Goal: Task Accomplishment & Management: Manage account settings

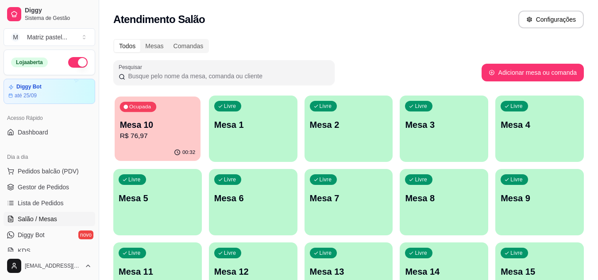
click at [139, 134] on p "R$ 76,97" at bounding box center [158, 136] width 76 height 10
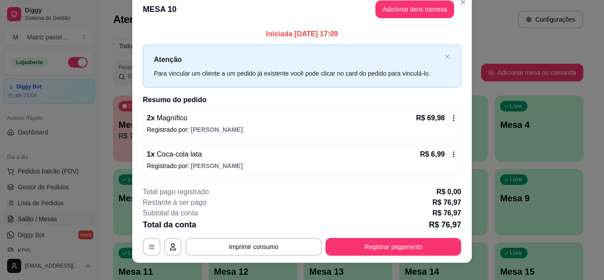
scroll to position [23, 0]
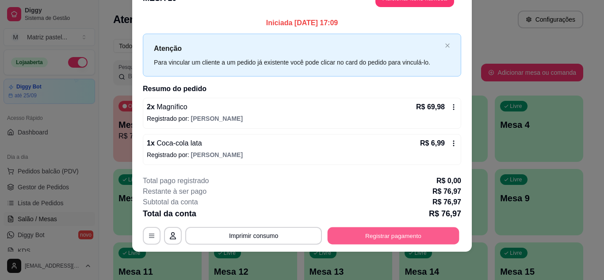
click at [411, 236] on button "Registrar pagamento" at bounding box center [394, 235] width 132 height 17
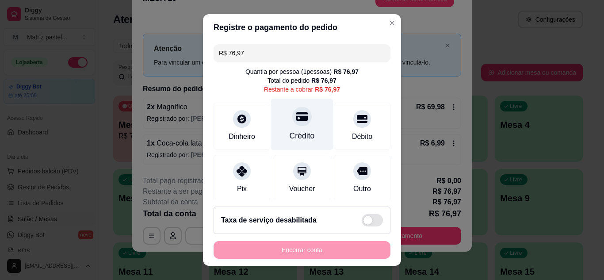
click at [279, 132] on div "Crédito" at bounding box center [302, 124] width 62 height 52
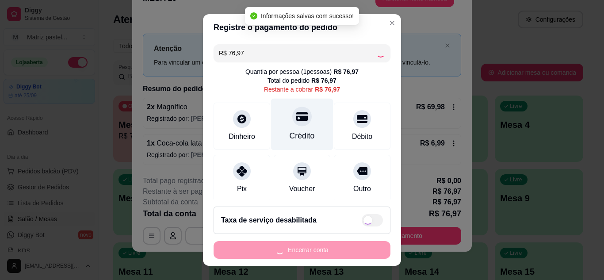
type input "R$ 0,00"
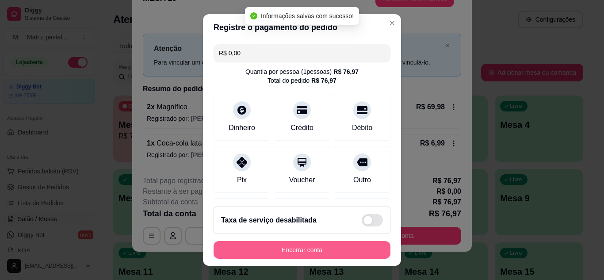
click at [335, 256] on button "Encerrar conta" at bounding box center [302, 250] width 177 height 18
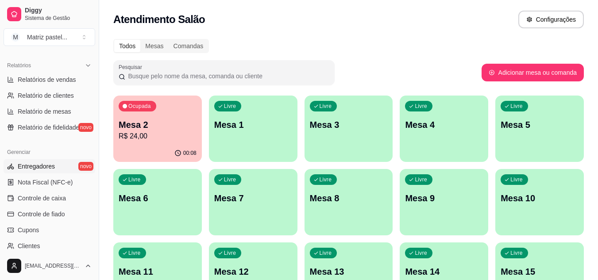
scroll to position [265, 0]
click at [48, 199] on span "Controle de caixa" at bounding box center [42, 197] width 48 height 9
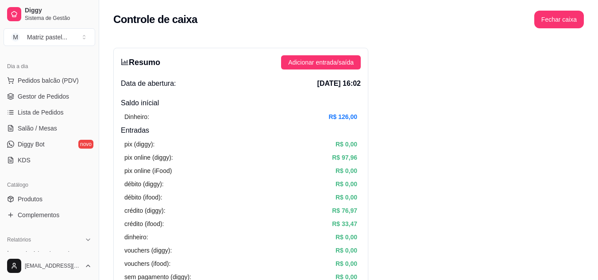
scroll to position [88, 0]
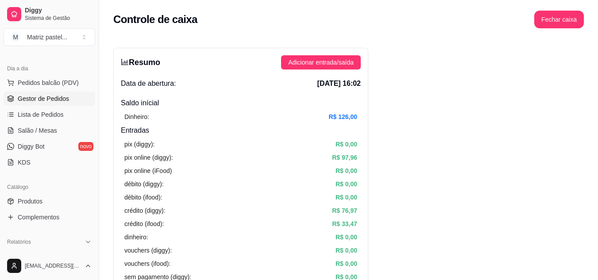
click at [41, 101] on span "Gestor de Pedidos" at bounding box center [43, 98] width 51 height 9
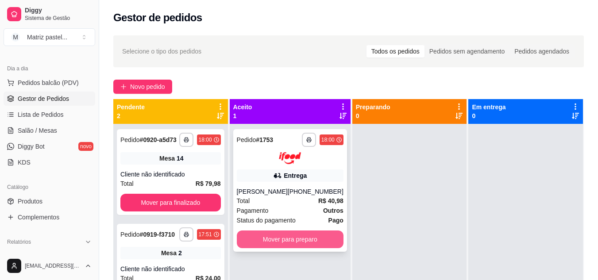
click at [293, 248] on button "Mover para preparo" at bounding box center [290, 239] width 107 height 18
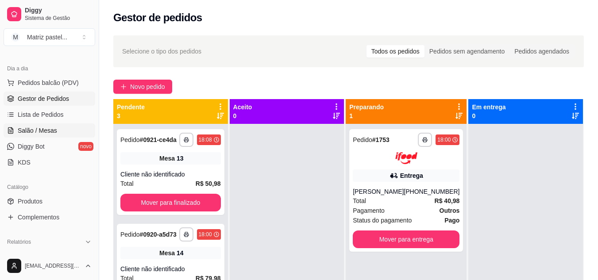
click at [35, 134] on span "Salão / Mesas" at bounding box center [37, 130] width 39 height 9
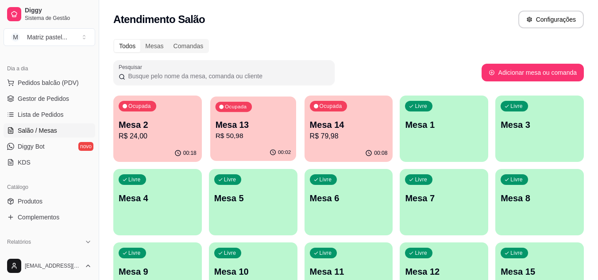
click at [242, 147] on div "00:02" at bounding box center [253, 152] width 86 height 17
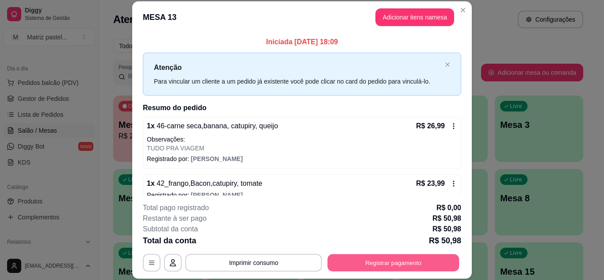
click at [374, 264] on button "Registrar pagamento" at bounding box center [394, 262] width 132 height 17
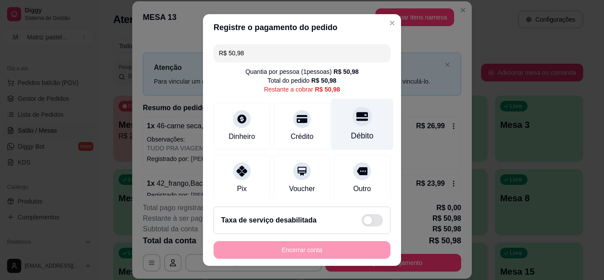
click at [353, 126] on div at bounding box center [362, 116] width 19 height 19
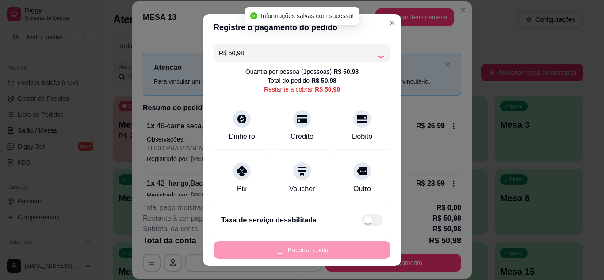
type input "R$ 0,00"
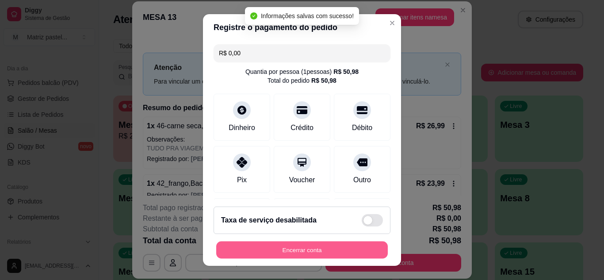
click at [322, 248] on button "Encerrar conta" at bounding box center [302, 250] width 172 height 17
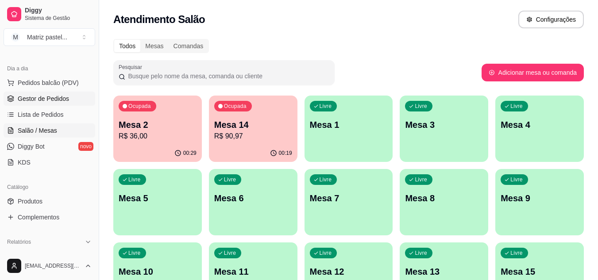
click at [44, 97] on span "Gestor de Pedidos" at bounding box center [43, 98] width 51 height 9
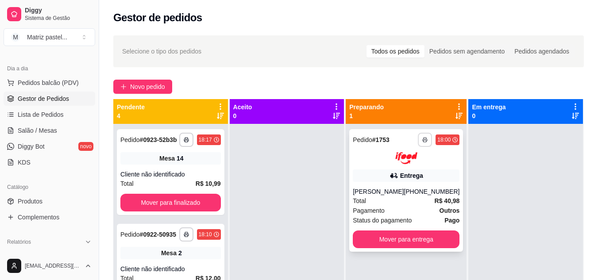
click at [418, 142] on button "button" at bounding box center [425, 140] width 14 height 14
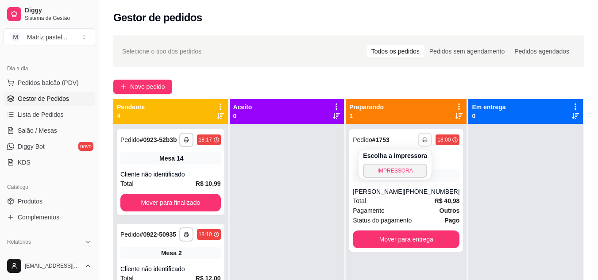
click at [405, 168] on button "IMPRESSORA" at bounding box center [395, 171] width 64 height 14
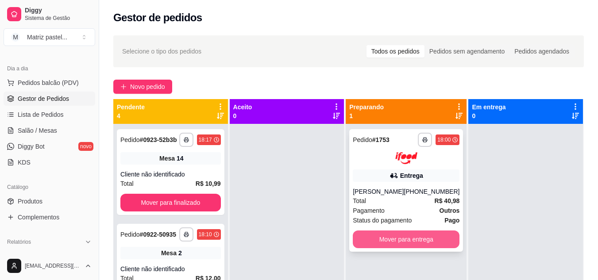
click at [403, 248] on button "Mover para entrega" at bounding box center [406, 239] width 107 height 18
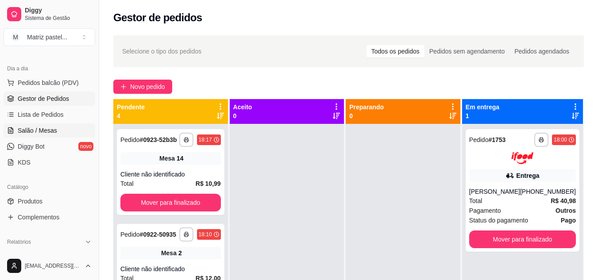
click at [63, 129] on link "Salão / Mesas" at bounding box center [50, 130] width 92 height 14
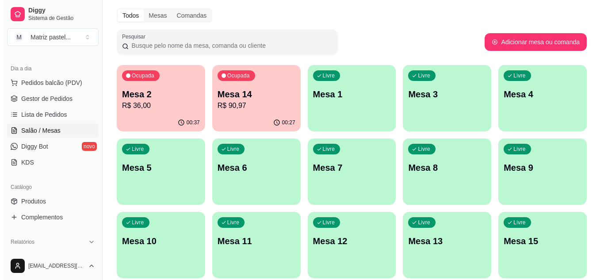
scroll to position [44, 0]
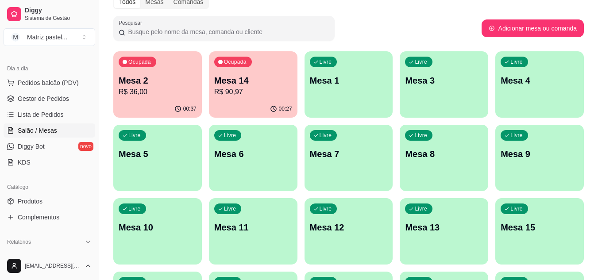
click at [219, 85] on p "Mesa 14" at bounding box center [253, 80] width 78 height 12
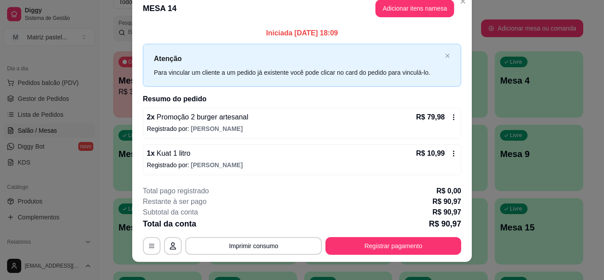
scroll to position [23, 0]
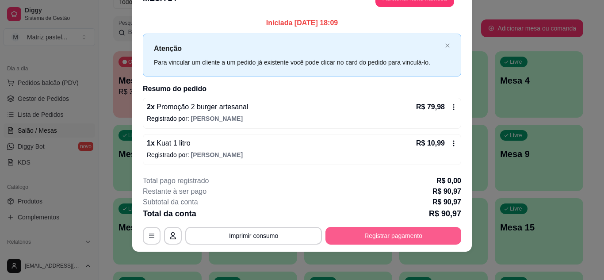
click at [365, 243] on button "Registrar pagamento" at bounding box center [394, 236] width 136 height 18
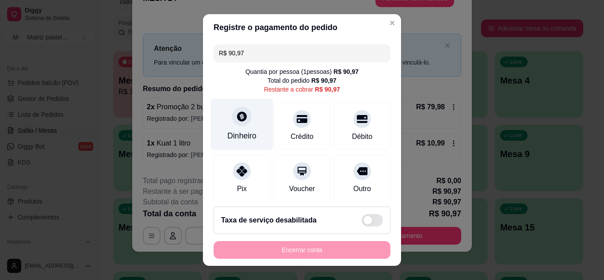
click at [245, 134] on div "Dinheiro" at bounding box center [241, 136] width 29 height 12
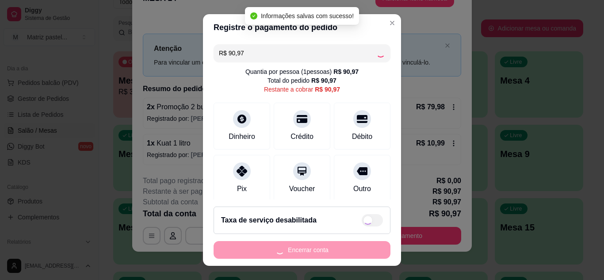
type input "R$ 0,00"
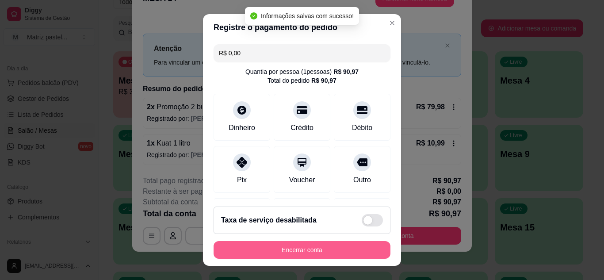
click at [311, 255] on button "Encerrar conta" at bounding box center [302, 250] width 177 height 18
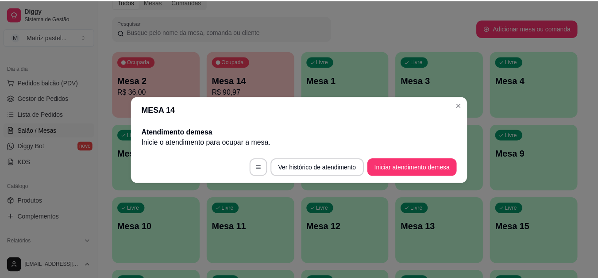
scroll to position [0, 0]
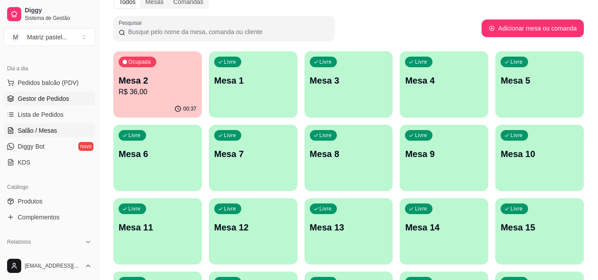
click at [27, 103] on span "Gestor de Pedidos" at bounding box center [43, 98] width 51 height 9
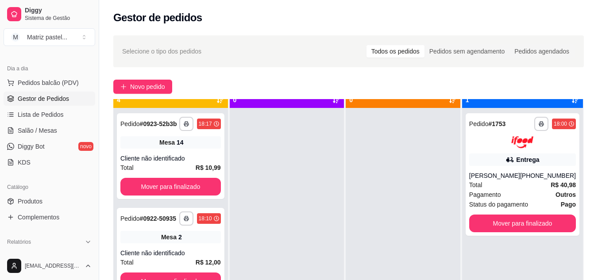
scroll to position [25, 0]
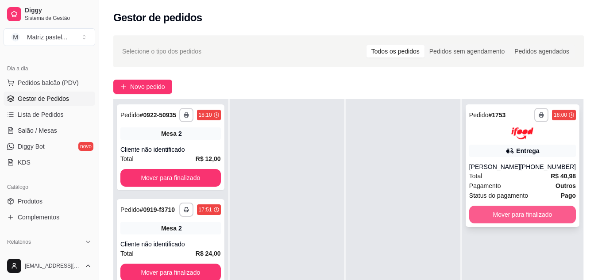
click at [510, 220] on button "Mover para finalizado" at bounding box center [522, 215] width 107 height 18
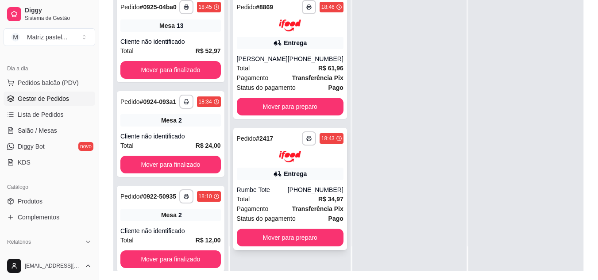
scroll to position [133, 0]
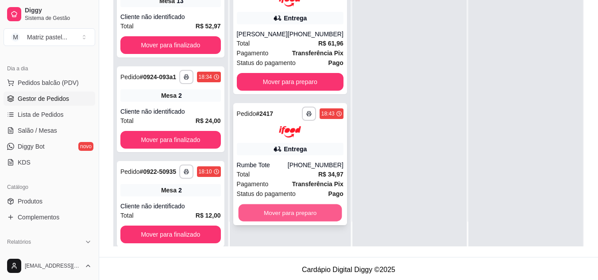
click at [286, 215] on button "Mover para preparo" at bounding box center [290, 212] width 104 height 17
click at [299, 79] on button "Mover para preparo" at bounding box center [290, 82] width 107 height 18
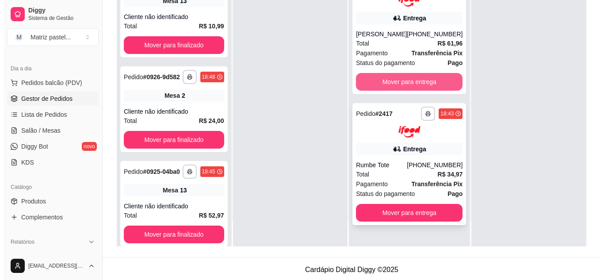
scroll to position [135, 0]
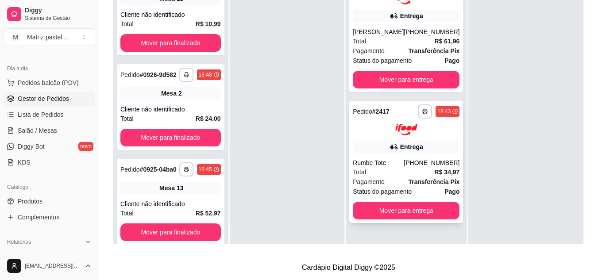
click at [381, 154] on div "**********" at bounding box center [406, 162] width 114 height 123
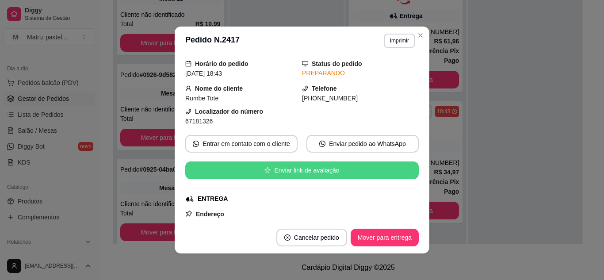
scroll to position [44, 0]
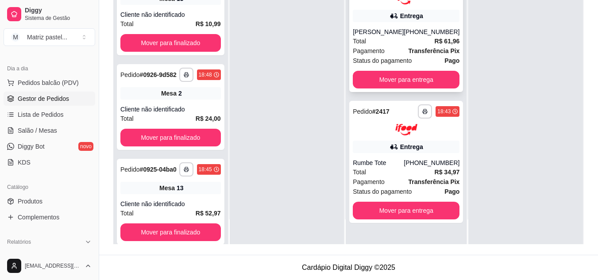
click at [424, 35] on div "[PHONE_NUMBER]" at bounding box center [431, 31] width 56 height 9
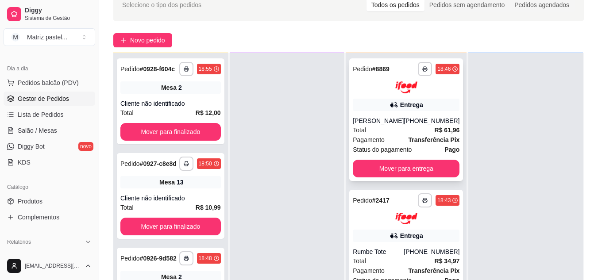
scroll to position [25, 0]
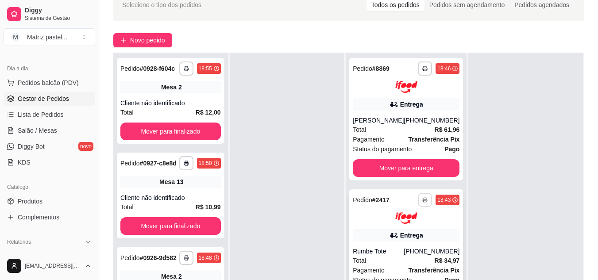
click at [418, 203] on button "button" at bounding box center [425, 200] width 14 height 14
click at [384, 226] on button "IMPRESSORA" at bounding box center [395, 231] width 62 height 14
click at [418, 73] on button "button" at bounding box center [425, 68] width 14 height 14
click at [400, 105] on button "IMPRESSORA" at bounding box center [395, 99] width 62 height 14
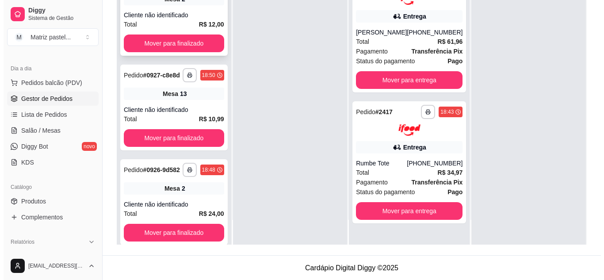
scroll to position [135, 0]
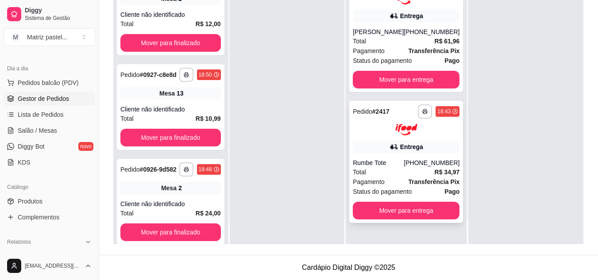
click at [396, 172] on div "Total R$ 34,97" at bounding box center [406, 172] width 107 height 10
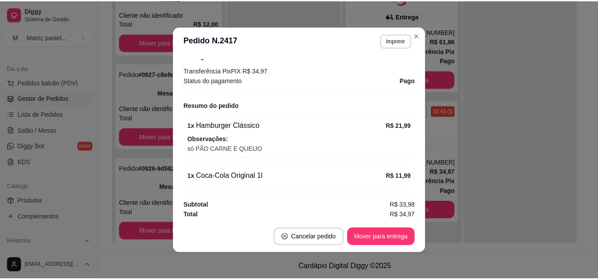
scroll to position [278, 0]
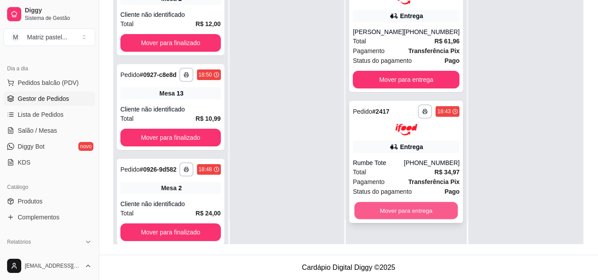
click at [412, 213] on button "Mover para entrega" at bounding box center [406, 210] width 104 height 17
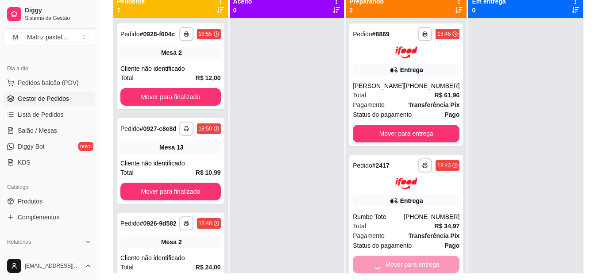
scroll to position [91, 0]
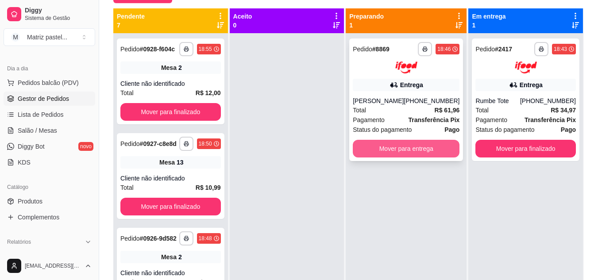
click at [388, 146] on button "Mover para entrega" at bounding box center [406, 149] width 107 height 18
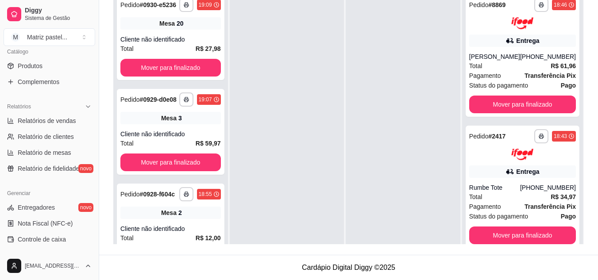
scroll to position [180, 0]
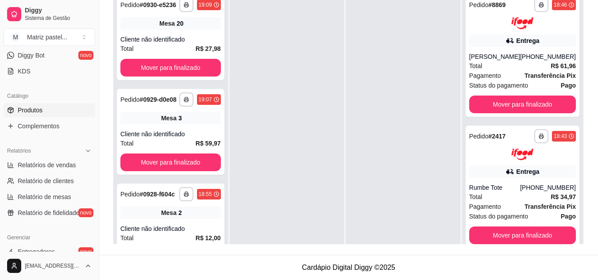
click at [24, 108] on span "Produtos" at bounding box center [30, 110] width 25 height 9
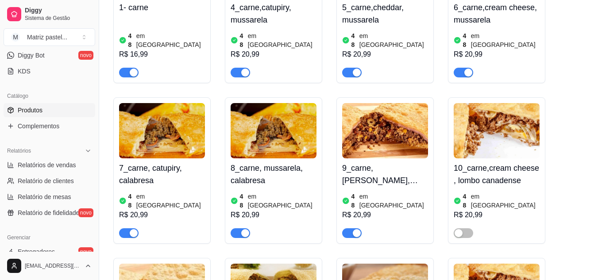
scroll to position [398, 0]
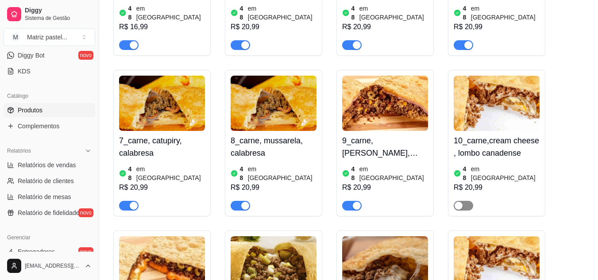
click at [466, 201] on span "button" at bounding box center [462, 206] width 19 height 10
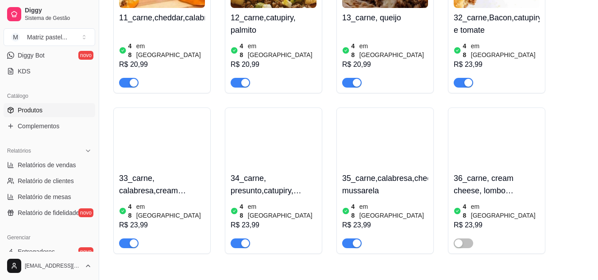
scroll to position [708, 0]
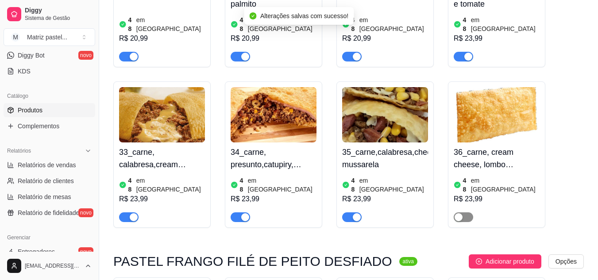
click at [469, 212] on span "button" at bounding box center [462, 217] width 19 height 10
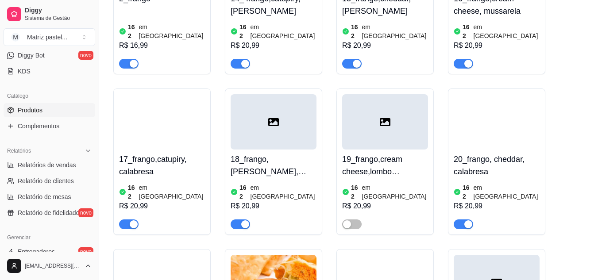
scroll to position [1062, 0]
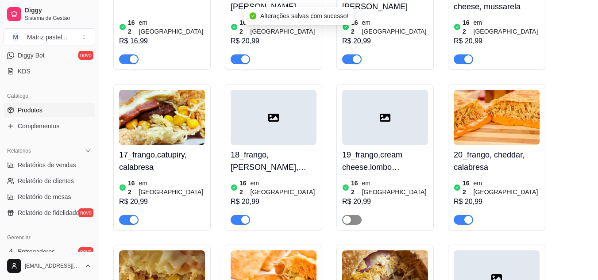
click at [355, 215] on span "button" at bounding box center [351, 220] width 19 height 10
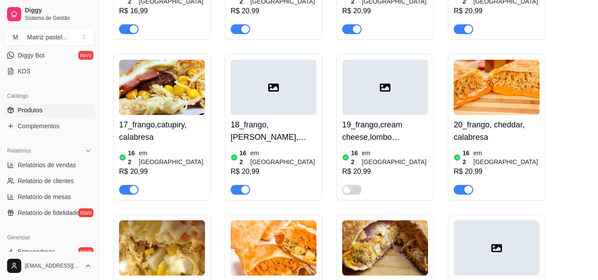
scroll to position [1150, 0]
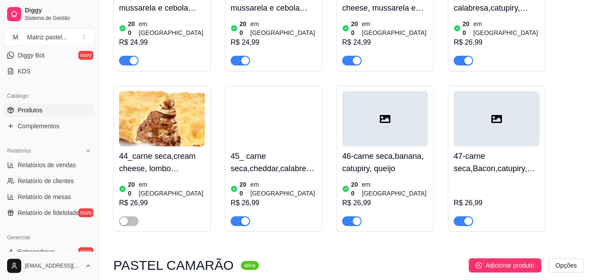
scroll to position [1902, 0]
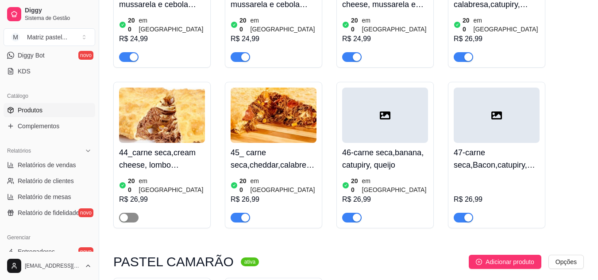
click at [134, 213] on span "button" at bounding box center [128, 218] width 19 height 10
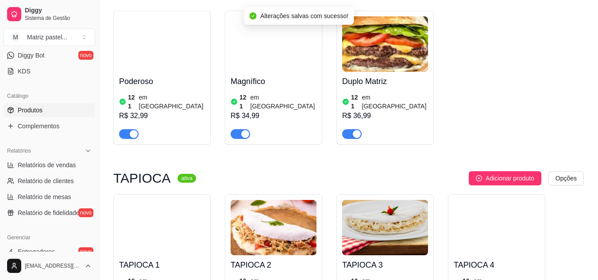
scroll to position [2875, 0]
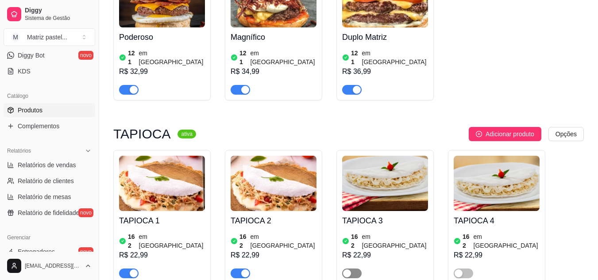
click at [360, 269] on span "button" at bounding box center [351, 274] width 19 height 10
click at [468, 269] on span "button" at bounding box center [462, 274] width 19 height 10
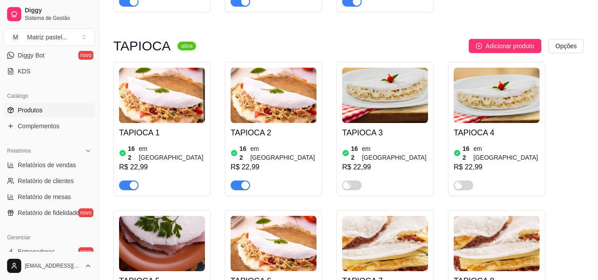
scroll to position [2964, 0]
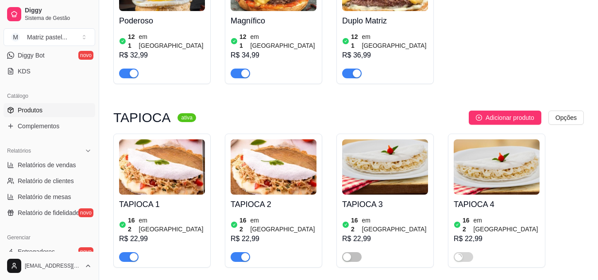
scroll to position [2875, 0]
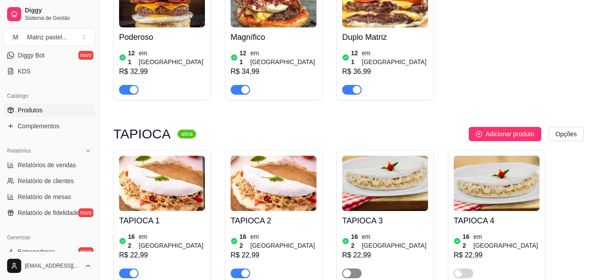
click at [355, 269] on span "button" at bounding box center [351, 274] width 19 height 10
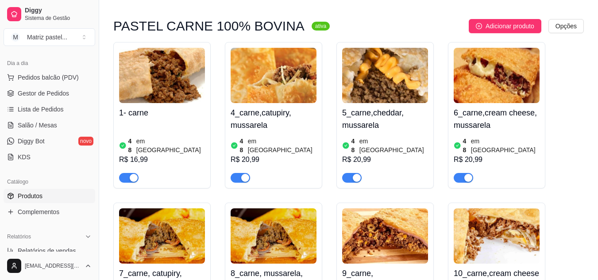
scroll to position [91, 0]
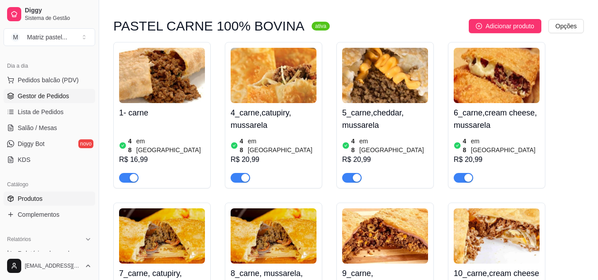
click at [47, 97] on span "Gestor de Pedidos" at bounding box center [43, 96] width 51 height 9
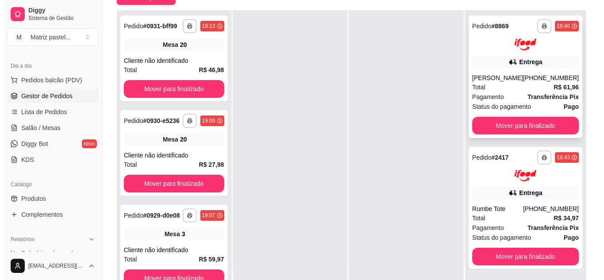
scroll to position [135, 0]
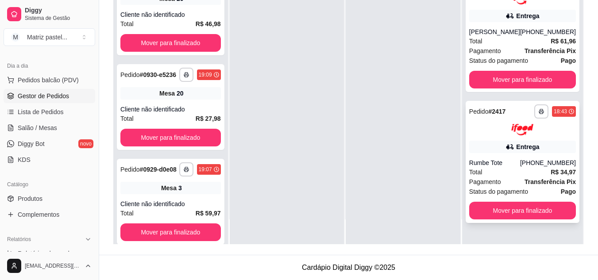
click at [507, 143] on icon at bounding box center [509, 146] width 9 height 9
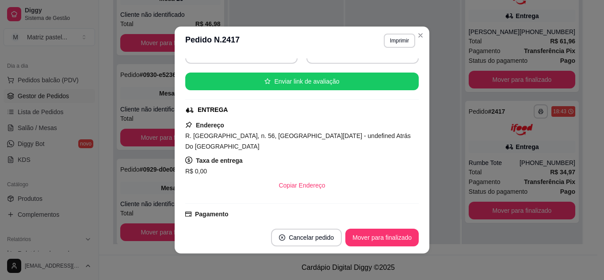
scroll to position [133, 0]
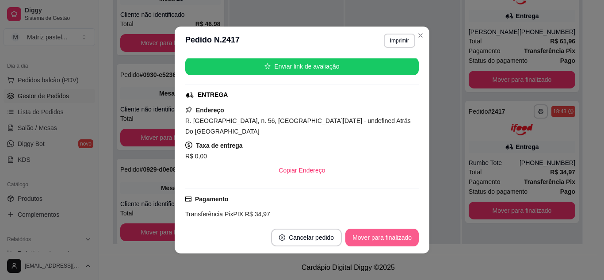
click at [372, 241] on button "Mover para finalizado" at bounding box center [381, 238] width 73 height 18
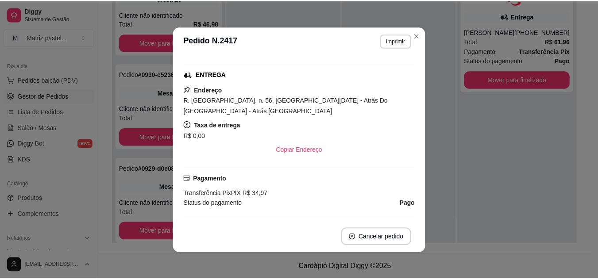
scroll to position [112, 0]
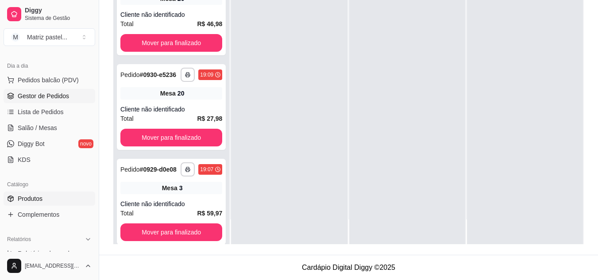
click at [43, 197] on link "Produtos" at bounding box center [50, 199] width 92 height 14
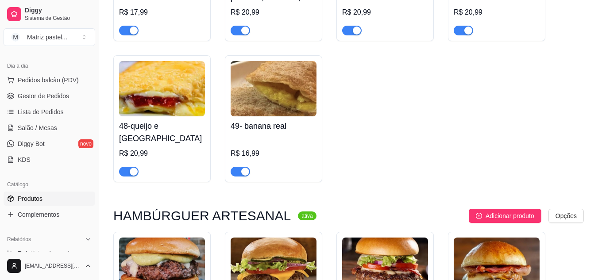
scroll to position [2477, 0]
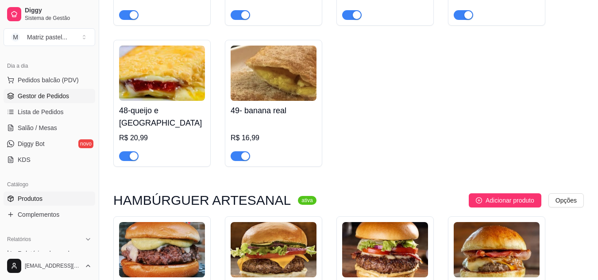
click at [42, 96] on span "Gestor de Pedidos" at bounding box center [43, 96] width 51 height 9
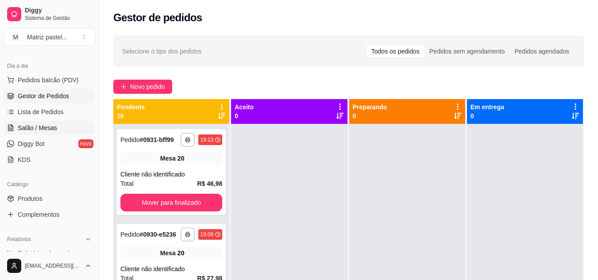
click at [30, 129] on span "Salão / Mesas" at bounding box center [37, 127] width 39 height 9
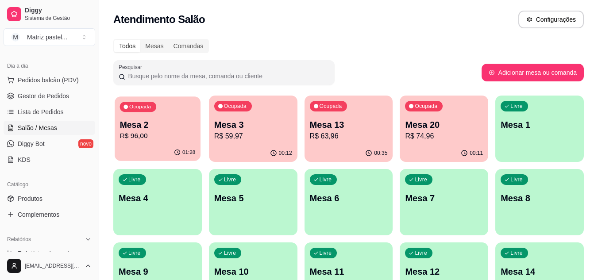
click at [120, 125] on p "Mesa 2" at bounding box center [158, 125] width 76 height 12
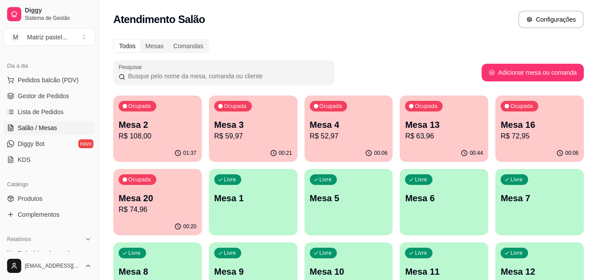
click at [435, 141] on p "R$ 63,96" at bounding box center [444, 136] width 78 height 11
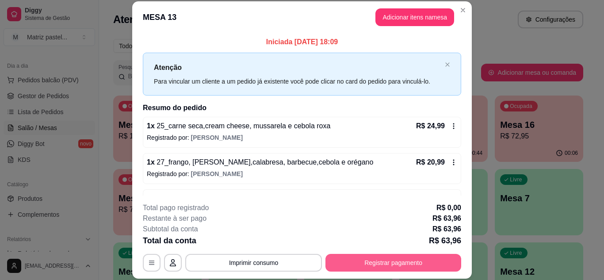
click at [401, 259] on button "Registrar pagamento" at bounding box center [394, 263] width 136 height 18
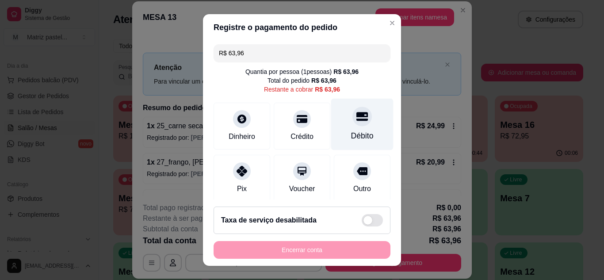
click at [356, 136] on div "Débito" at bounding box center [362, 136] width 23 height 12
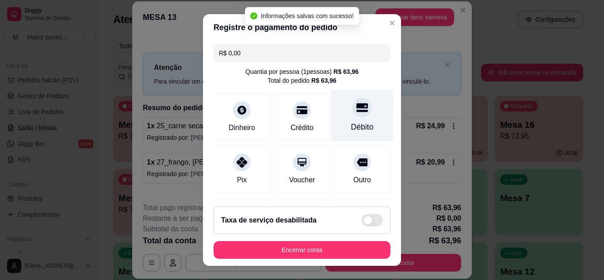
type input "R$ 0,00"
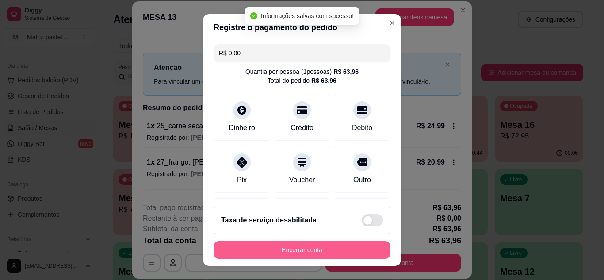
click at [326, 247] on button "Encerrar conta" at bounding box center [302, 250] width 177 height 18
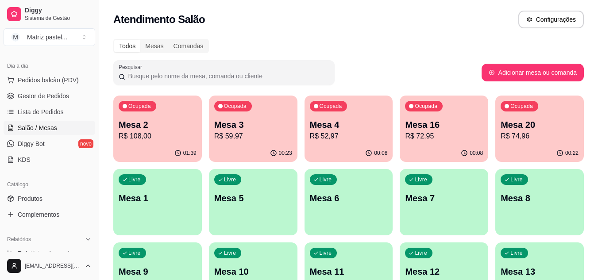
click at [263, 135] on p "R$ 59,97" at bounding box center [253, 136] width 78 height 11
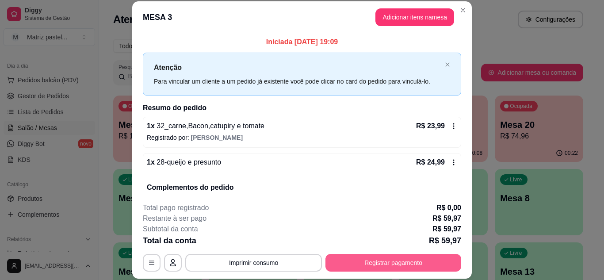
click at [365, 269] on button "Registrar pagamento" at bounding box center [394, 263] width 136 height 18
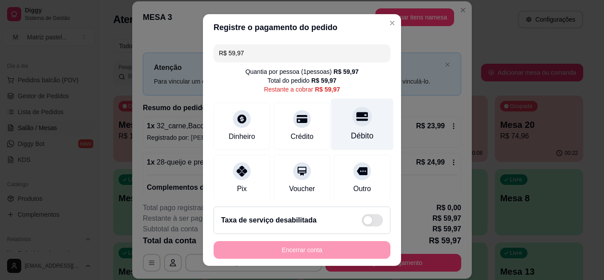
click at [351, 137] on div "Débito" at bounding box center [362, 136] width 23 height 12
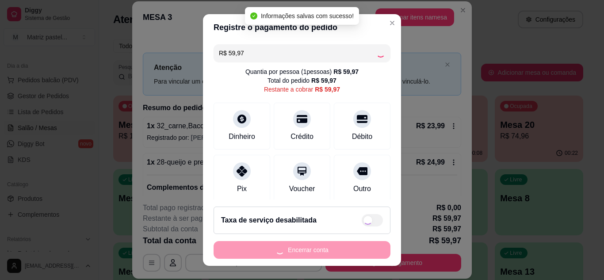
type input "R$ 0,00"
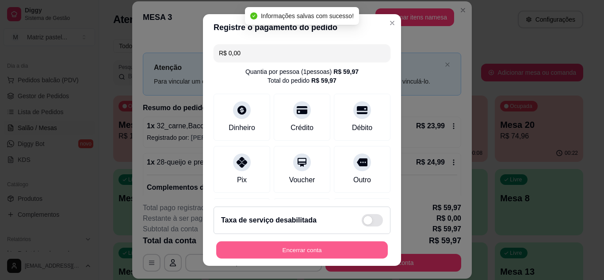
click at [320, 250] on button "Encerrar conta" at bounding box center [302, 250] width 172 height 17
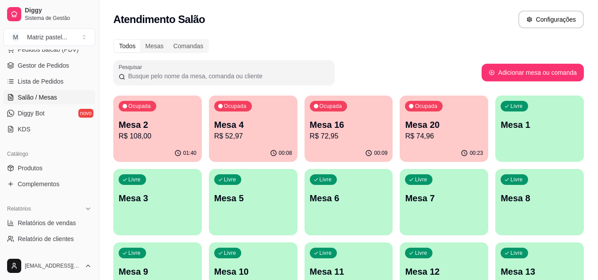
scroll to position [135, 0]
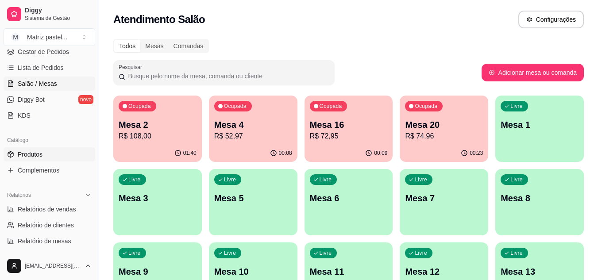
click at [51, 157] on link "Produtos" at bounding box center [50, 154] width 92 height 14
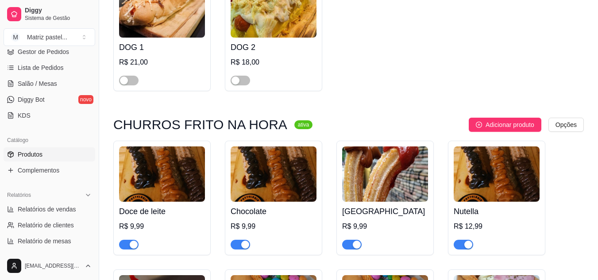
scroll to position [3623, 0]
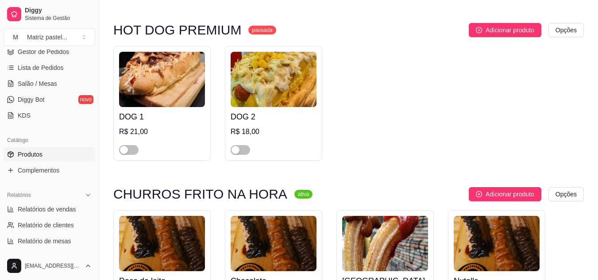
drag, startPoint x: 460, startPoint y: 154, endPoint x: 448, endPoint y: 159, distance: 13.1
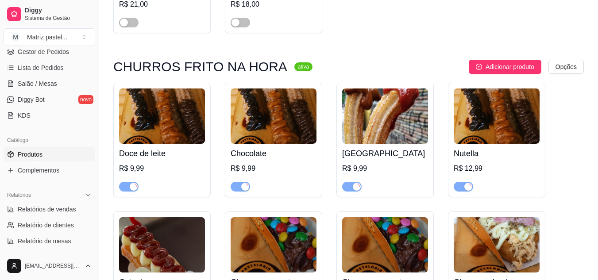
scroll to position [3756, 0]
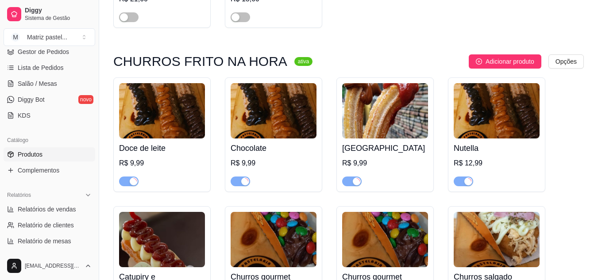
click at [46, 50] on span "Gestor de Pedidos" at bounding box center [43, 51] width 51 height 9
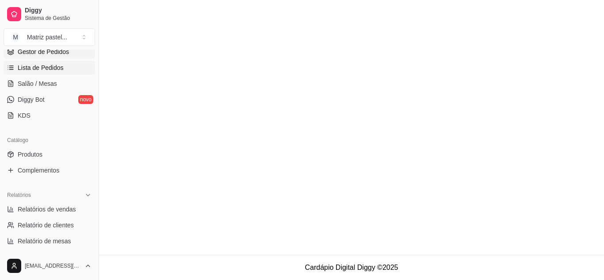
click at [40, 68] on span "Lista de Pedidos" at bounding box center [41, 67] width 46 height 9
click at [44, 58] on link "Gestor de Pedidos" at bounding box center [50, 52] width 92 height 14
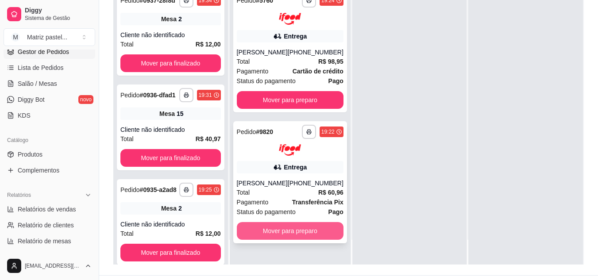
scroll to position [133, 0]
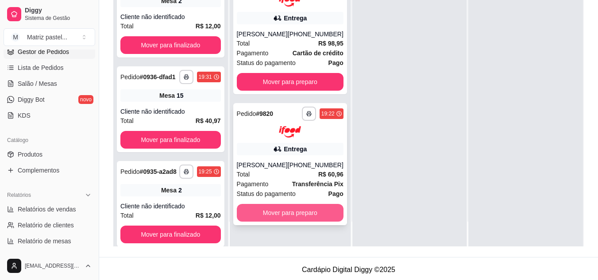
click at [300, 217] on button "Mover para preparo" at bounding box center [290, 213] width 107 height 18
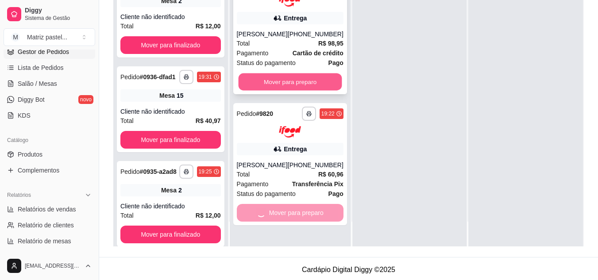
click at [278, 85] on button "Mover para preparo" at bounding box center [290, 81] width 104 height 17
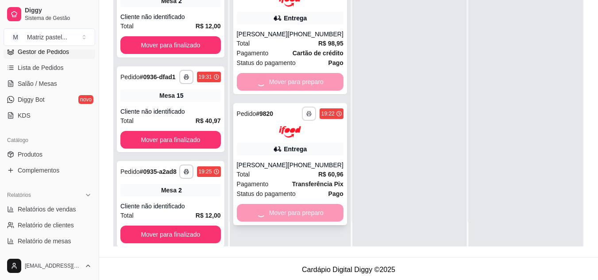
click at [306, 115] on icon "button" at bounding box center [308, 113] width 5 height 5
click at [300, 146] on button "IMPRESSORA" at bounding box center [279, 145] width 64 height 14
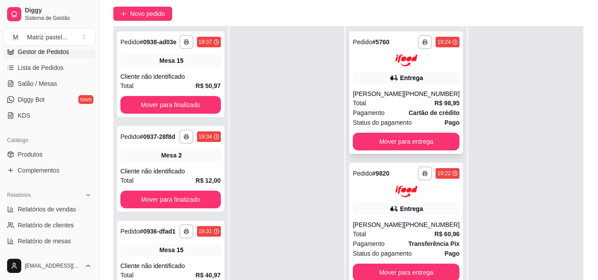
scroll to position [88, 0]
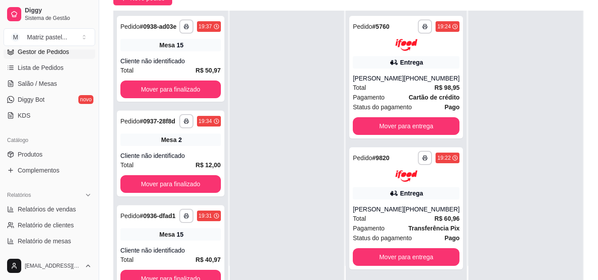
click at [29, 91] on ul "Pedidos balcão (PDV) Gestor de Pedidos Lista de Pedidos Salão / Mesas Diggy Bot…" at bounding box center [50, 76] width 92 height 94
click at [31, 86] on span "Salão / Mesas" at bounding box center [37, 83] width 39 height 9
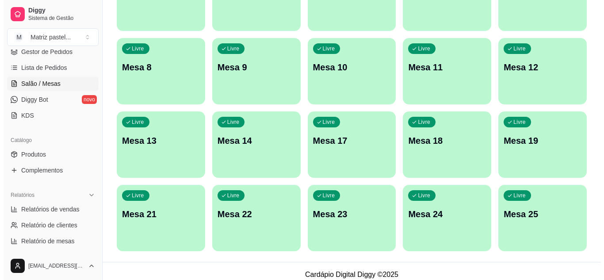
scroll to position [211, 0]
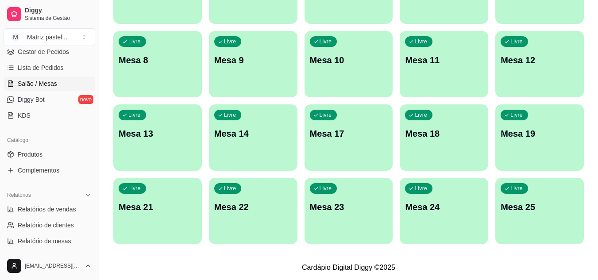
click at [501, 216] on div "Livre Mesa 25" at bounding box center [539, 206] width 88 height 56
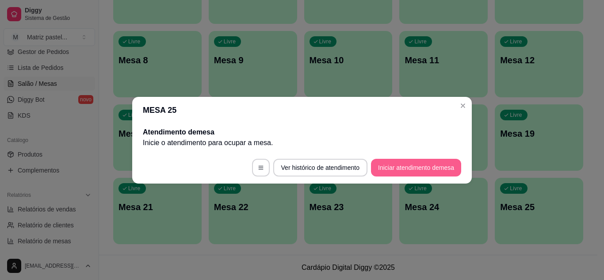
click at [411, 173] on button "Iniciar atendimento de mesa" at bounding box center [416, 168] width 90 height 18
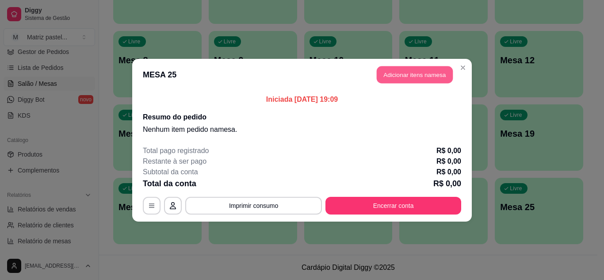
click at [414, 81] on button "Adicionar itens na mesa" at bounding box center [415, 74] width 76 height 17
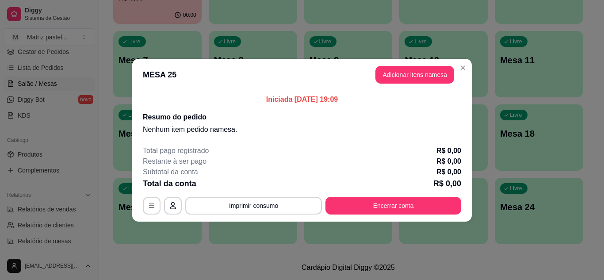
click at [191, 65] on input "Pesquisa" at bounding box center [205, 60] width 363 height 9
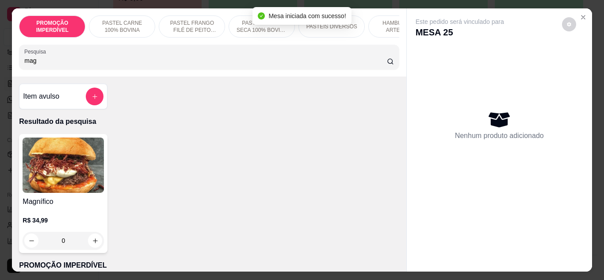
scroll to position [88, 0]
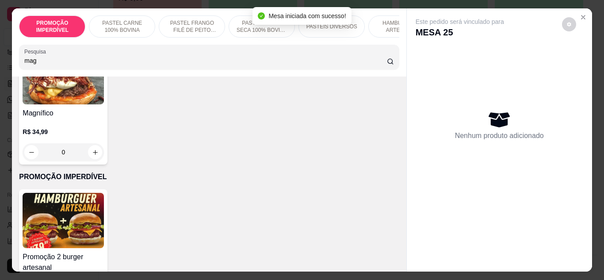
type input "mag"
click at [94, 149] on div "0" at bounding box center [63, 152] width 81 height 18
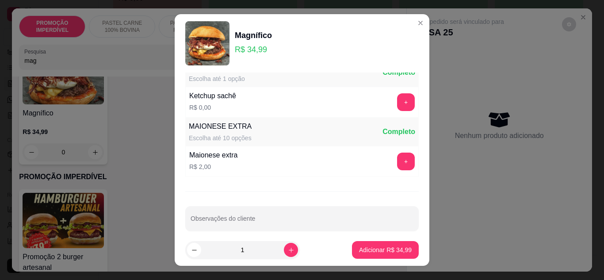
scroll to position [425, 0]
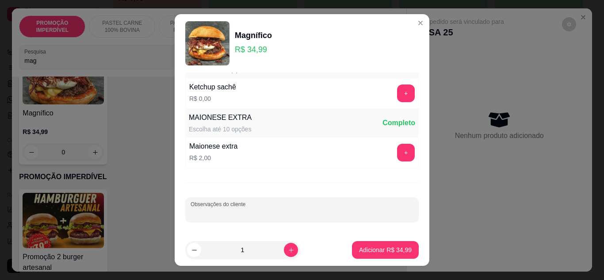
click at [257, 217] on input "Observações do cliente" at bounding box center [302, 213] width 223 height 9
type input "sem banana, partido"
click at [395, 250] on p "Adicionar R$ 34,99" at bounding box center [385, 250] width 53 height 9
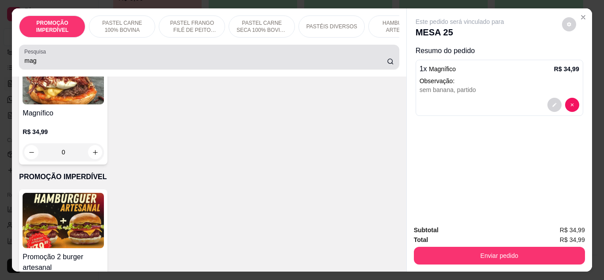
click at [111, 61] on input "mag" at bounding box center [205, 60] width 363 height 9
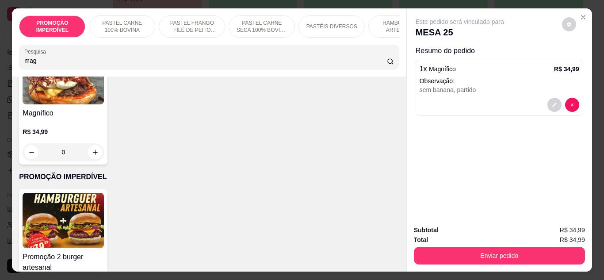
click at [111, 61] on input "mag" at bounding box center [205, 60] width 363 height 9
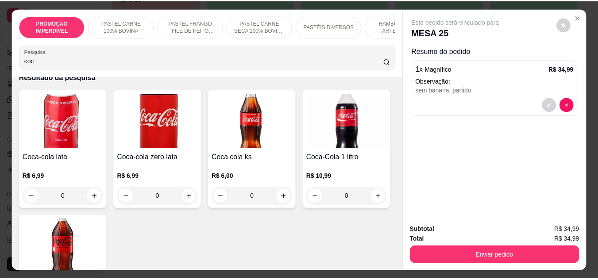
scroll to position [177, 0]
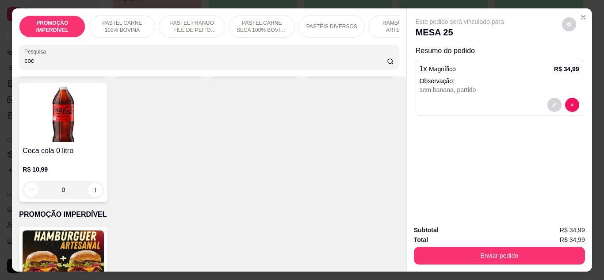
type input "coc"
click at [379, 67] on icon "increase-product-quantity" at bounding box center [382, 64] width 7 height 7
type input "1"
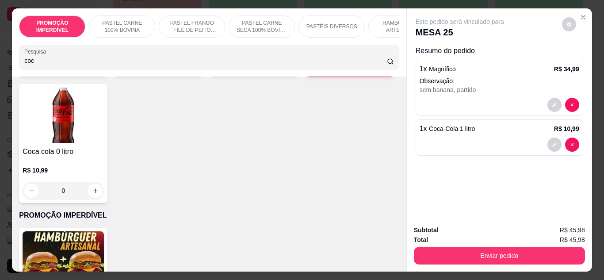
click at [441, 245] on div "Enviar pedido" at bounding box center [499, 255] width 171 height 20
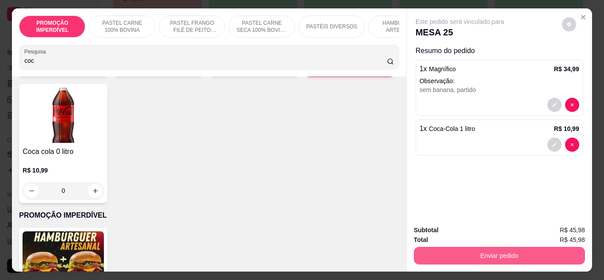
click at [437, 253] on button "Enviar pedido" at bounding box center [499, 256] width 171 height 18
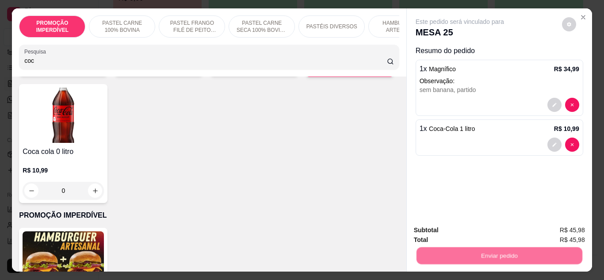
click at [433, 226] on button "Não registrar e enviar pedido" at bounding box center [470, 230] width 92 height 17
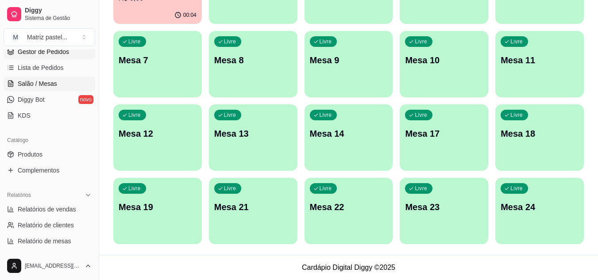
click at [67, 54] on span "Gestor de Pedidos" at bounding box center [43, 51] width 51 height 9
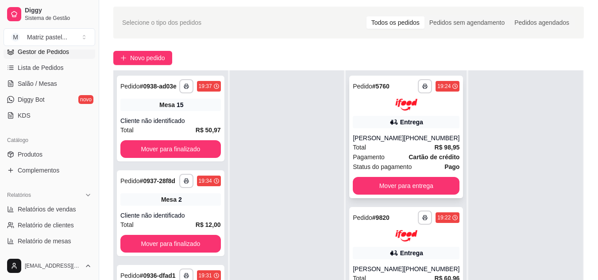
scroll to position [44, 0]
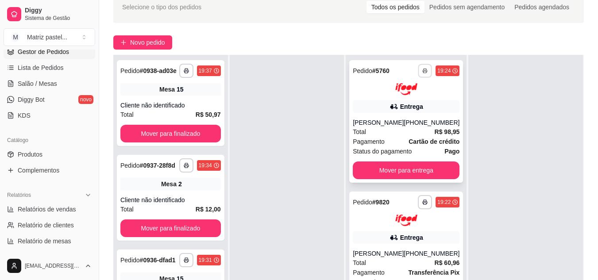
click at [418, 73] on button "button" at bounding box center [425, 71] width 14 height 14
click at [388, 106] on button "IMPRESSORA" at bounding box center [395, 102] width 62 height 14
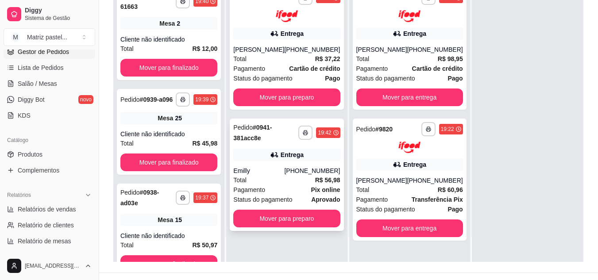
scroll to position [133, 0]
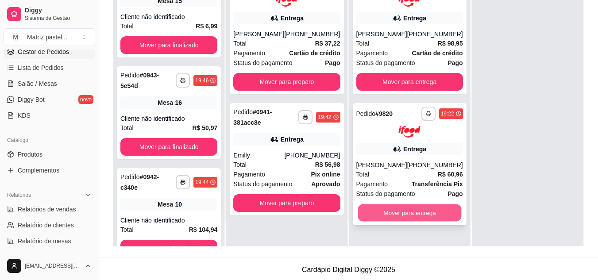
click at [392, 213] on button "Mover para entrega" at bounding box center [409, 212] width 104 height 17
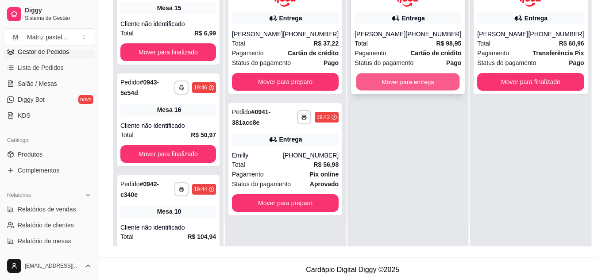
click at [394, 88] on button "Mover para entrega" at bounding box center [408, 81] width 104 height 17
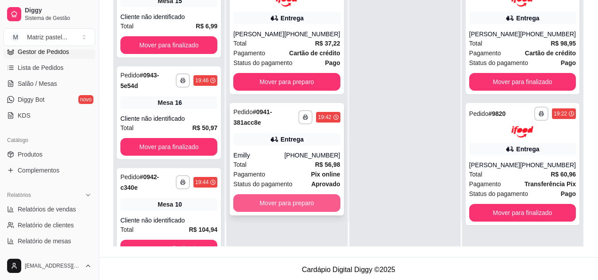
click at [290, 212] on button "Mover para preparo" at bounding box center [286, 203] width 107 height 18
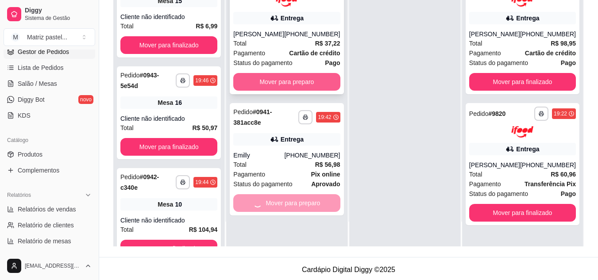
click at [292, 91] on button "Mover para preparo" at bounding box center [286, 82] width 107 height 18
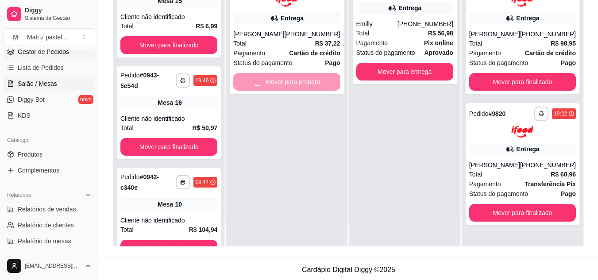
click at [46, 80] on span "Salão / Mesas" at bounding box center [37, 83] width 39 height 9
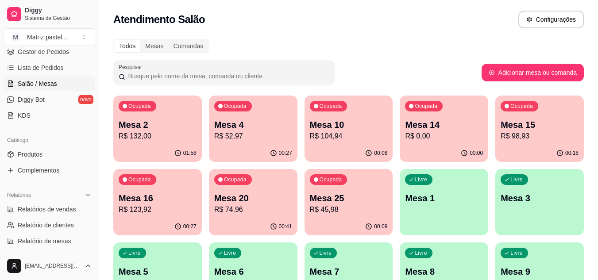
click at [162, 217] on div "Ocupada Mesa 16 R$ 123,92" at bounding box center [157, 193] width 88 height 49
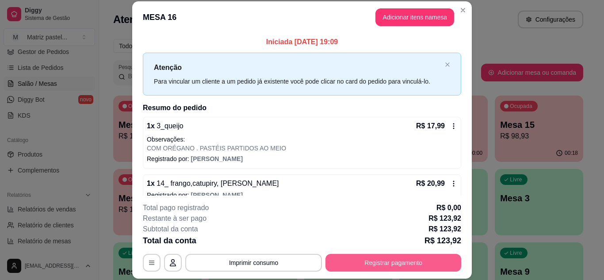
click at [383, 261] on button "Registrar pagamento" at bounding box center [394, 263] width 136 height 18
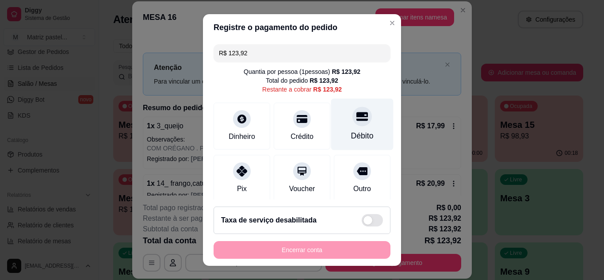
click at [346, 129] on div "Débito" at bounding box center [362, 124] width 62 height 52
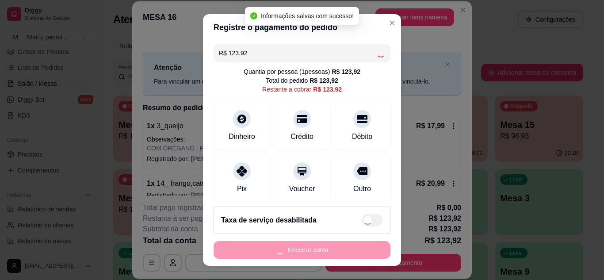
type input "R$ 0,00"
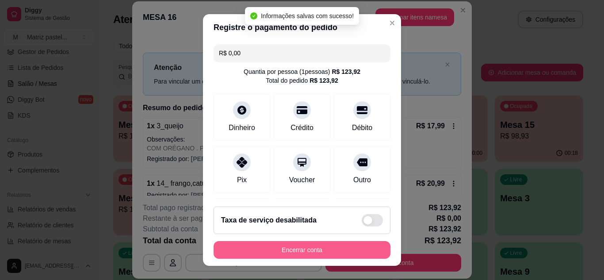
click at [316, 253] on button "Encerrar conta" at bounding box center [302, 250] width 177 height 18
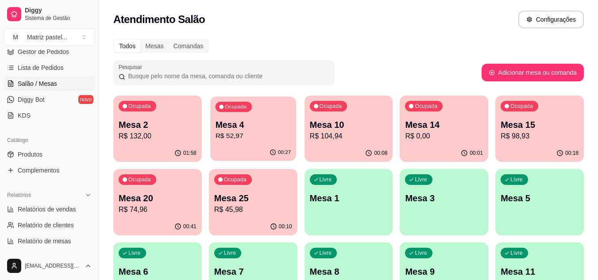
click at [224, 131] on p "R$ 52,97" at bounding box center [253, 136] width 76 height 10
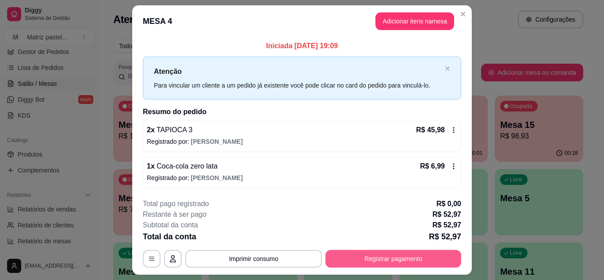
click at [385, 256] on button "Registrar pagamento" at bounding box center [394, 259] width 136 height 18
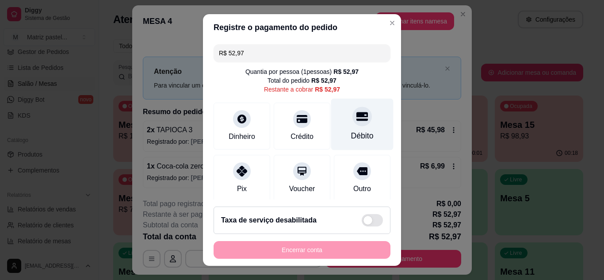
click at [355, 127] on div "Débito" at bounding box center [362, 124] width 62 height 52
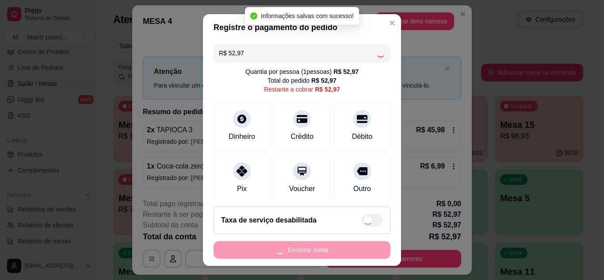
type input "R$ 0,00"
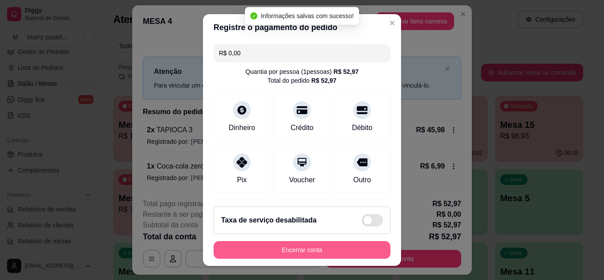
click at [303, 253] on button "Encerrar conta" at bounding box center [302, 250] width 177 height 18
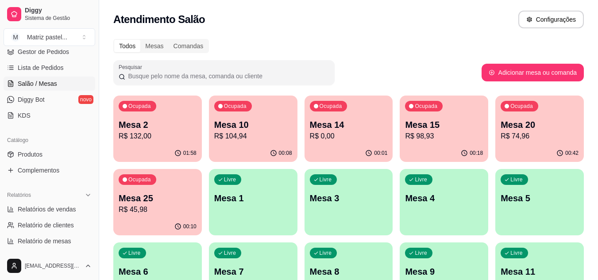
click at [448, 146] on div "00:18" at bounding box center [443, 153] width 88 height 17
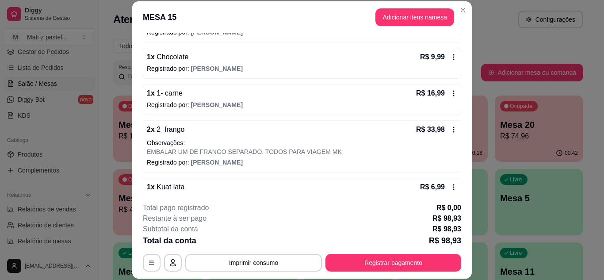
scroll to position [135, 0]
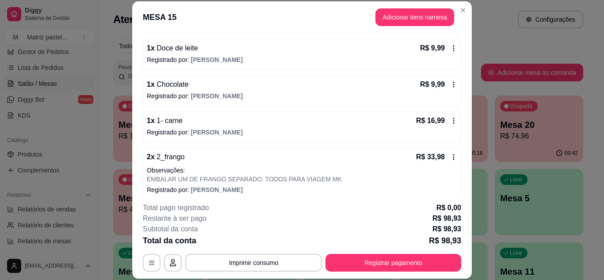
click at [444, 116] on div "R$ 16,99" at bounding box center [436, 120] width 41 height 11
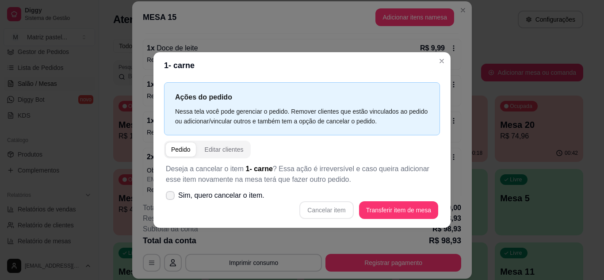
click at [206, 195] on span "Sim, quero cancelar o item." at bounding box center [221, 195] width 86 height 11
click at [171, 197] on input "Sim, quero cancelar o item." at bounding box center [168, 200] width 6 height 6
checkbox input "true"
click at [334, 212] on button "Cancelar item" at bounding box center [326, 210] width 54 height 18
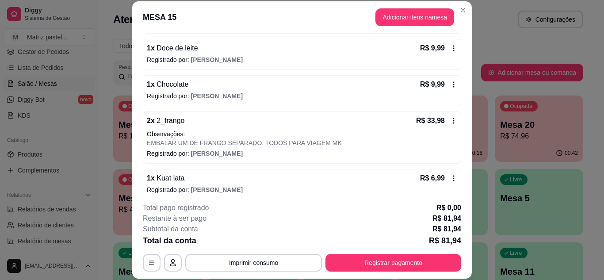
click at [445, 117] on div "R$ 33,98" at bounding box center [436, 120] width 41 height 11
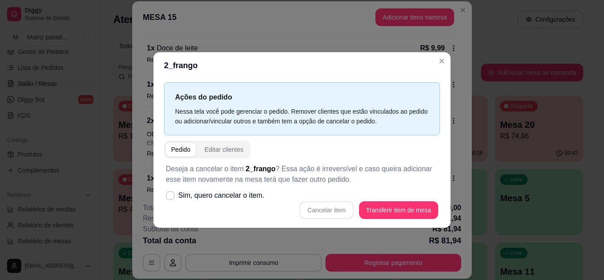
click at [222, 207] on div "Cancelar item Transferir item de mesa" at bounding box center [302, 210] width 273 height 18
click at [224, 198] on span "Sim, quero cancelar o item." at bounding box center [221, 195] width 86 height 11
click at [171, 198] on input "Sim, quero cancelar o item." at bounding box center [168, 200] width 6 height 6
checkbox input "true"
click at [318, 208] on button "Cancelar item" at bounding box center [326, 210] width 54 height 18
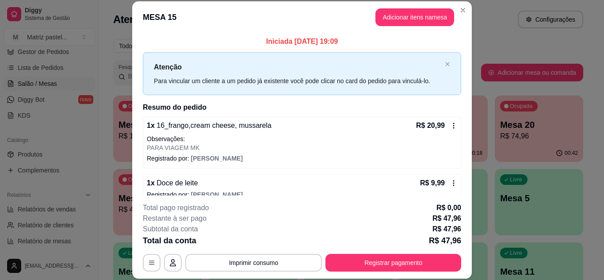
scroll to position [0, 0]
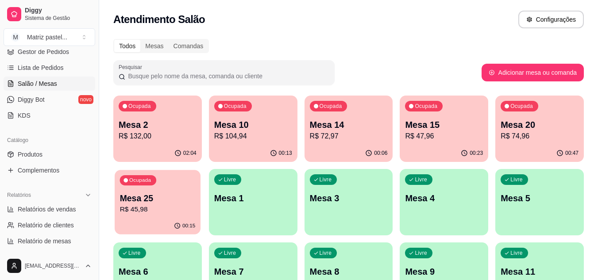
click at [178, 200] on p "Mesa 25" at bounding box center [158, 198] width 76 height 12
click at [54, 50] on span "Gestor de Pedidos" at bounding box center [43, 51] width 51 height 9
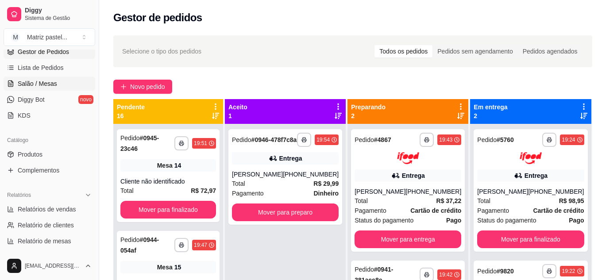
click at [46, 86] on span "Salão / Mesas" at bounding box center [37, 83] width 39 height 9
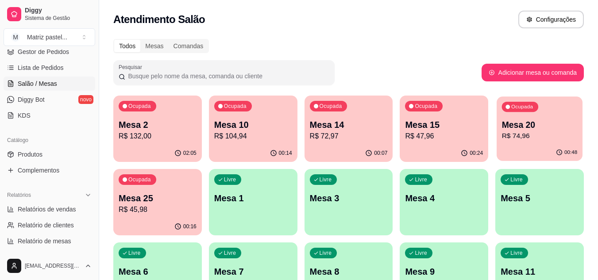
click at [526, 106] on p "Ocupada" at bounding box center [522, 107] width 22 height 7
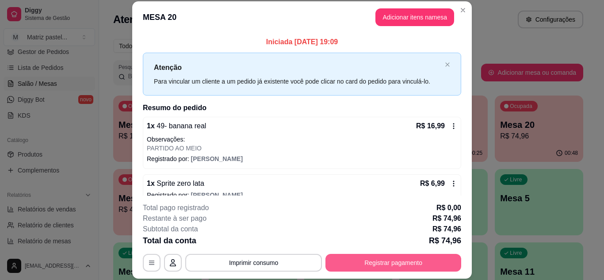
click at [347, 258] on button "Registrar pagamento" at bounding box center [394, 263] width 136 height 18
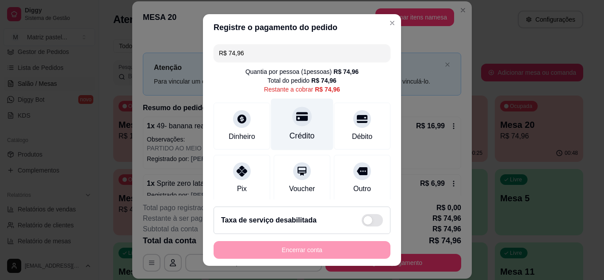
click at [303, 126] on div "Crédito" at bounding box center [302, 124] width 62 height 52
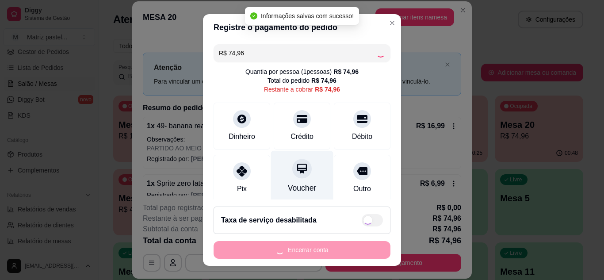
type input "R$ 0,00"
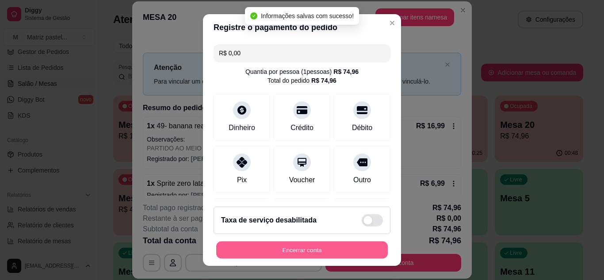
click at [316, 244] on button "Encerrar conta" at bounding box center [302, 250] width 172 height 17
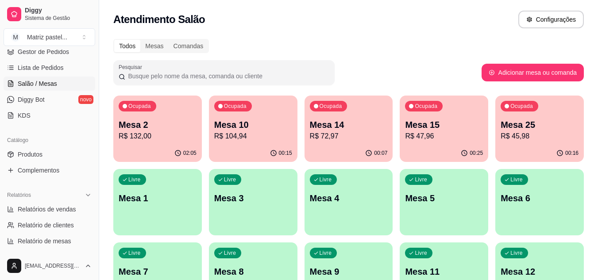
click at [427, 148] on div "00:25" at bounding box center [443, 153] width 88 height 17
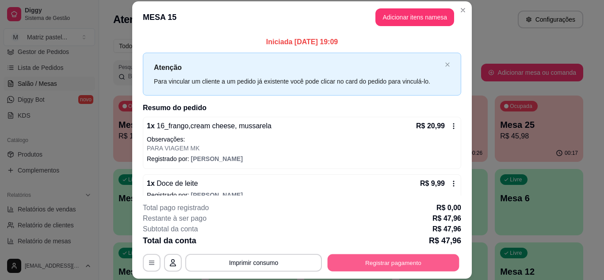
click at [368, 258] on button "Registrar pagamento" at bounding box center [394, 262] width 132 height 17
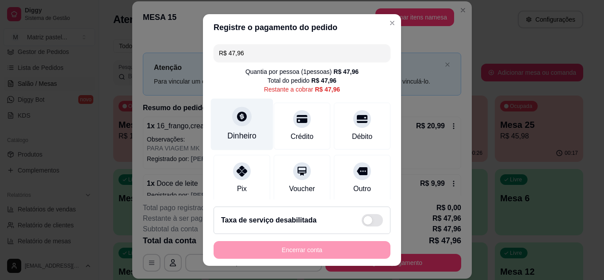
click at [246, 123] on div "Dinheiro" at bounding box center [242, 124] width 62 height 52
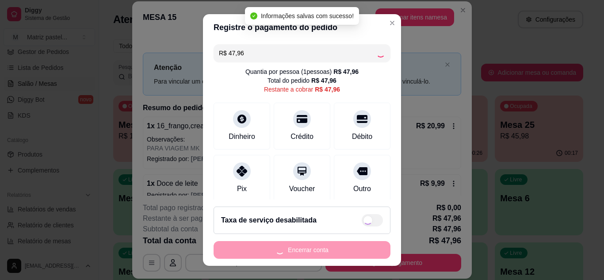
type input "R$ 0,00"
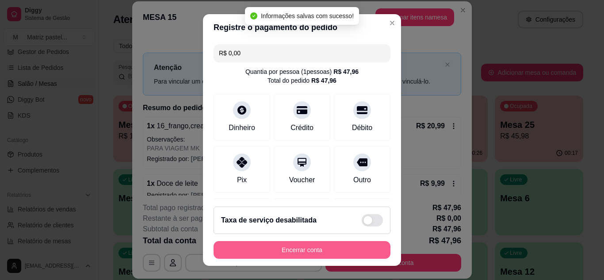
click at [300, 253] on button "Encerrar conta" at bounding box center [302, 250] width 177 height 18
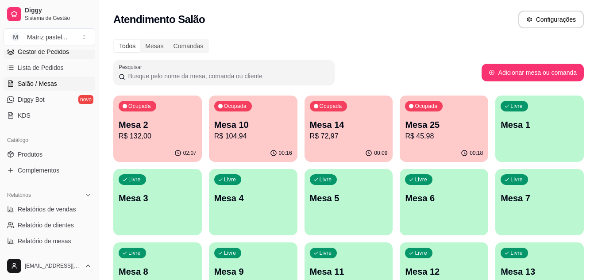
click at [42, 52] on span "Gestor de Pedidos" at bounding box center [43, 51] width 51 height 9
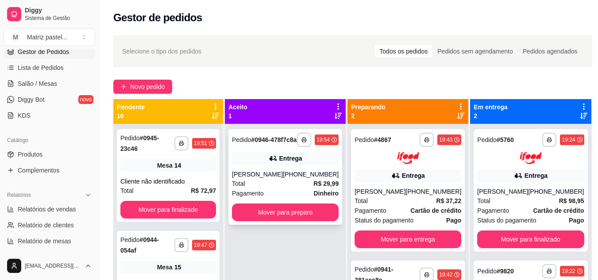
click at [307, 175] on div "**********" at bounding box center [285, 177] width 114 height 96
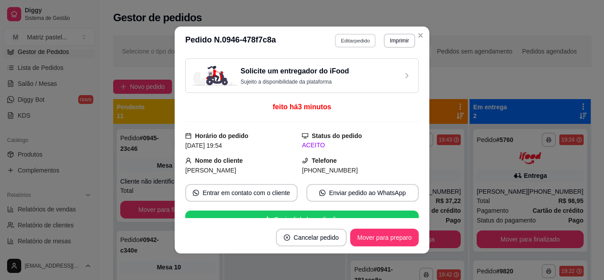
click at [344, 41] on button "Editar pedido" at bounding box center [355, 41] width 41 height 14
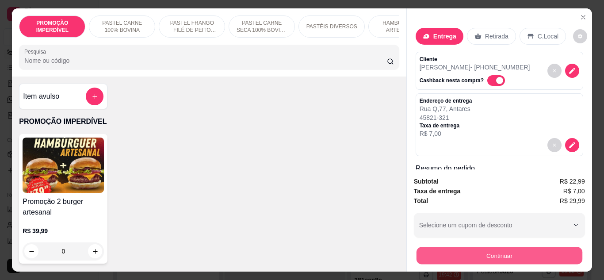
click at [475, 254] on button "Continuar" at bounding box center [499, 255] width 166 height 17
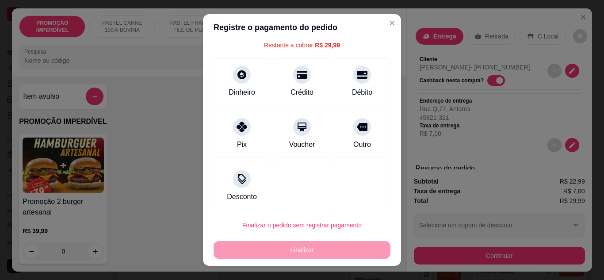
scroll to position [39, 0]
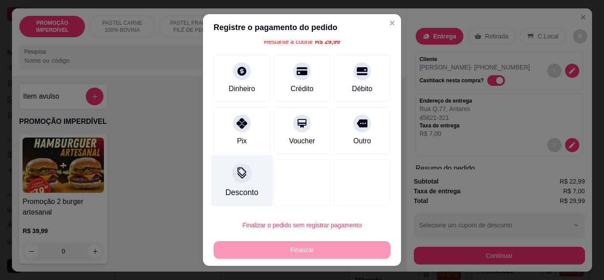
click at [247, 178] on div "Desconto" at bounding box center [242, 181] width 62 height 52
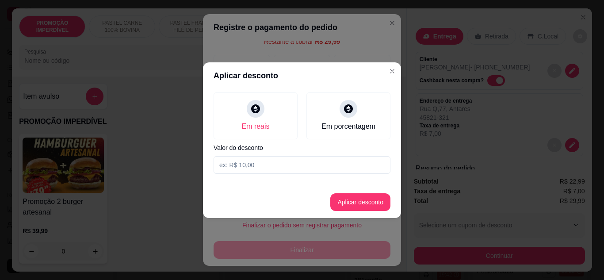
click at [261, 167] on input at bounding box center [302, 165] width 177 height 18
type input "29,98"
click at [346, 203] on button "Aplicar desconto" at bounding box center [361, 201] width 58 height 17
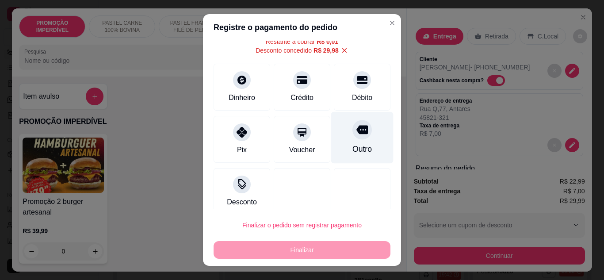
click at [353, 145] on div "Outro" at bounding box center [362, 149] width 19 height 12
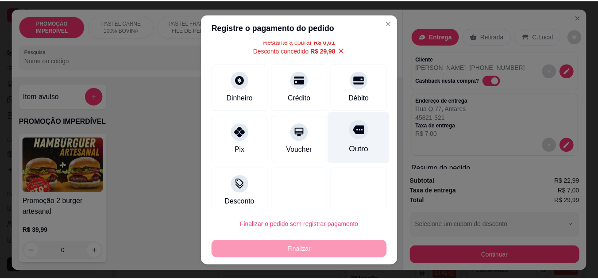
scroll to position [30, 0]
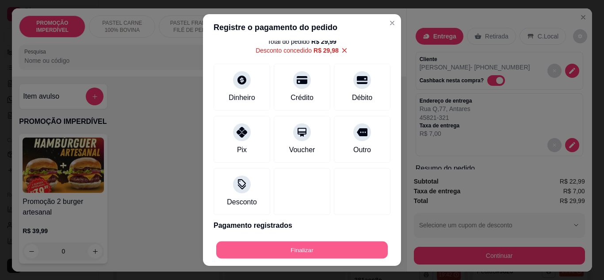
click at [327, 246] on button "Finalizar" at bounding box center [302, 250] width 172 height 17
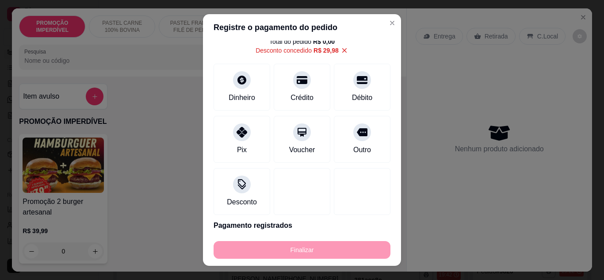
type input "-R$ 29,99"
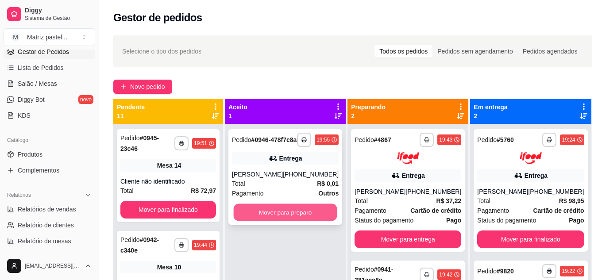
click at [307, 219] on button "Mover para preparo" at bounding box center [286, 212] width 104 height 17
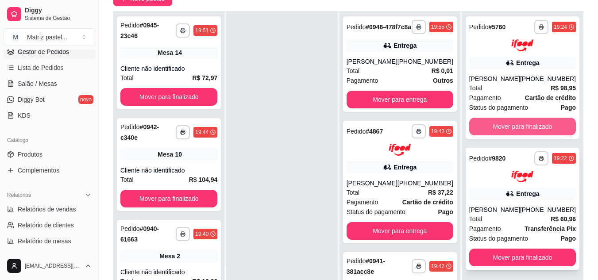
scroll to position [88, 0]
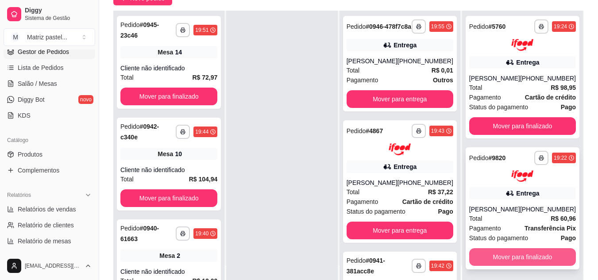
click at [499, 258] on button "Mover para finalizado" at bounding box center [522, 257] width 107 height 18
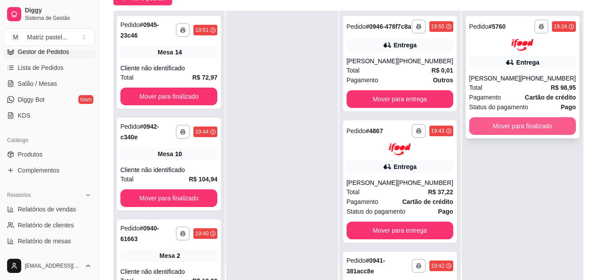
click at [510, 125] on button "Mover para finalizado" at bounding box center [522, 126] width 107 height 18
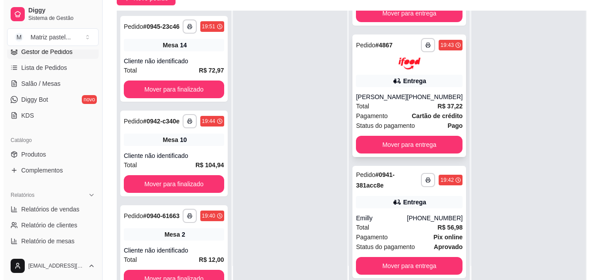
scroll to position [102, 0]
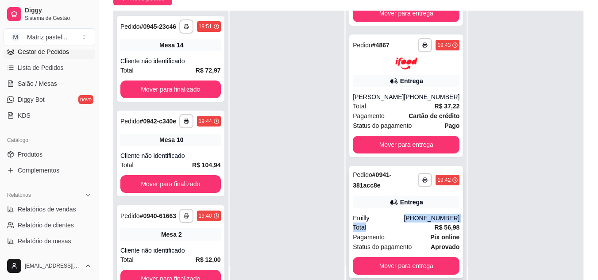
drag, startPoint x: 396, startPoint y: 221, endPoint x: 399, endPoint y: 226, distance: 5.8
click at [399, 226] on div "**********" at bounding box center [406, 222] width 114 height 112
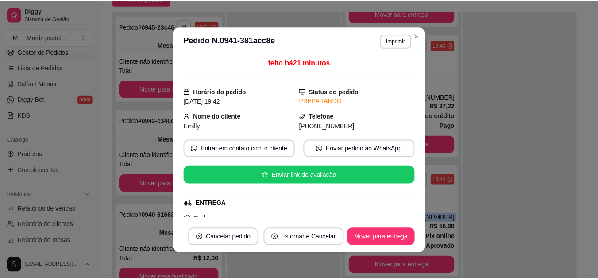
scroll to position [88, 0]
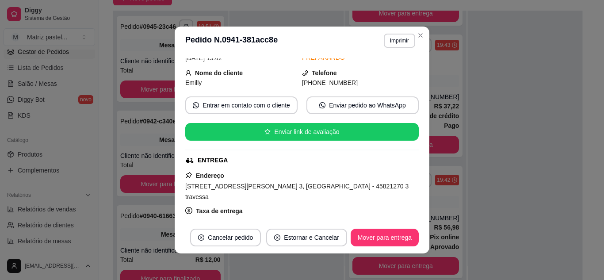
click at [386, 48] on header "**********" at bounding box center [302, 41] width 255 height 28
click at [386, 42] on button "Imprimir" at bounding box center [399, 41] width 31 height 14
click at [390, 67] on button "IMPRESSORA" at bounding box center [381, 72] width 64 height 14
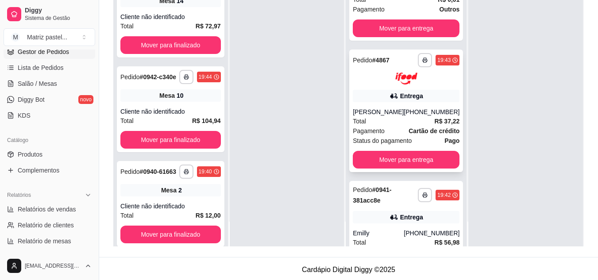
scroll to position [13, 0]
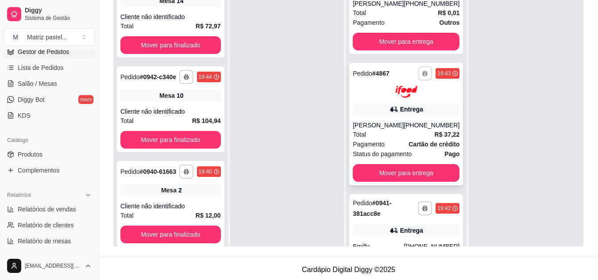
click at [422, 76] on icon "button" at bounding box center [424, 73] width 5 height 5
click at [395, 107] on button "IMPRESSORA" at bounding box center [388, 111] width 62 height 14
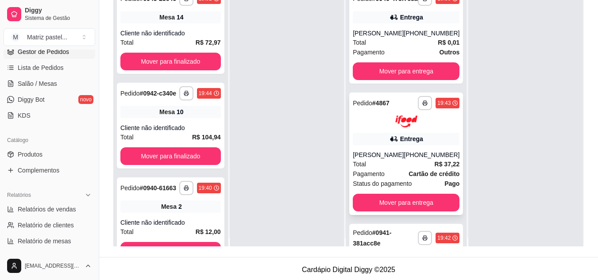
scroll to position [0, 0]
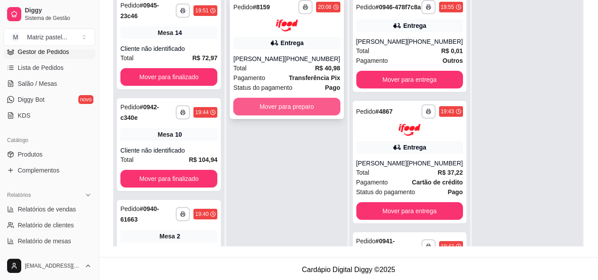
click at [282, 109] on button "Mover para preparo" at bounding box center [286, 107] width 107 height 18
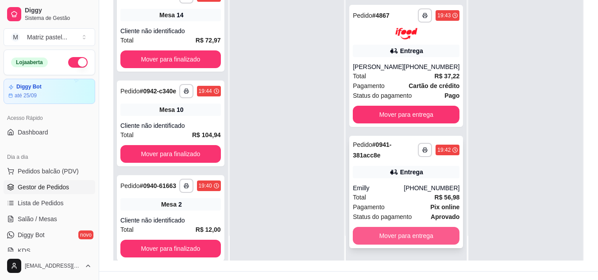
scroll to position [135, 0]
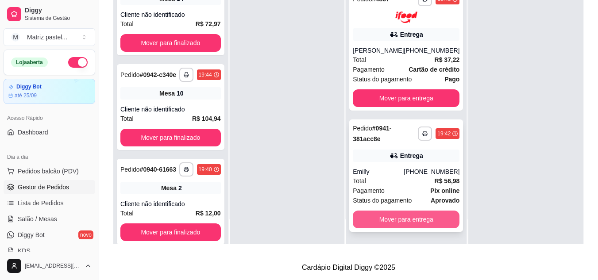
click at [391, 223] on button "Mover para entrega" at bounding box center [406, 220] width 107 height 18
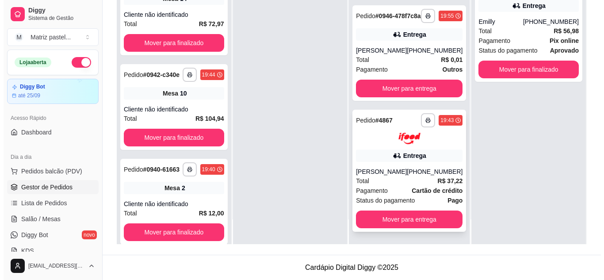
scroll to position [111, 0]
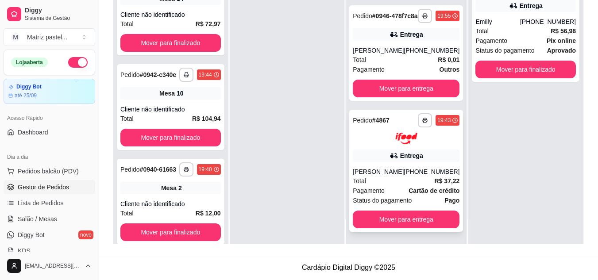
click at [399, 169] on div "[PERSON_NAME]" at bounding box center [378, 171] width 51 height 9
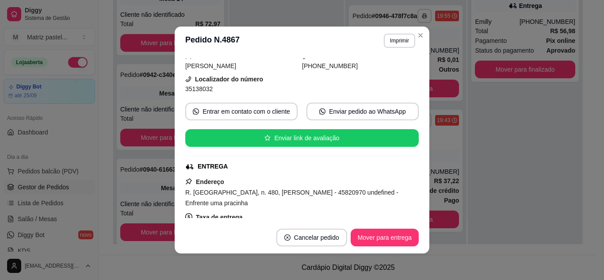
scroll to position [88, 0]
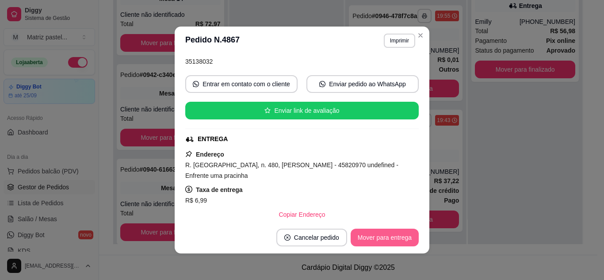
click at [372, 244] on button "Mover para entrega" at bounding box center [385, 238] width 68 height 18
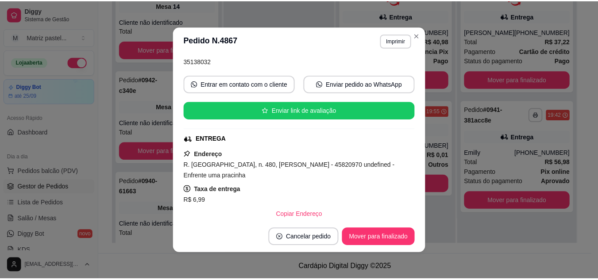
scroll to position [0, 0]
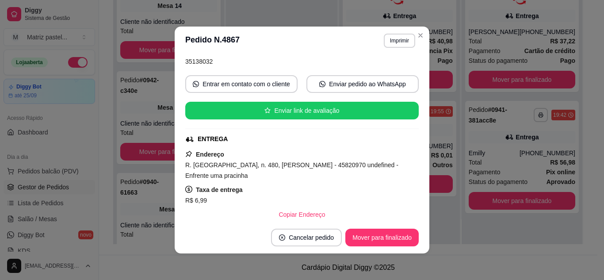
click at [425, 42] on header "**********" at bounding box center [302, 41] width 255 height 28
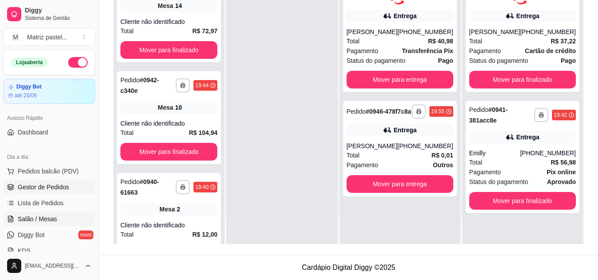
click at [45, 218] on span "Salão / Mesas" at bounding box center [37, 219] width 39 height 9
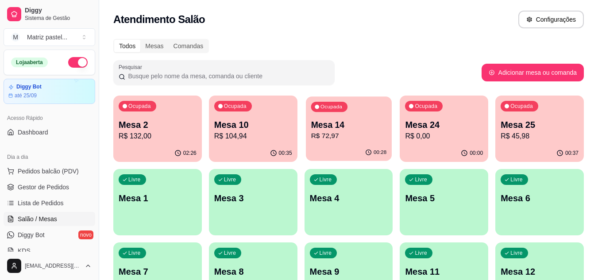
click at [334, 148] on div "00:28" at bounding box center [349, 152] width 86 height 17
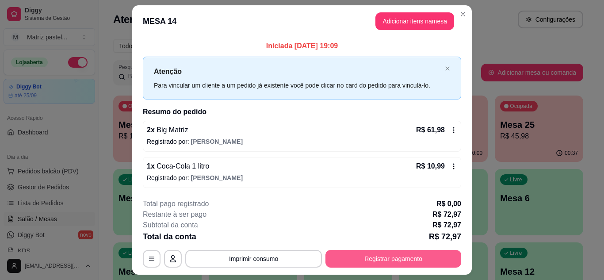
click at [357, 260] on button "Registrar pagamento" at bounding box center [394, 259] width 136 height 18
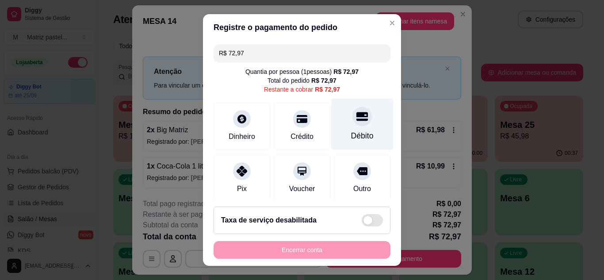
click at [357, 111] on icon at bounding box center [363, 117] width 12 height 12
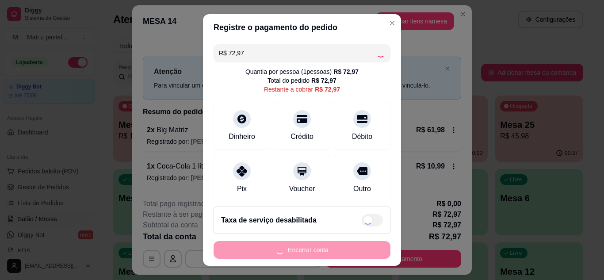
type input "R$ 0,00"
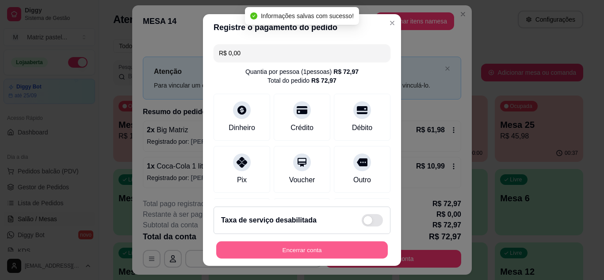
click at [326, 244] on button "Encerrar conta" at bounding box center [302, 250] width 172 height 17
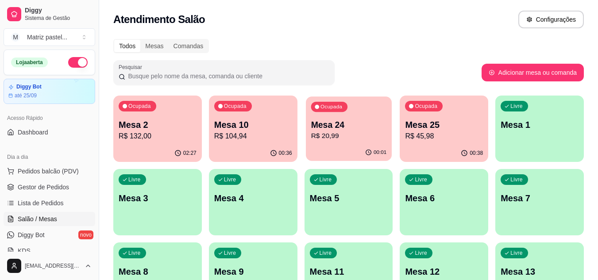
click at [358, 138] on p "R$ 20,99" at bounding box center [349, 136] width 76 height 10
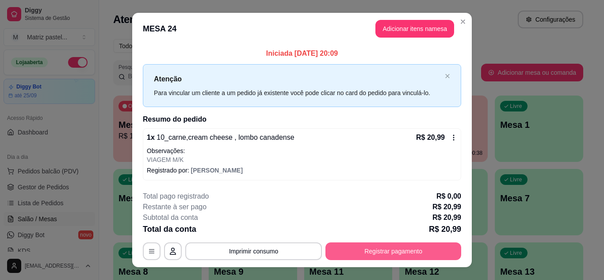
click at [377, 254] on button "Registrar pagamento" at bounding box center [394, 251] width 136 height 18
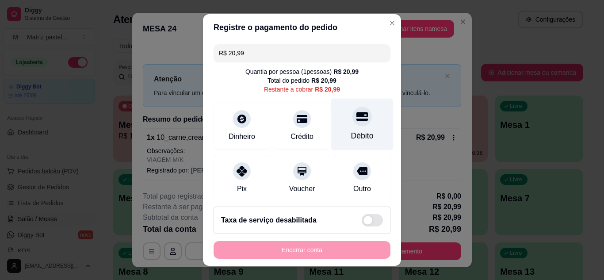
click at [351, 133] on div "Débito" at bounding box center [362, 136] width 23 height 12
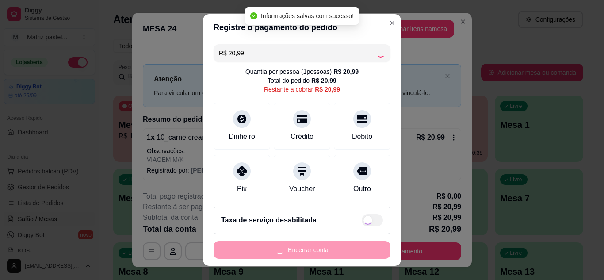
type input "R$ 0,00"
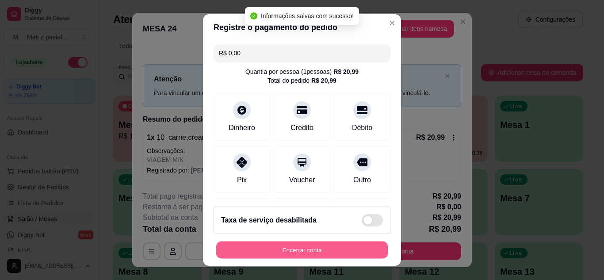
click at [294, 242] on button "Encerrar conta" at bounding box center [302, 250] width 172 height 17
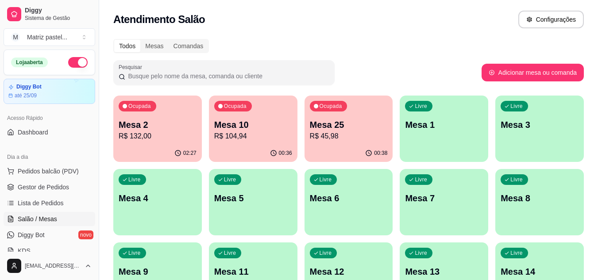
click at [247, 132] on p "R$ 104,94" at bounding box center [253, 136] width 78 height 11
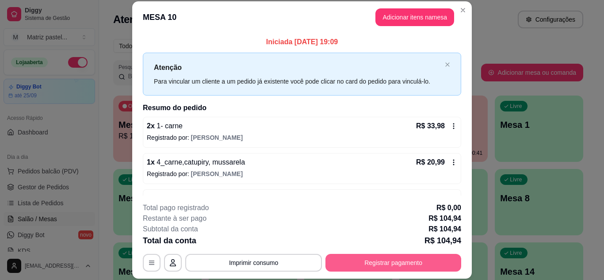
click at [368, 263] on button "Registrar pagamento" at bounding box center [394, 263] width 136 height 18
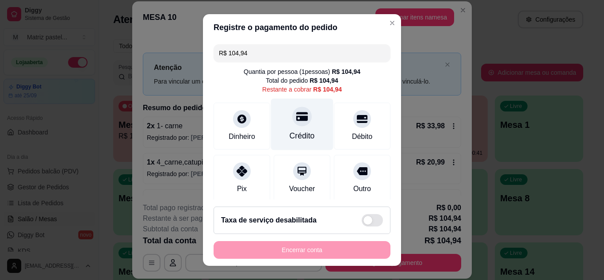
click at [291, 132] on div "Crédito" at bounding box center [302, 136] width 25 height 12
type input "R$ 0,00"
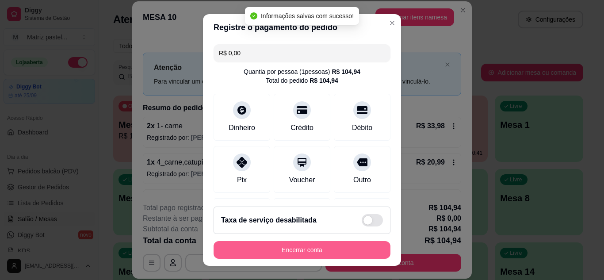
click at [307, 246] on button "Encerrar conta" at bounding box center [302, 250] width 177 height 18
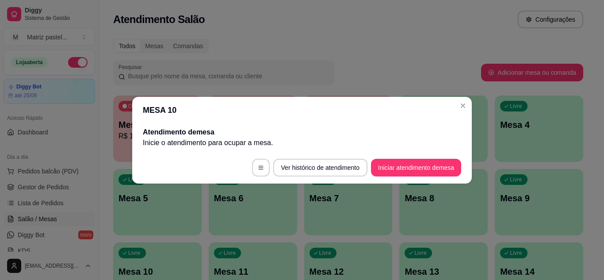
click at [420, 158] on footer "Ver histórico de atendimento Iniciar atendimento de mesa" at bounding box center [302, 168] width 340 height 32
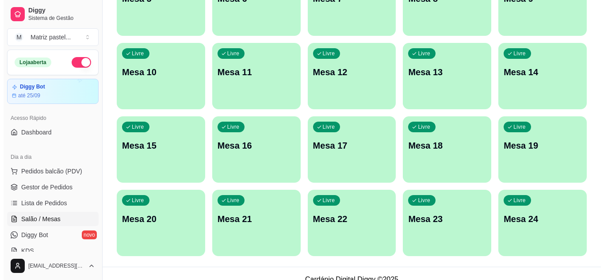
scroll to position [211, 0]
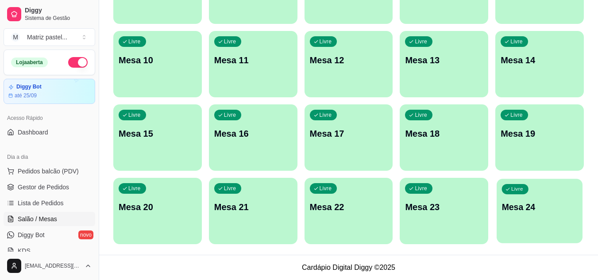
click at [523, 215] on div "Livre Mesa 24" at bounding box center [539, 206] width 86 height 54
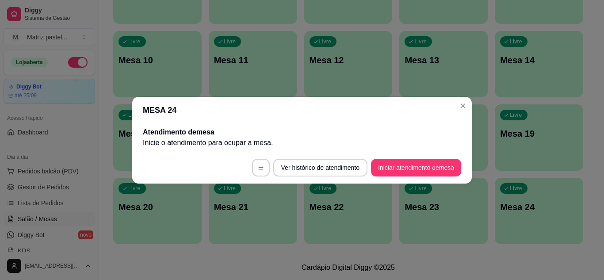
click at [409, 160] on button "Iniciar atendimento de mesa" at bounding box center [416, 168] width 90 height 18
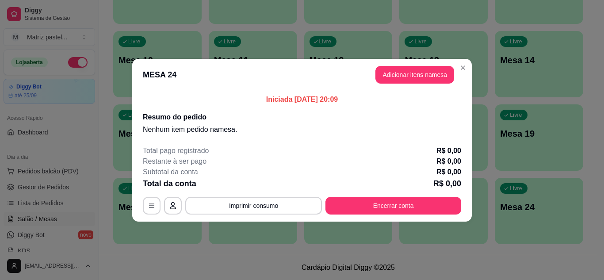
click at [416, 76] on button "Adicionar itens na mesa" at bounding box center [415, 75] width 79 height 18
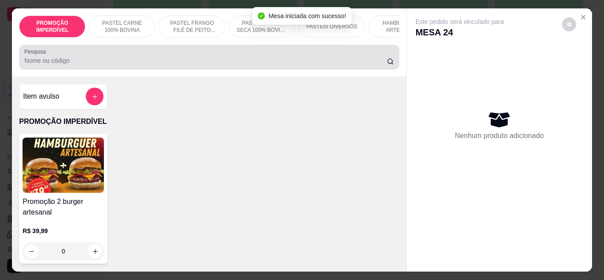
click at [222, 58] on div at bounding box center [208, 57] width 369 height 18
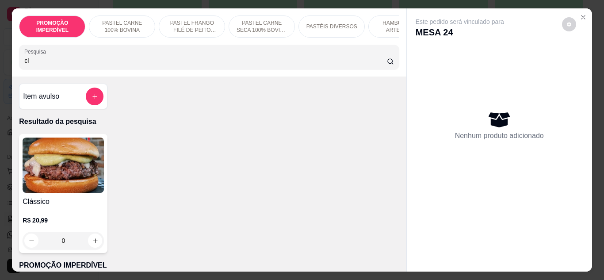
type input "cl"
click at [89, 245] on div "0" at bounding box center [63, 241] width 81 height 18
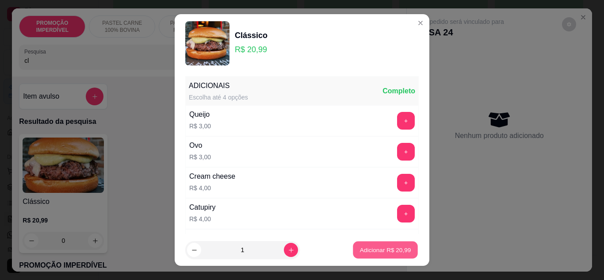
click at [360, 249] on p "Adicionar R$ 20,99" at bounding box center [385, 250] width 51 height 8
type input "1"
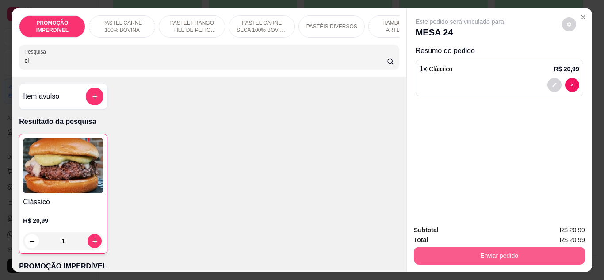
click at [459, 252] on button "Enviar pedido" at bounding box center [499, 256] width 171 height 18
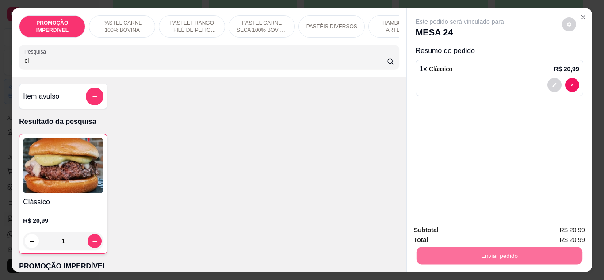
click at [448, 227] on button "Não registrar e enviar pedido" at bounding box center [470, 231] width 89 height 16
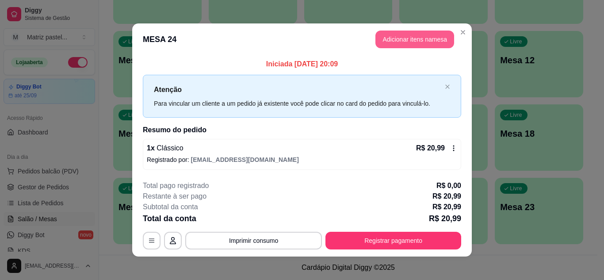
click at [394, 44] on button "Adicionar itens na mesa" at bounding box center [415, 40] width 79 height 18
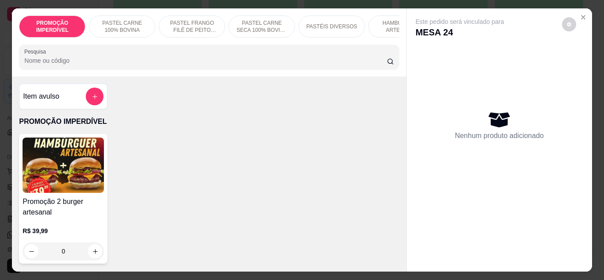
click at [219, 69] on div "Pesquisa" at bounding box center [209, 57] width 380 height 25
click at [88, 249] on div "0" at bounding box center [63, 251] width 81 height 18
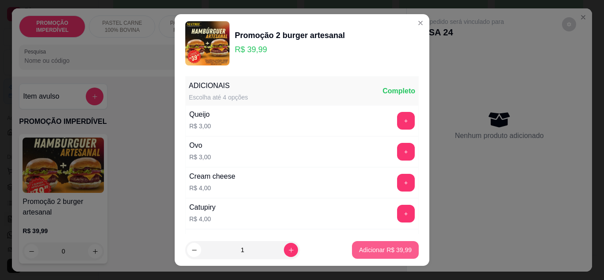
click at [359, 249] on p "Adicionar R$ 39,99" at bounding box center [385, 250] width 53 height 9
type input "1"
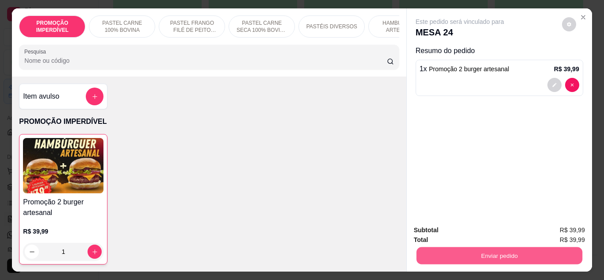
click at [459, 256] on button "Enviar pedido" at bounding box center [499, 255] width 166 height 17
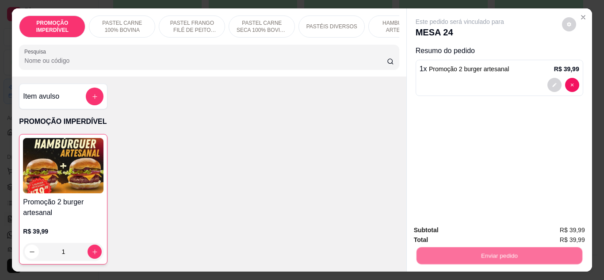
click at [466, 234] on button "Não registrar e enviar pedido" at bounding box center [470, 230] width 92 height 17
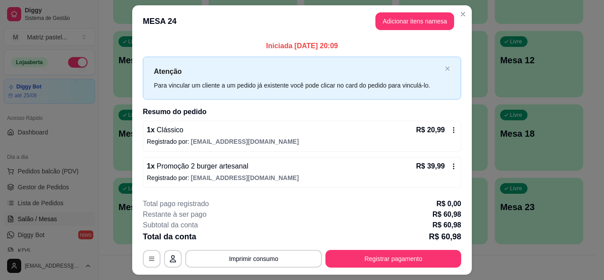
click at [450, 129] on icon at bounding box center [453, 130] width 7 height 7
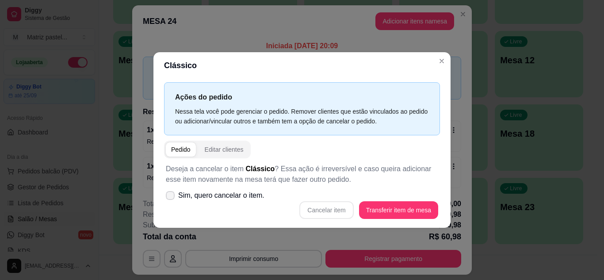
click at [219, 201] on span "Sim, quero cancelar o item." at bounding box center [221, 195] width 86 height 11
click at [171, 201] on input "Sim, quero cancelar o item." at bounding box center [168, 200] width 6 height 6
checkbox input "true"
click at [318, 212] on button "Cancelar item" at bounding box center [326, 209] width 53 height 17
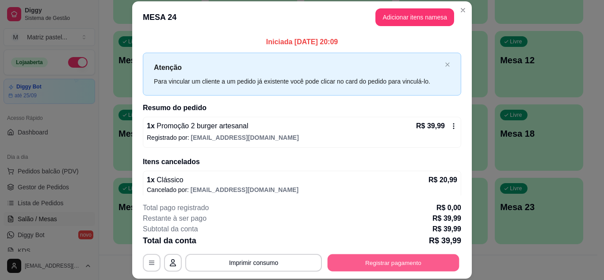
click at [367, 260] on button "Registrar pagamento" at bounding box center [394, 262] width 132 height 17
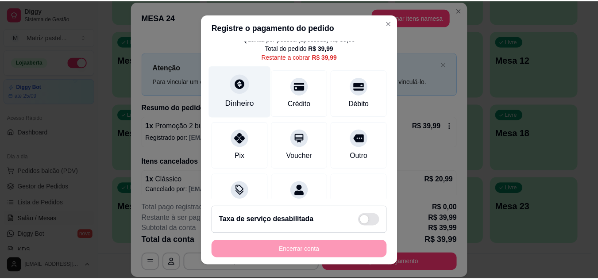
scroll to position [0, 0]
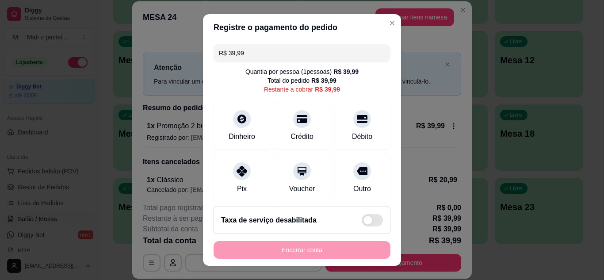
drag, startPoint x: 246, startPoint y: 56, endPoint x: 223, endPoint y: 65, distance: 25.1
click at [223, 65] on div "R$ 39,99 Quantia por pessoa ( 1 pessoas) R$ 39,99 Total do pedido R$ 39,99 Rest…" at bounding box center [302, 120] width 198 height 159
click at [225, 121] on div "Dinheiro" at bounding box center [242, 124] width 62 height 52
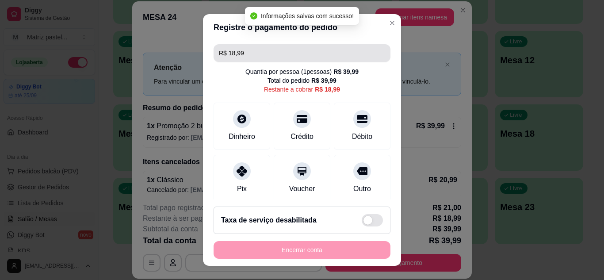
click at [245, 57] on input "R$ 18,99" at bounding box center [302, 53] width 166 height 18
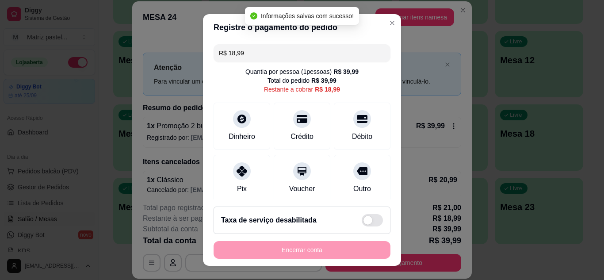
click at [246, 57] on input "R$ 18,99" at bounding box center [302, 53] width 166 height 18
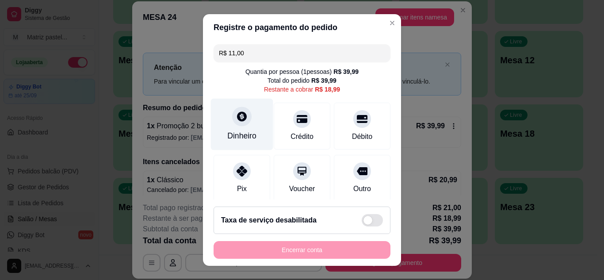
click at [237, 131] on div "Dinheiro" at bounding box center [241, 136] width 29 height 12
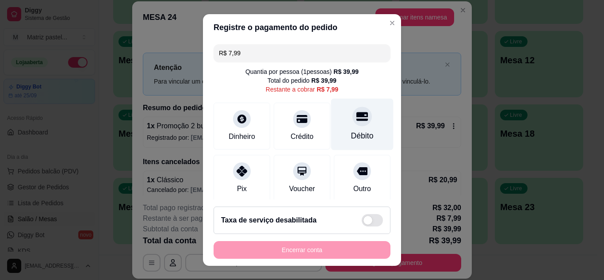
click at [357, 115] on icon at bounding box center [363, 116] width 12 height 9
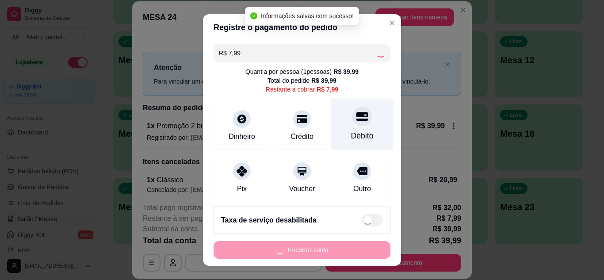
type input "R$ 0,00"
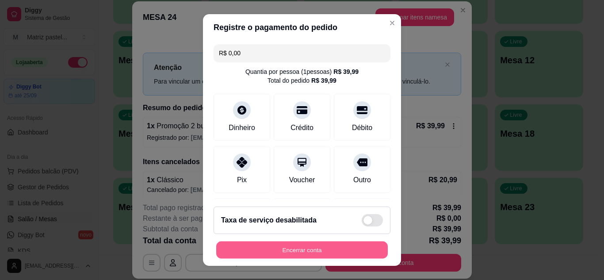
click at [317, 253] on button "Encerrar conta" at bounding box center [302, 250] width 172 height 17
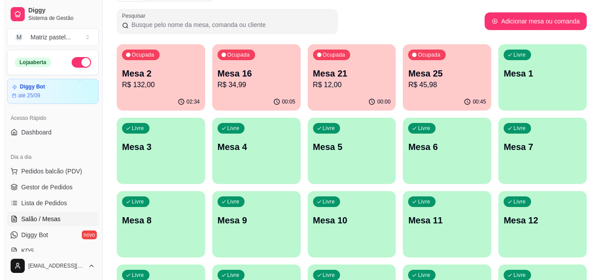
scroll to position [35, 0]
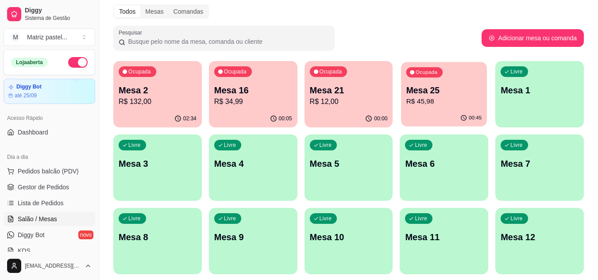
click at [458, 95] on p "Mesa 25" at bounding box center [444, 90] width 76 height 12
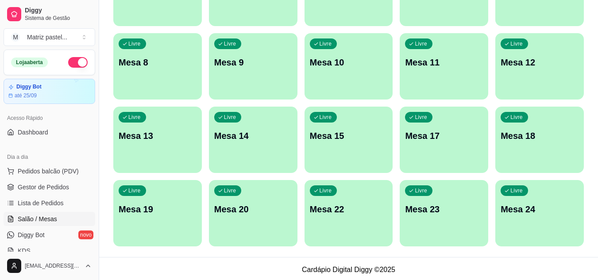
scroll to position [211, 0]
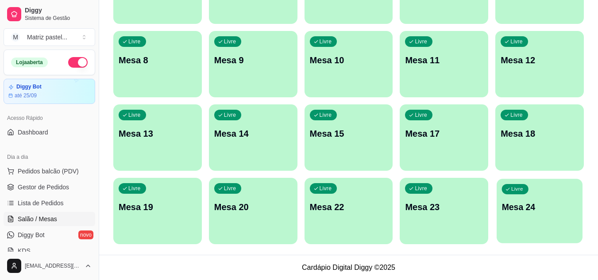
click at [531, 206] on p "Mesa 24" at bounding box center [540, 207] width 76 height 12
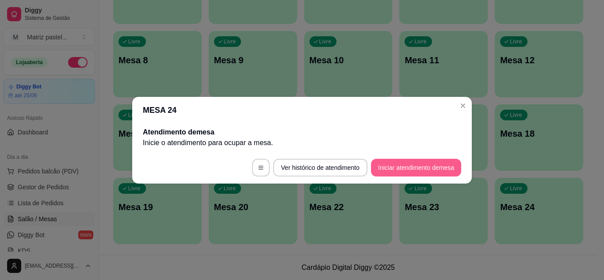
click at [422, 164] on button "Iniciar atendimento de mesa" at bounding box center [416, 168] width 90 height 18
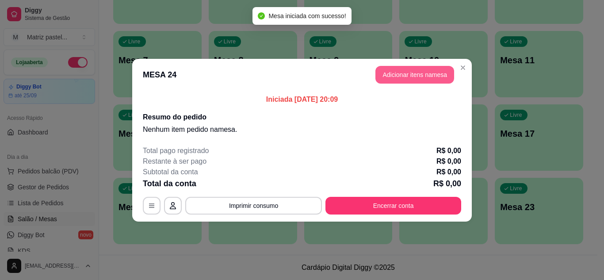
click at [399, 80] on button "Adicionar itens na mesa" at bounding box center [415, 75] width 79 height 18
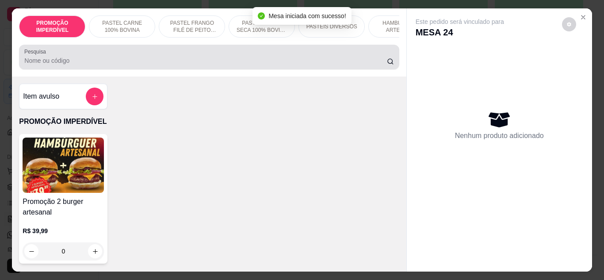
click at [132, 58] on div at bounding box center [208, 57] width 369 height 18
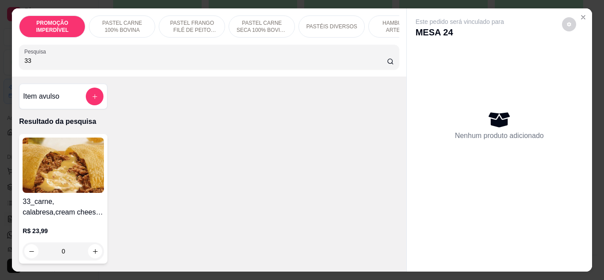
type input "33"
click at [90, 253] on div "0" at bounding box center [63, 251] width 81 height 18
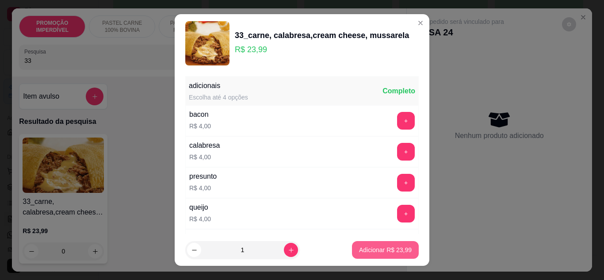
click at [368, 246] on p "Adicionar R$ 23,99" at bounding box center [385, 250] width 53 height 9
type input "1"
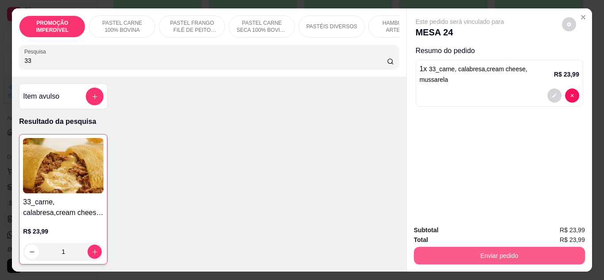
click at [440, 250] on button "Enviar pedido" at bounding box center [499, 256] width 171 height 18
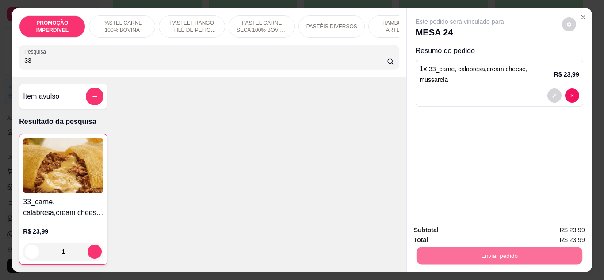
click at [457, 230] on button "Não registrar e enviar pedido" at bounding box center [470, 231] width 89 height 16
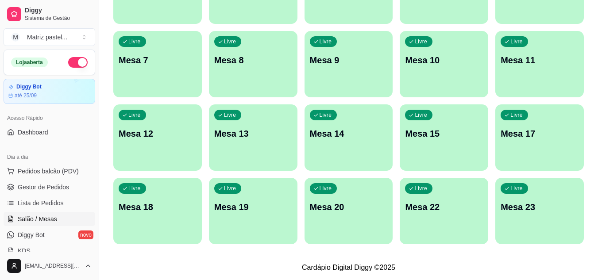
scroll to position [79, 0]
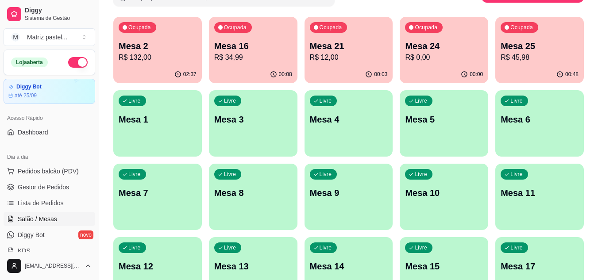
click at [458, 58] on p "R$ 0,00" at bounding box center [444, 57] width 78 height 11
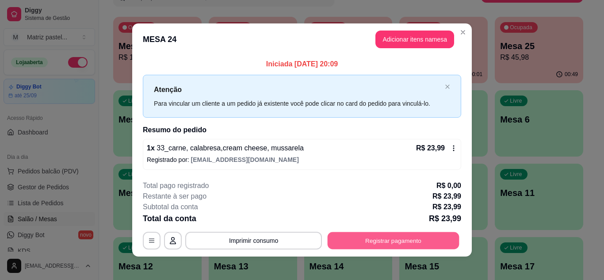
click at [384, 239] on button "Registrar pagamento" at bounding box center [394, 240] width 132 height 17
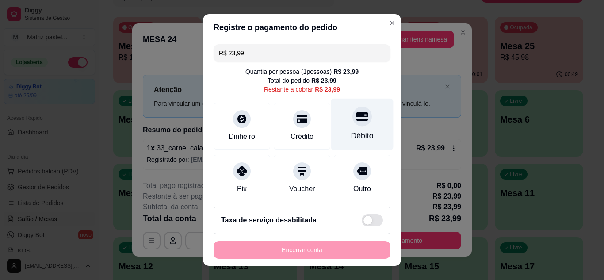
click at [360, 138] on div "Débito" at bounding box center [362, 124] width 62 height 52
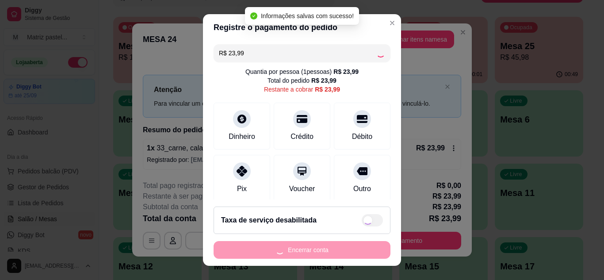
type input "R$ 0,00"
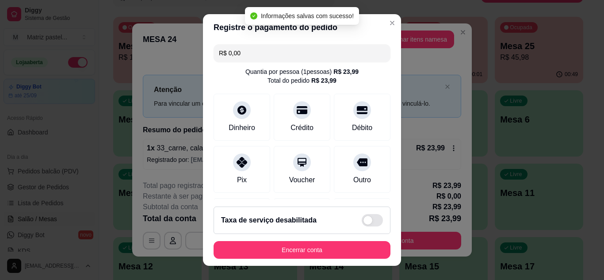
click at [302, 260] on footer "Taxa de serviço desabilitada Encerrar conta" at bounding box center [302, 233] width 198 height 66
click at [302, 258] on button "Encerrar conta" at bounding box center [302, 250] width 177 height 18
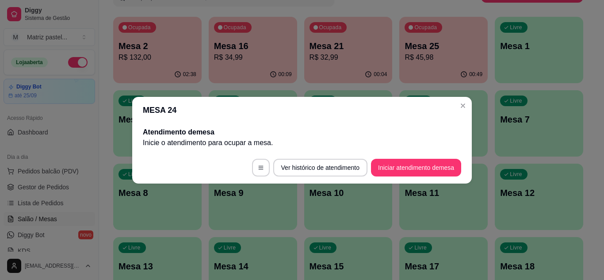
click at [456, 106] on header "MESA 24" at bounding box center [302, 110] width 340 height 27
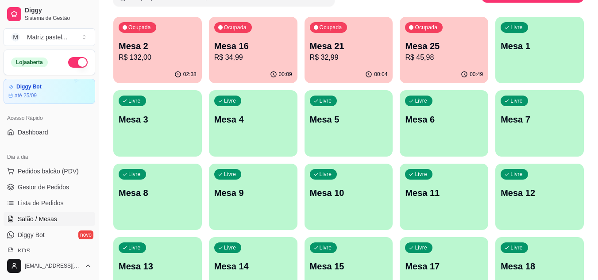
click at [47, 196] on ul "Pedidos balcão (PDV) Gestor de Pedidos Lista de Pedidos Salão / Mesas Diggy Bot…" at bounding box center [50, 211] width 92 height 94
click at [50, 188] on span "Gestor de Pedidos" at bounding box center [43, 187] width 51 height 9
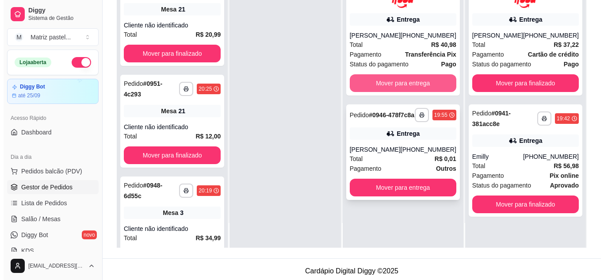
scroll to position [135, 0]
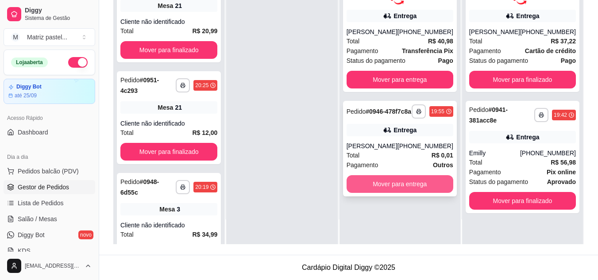
click at [380, 192] on button "Mover para entrega" at bounding box center [399, 184] width 107 height 18
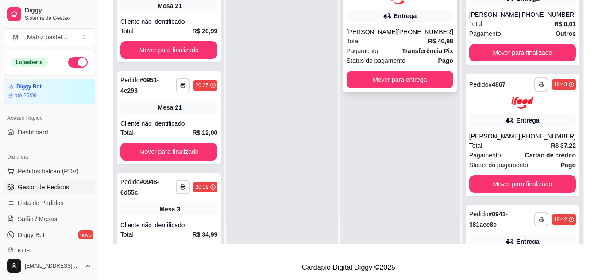
click at [385, 39] on div "Total R$ 40,98" at bounding box center [399, 41] width 107 height 10
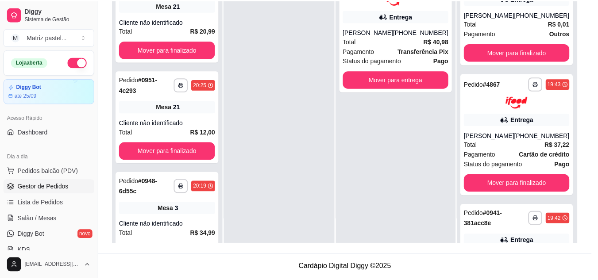
scroll to position [44, 0]
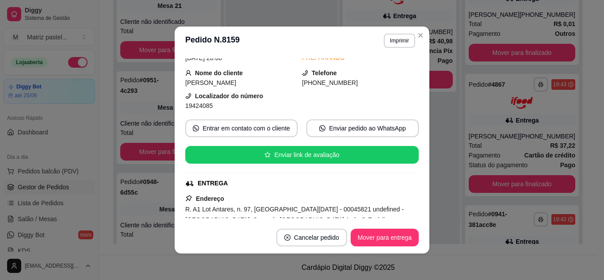
click at [372, 246] on button "Mover para entrega" at bounding box center [385, 238] width 68 height 18
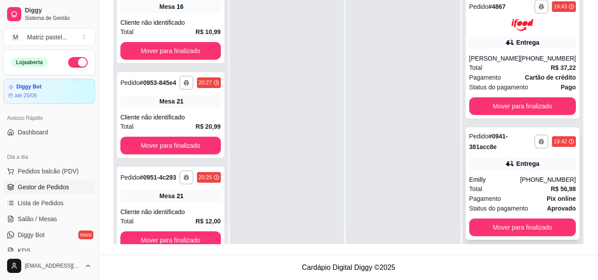
scroll to position [25, 0]
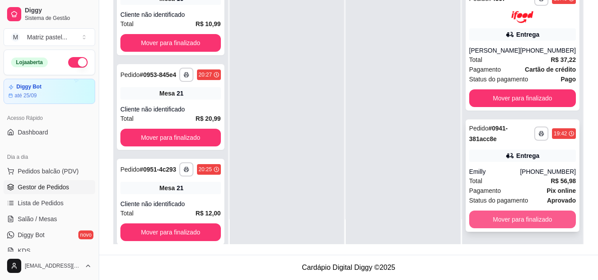
click at [502, 215] on button "Mover para finalizado" at bounding box center [522, 220] width 107 height 18
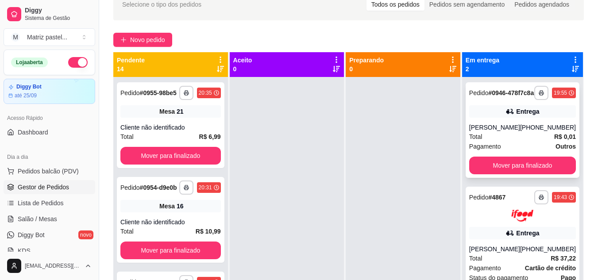
scroll to position [46, 0]
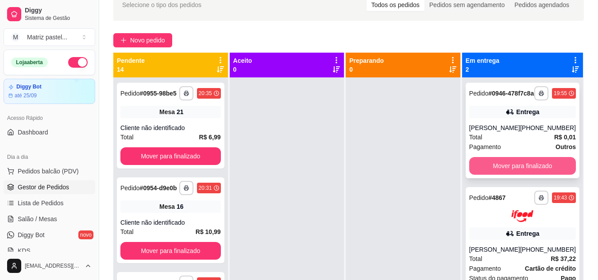
click at [518, 167] on button "Mover para finalizado" at bounding box center [522, 166] width 107 height 18
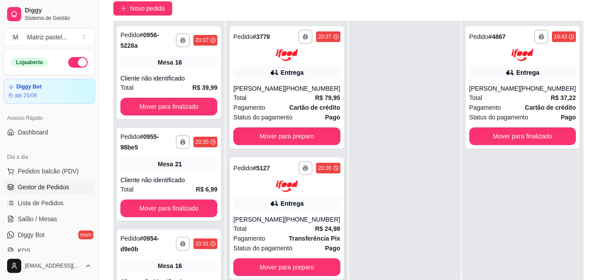
scroll to position [91, 0]
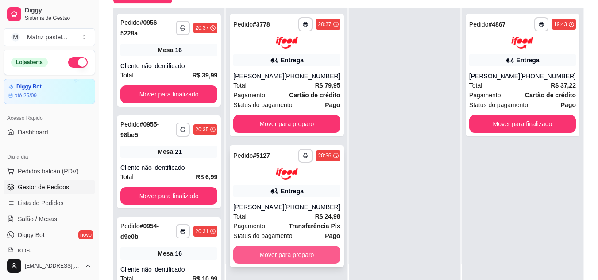
click at [302, 248] on button "Mover para preparo" at bounding box center [286, 255] width 107 height 18
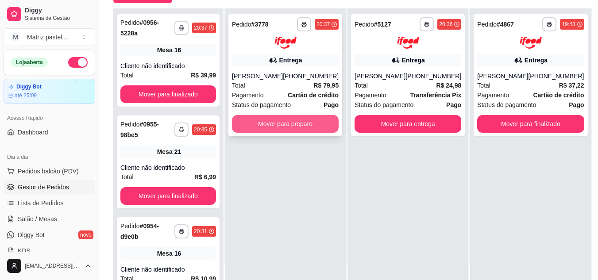
click at [315, 127] on button "Mover para preparo" at bounding box center [285, 124] width 107 height 18
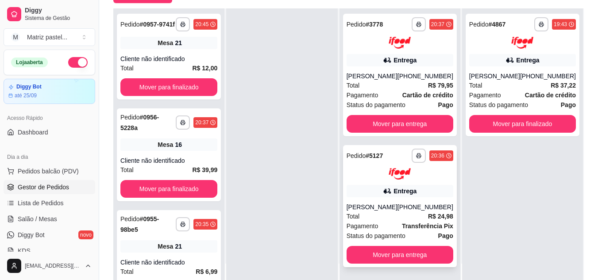
scroll to position [135, 0]
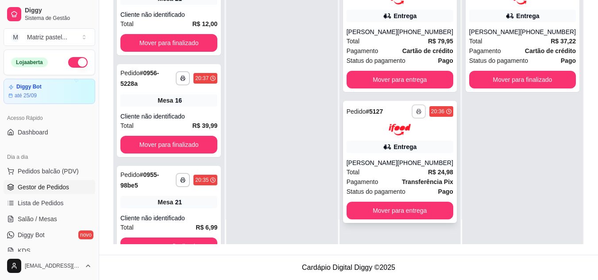
click at [425, 110] on button "button" at bounding box center [418, 111] width 14 height 14
click at [413, 140] on button "IMPRESSORA" at bounding box center [395, 142] width 64 height 14
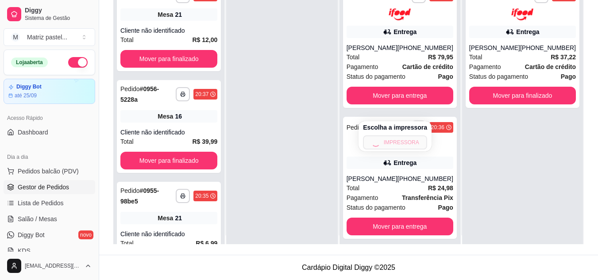
scroll to position [0, 0]
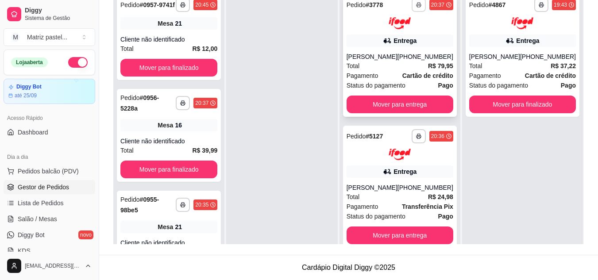
click at [418, 8] on button "button" at bounding box center [418, 5] width 14 height 14
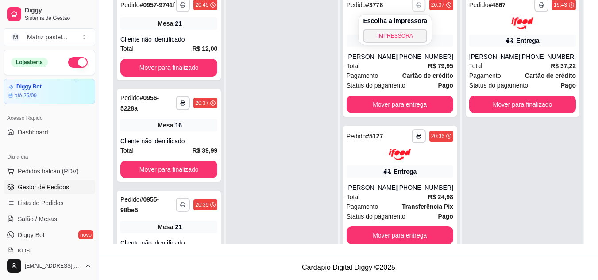
click at [410, 42] on button "IMPRESSORA" at bounding box center [395, 36] width 64 height 14
click at [49, 213] on link "Salão / Mesas" at bounding box center [50, 219] width 92 height 14
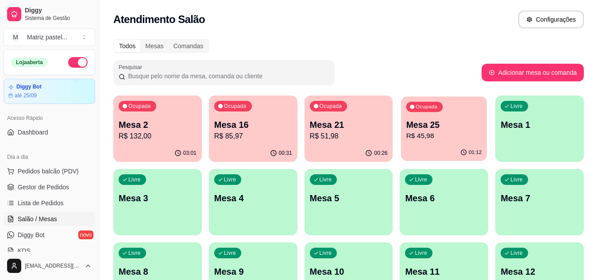
click at [408, 129] on p "Mesa 25" at bounding box center [444, 125] width 76 height 12
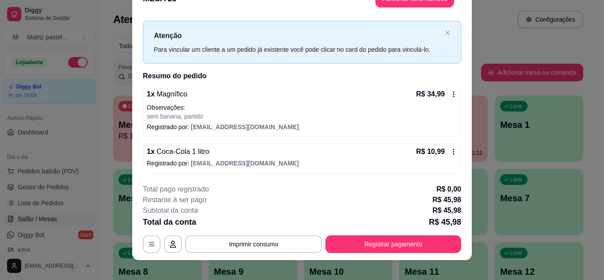
scroll to position [27, 0]
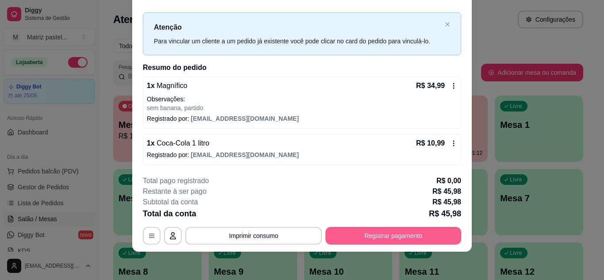
click at [388, 234] on button "Registrar pagamento" at bounding box center [394, 236] width 136 height 18
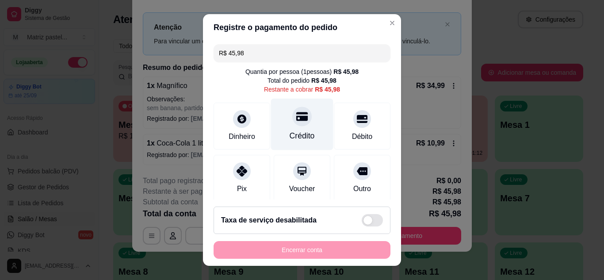
click at [280, 120] on div "Crédito" at bounding box center [302, 124] width 62 height 52
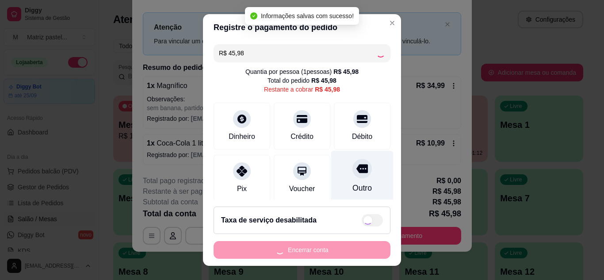
type input "R$ 0,00"
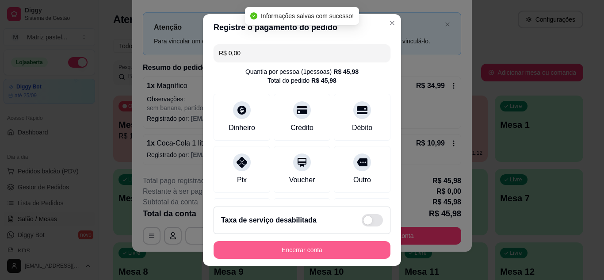
click at [286, 253] on button "Encerrar conta" at bounding box center [302, 250] width 177 height 18
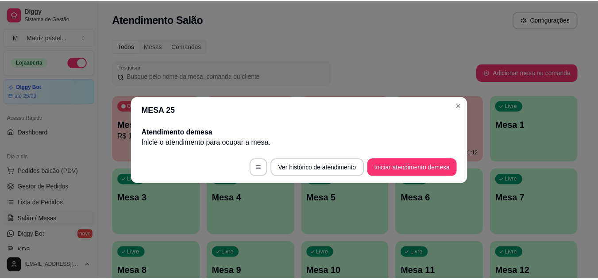
scroll to position [0, 0]
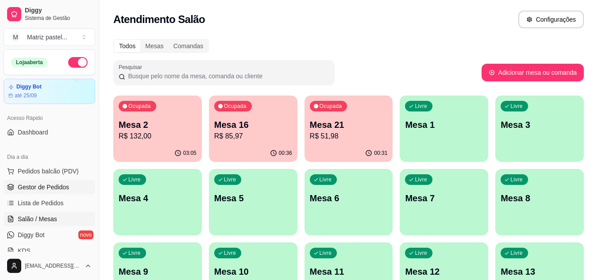
click at [50, 181] on link "Gestor de Pedidos" at bounding box center [50, 187] width 92 height 14
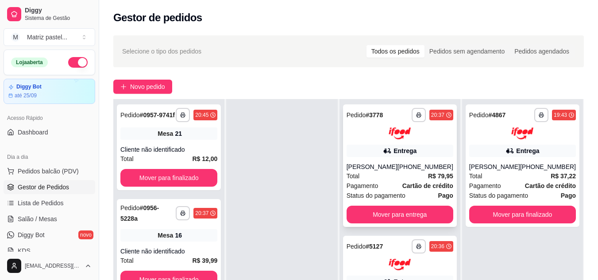
scroll to position [133, 0]
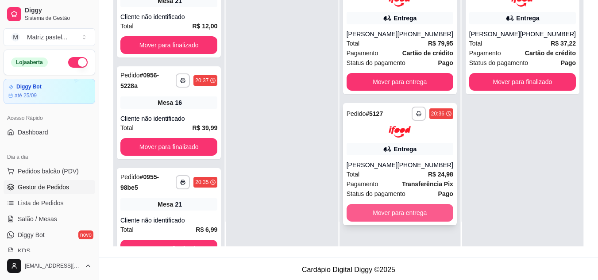
click at [390, 215] on button "Mover para entrega" at bounding box center [399, 213] width 107 height 18
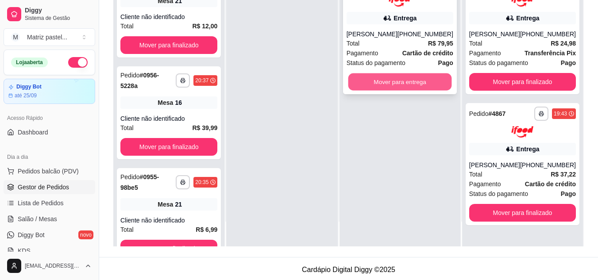
click at [371, 83] on button "Mover para entrega" at bounding box center [400, 81] width 104 height 17
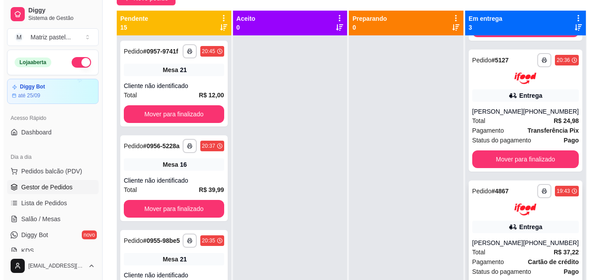
scroll to position [140, 0]
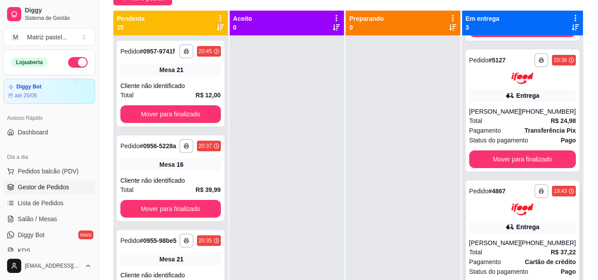
click at [483, 221] on div "Entrega" at bounding box center [522, 227] width 107 height 12
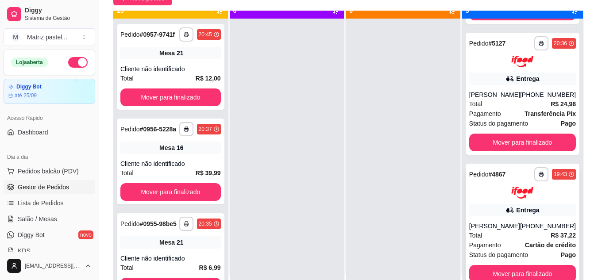
scroll to position [25, 0]
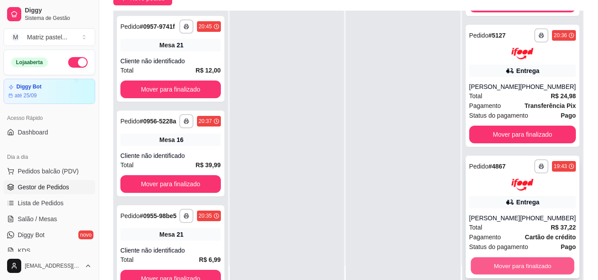
click at [515, 260] on button "Mover para finalizado" at bounding box center [522, 265] width 104 height 17
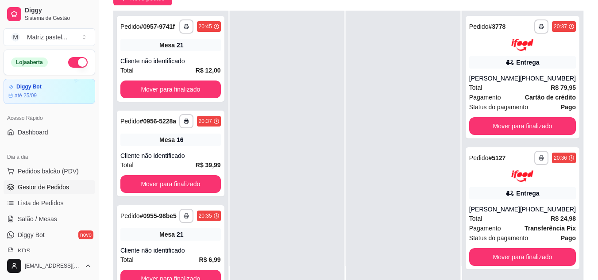
scroll to position [0, 0]
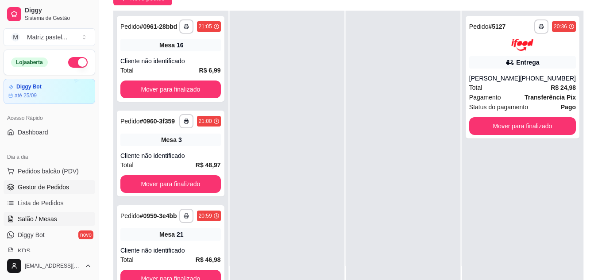
click at [61, 215] on link "Salão / Mesas" at bounding box center [50, 219] width 92 height 14
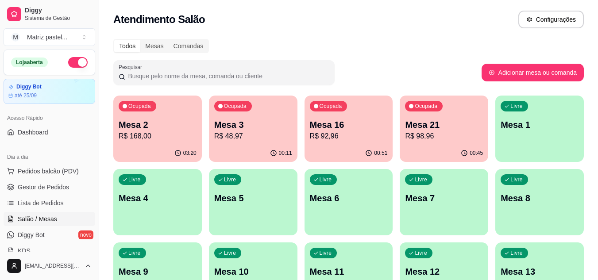
click at [332, 135] on p "R$ 92,96" at bounding box center [349, 136] width 78 height 11
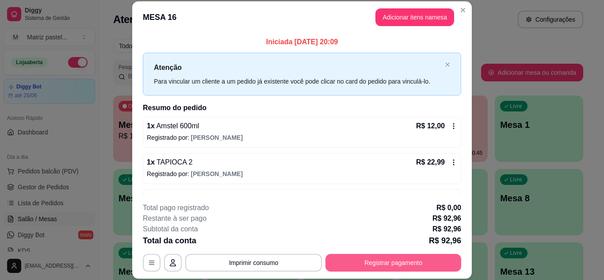
click at [398, 262] on button "Registrar pagamento" at bounding box center [394, 263] width 136 height 18
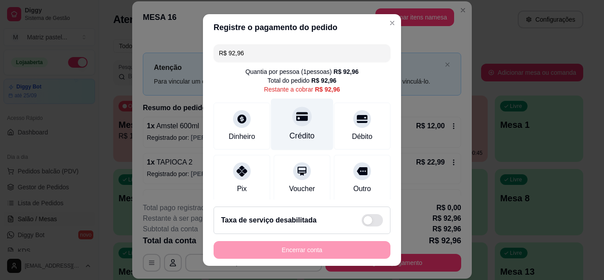
click at [303, 118] on div "Crédito" at bounding box center [302, 124] width 62 height 52
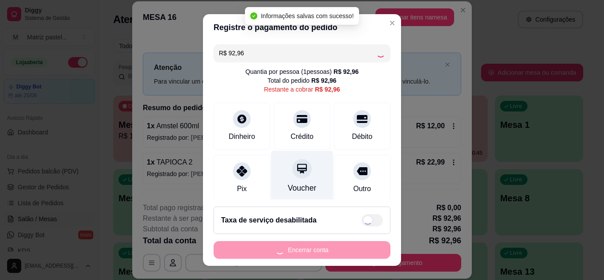
type input "R$ 0,00"
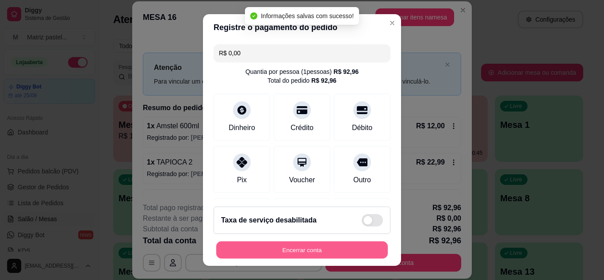
click at [316, 252] on button "Encerrar conta" at bounding box center [302, 250] width 172 height 17
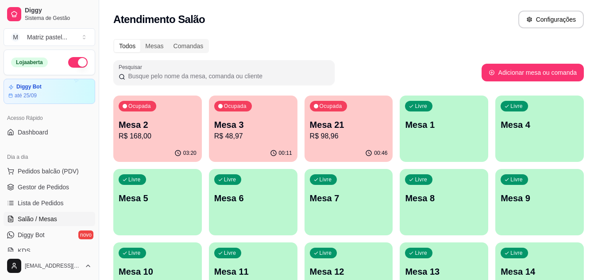
click at [324, 124] on p "Mesa 21" at bounding box center [349, 125] width 78 height 12
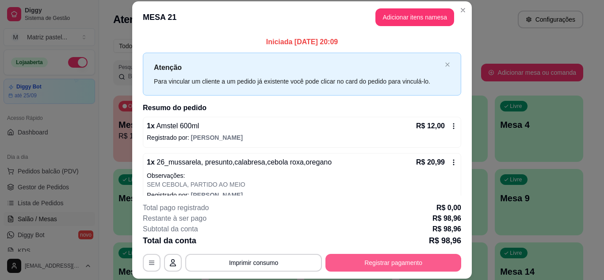
click at [355, 254] on button "Registrar pagamento" at bounding box center [394, 263] width 136 height 18
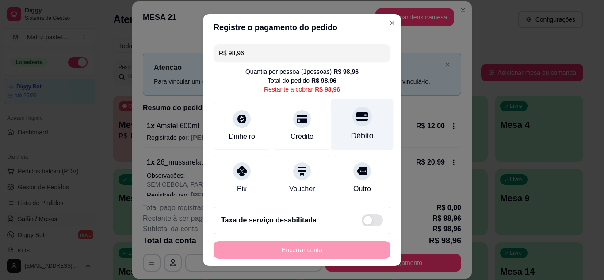
click at [361, 126] on div "Débito" at bounding box center [362, 124] width 62 height 52
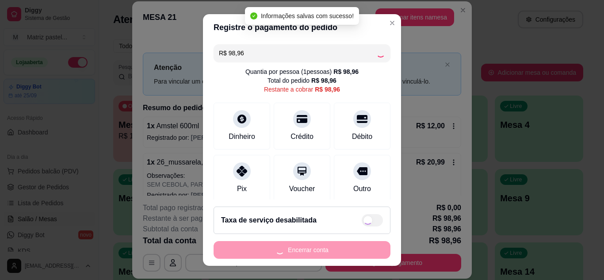
type input "R$ 0,00"
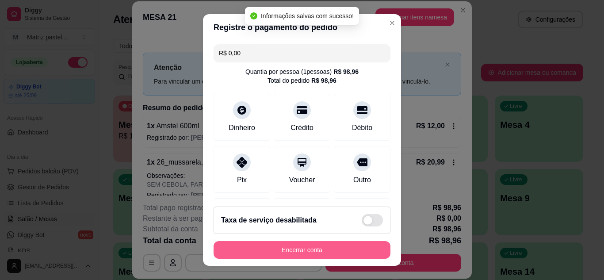
click at [315, 250] on button "Encerrar conta" at bounding box center [302, 250] width 177 height 18
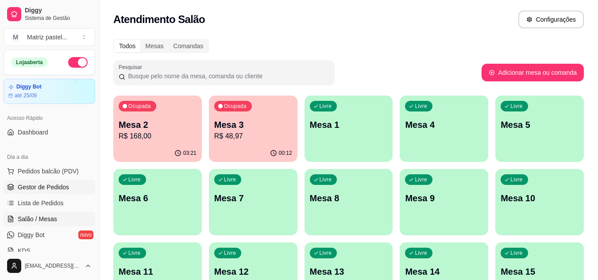
click at [73, 191] on link "Gestor de Pedidos" at bounding box center [50, 187] width 92 height 14
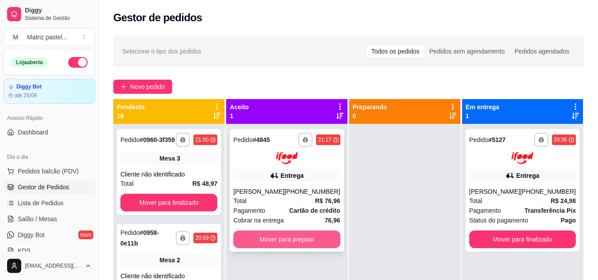
click at [299, 245] on button "Mover para preparo" at bounding box center [286, 239] width 107 height 18
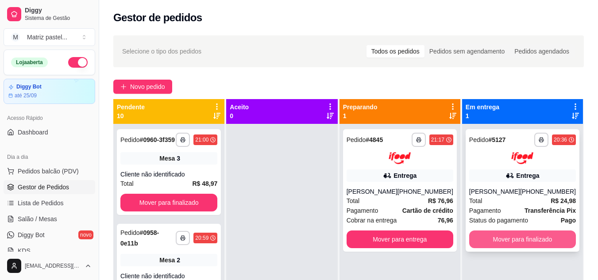
click at [502, 236] on button "Mover para finalizado" at bounding box center [522, 239] width 107 height 18
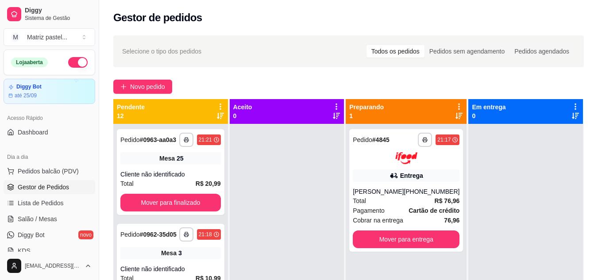
click at [34, 211] on ul "Pedidos balcão (PDV) Gestor de Pedidos Lista de Pedidos Salão / Mesas Diggy Bot…" at bounding box center [50, 211] width 92 height 94
click at [39, 214] on link "Salão / Mesas" at bounding box center [50, 219] width 92 height 14
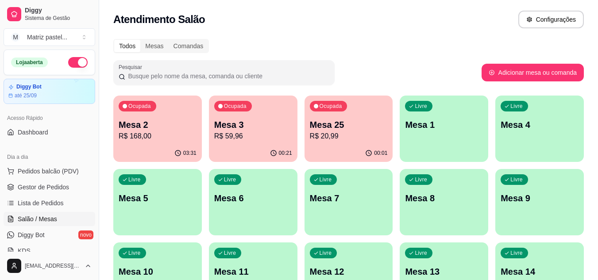
click at [368, 127] on p "Mesa 25" at bounding box center [349, 125] width 78 height 12
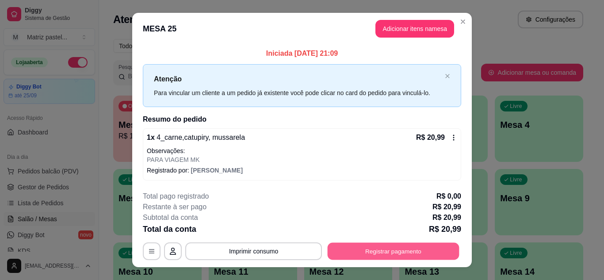
click at [384, 247] on button "Registrar pagamento" at bounding box center [394, 251] width 132 height 17
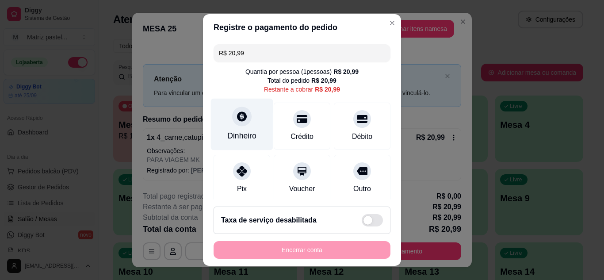
click at [241, 130] on div "Dinheiro" at bounding box center [242, 124] width 62 height 52
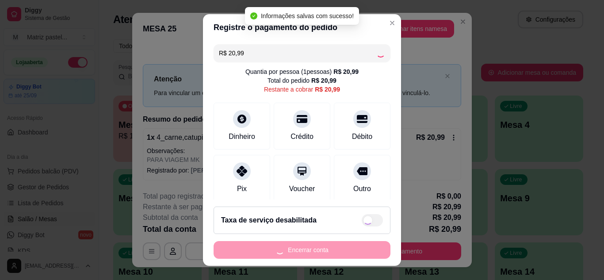
type input "R$ 0,00"
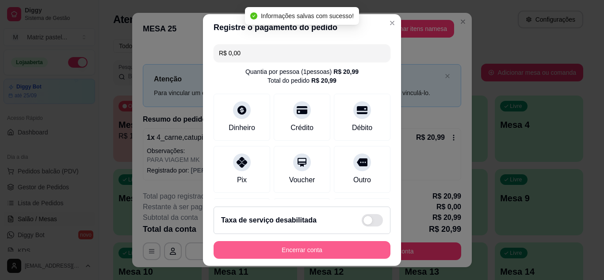
click at [341, 251] on button "Encerrar conta" at bounding box center [302, 250] width 177 height 18
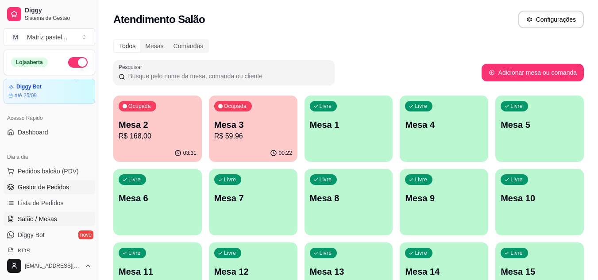
click at [52, 183] on span "Gestor de Pedidos" at bounding box center [43, 187] width 51 height 9
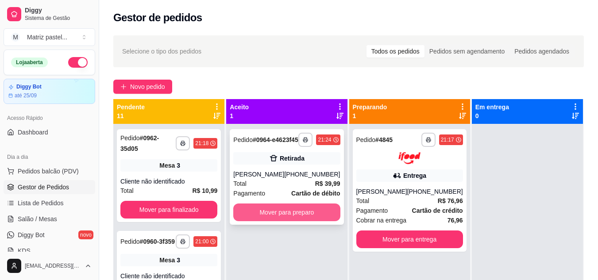
click at [281, 215] on button "Mover para preparo" at bounding box center [286, 212] width 107 height 18
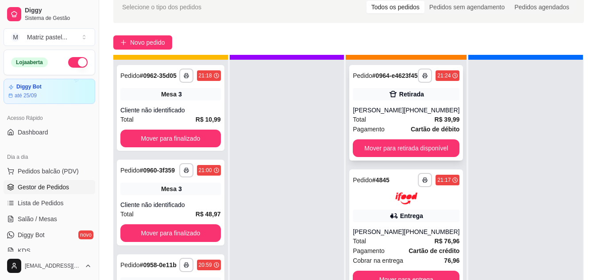
scroll to position [25, 0]
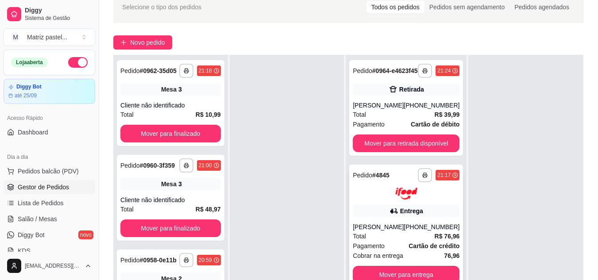
click at [415, 212] on div "Entrega" at bounding box center [406, 211] width 107 height 12
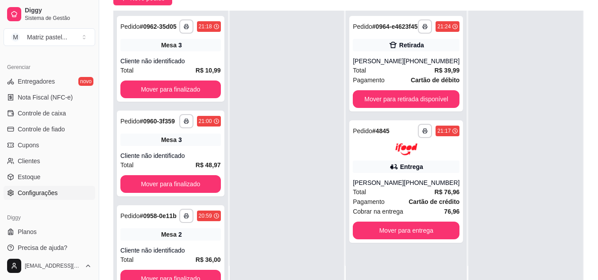
scroll to position [354, 0]
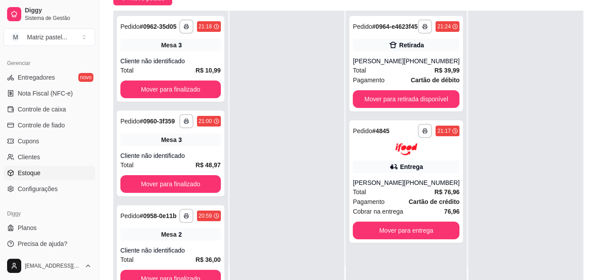
click at [41, 171] on link "Estoque" at bounding box center [50, 173] width 92 height 14
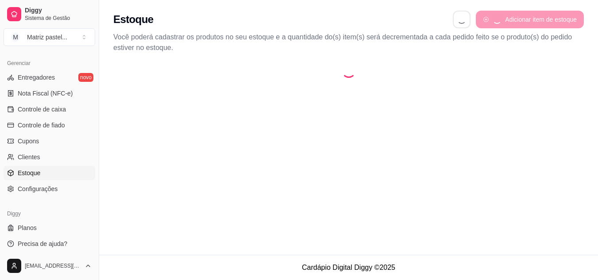
select select "QUANTITY_ORDER"
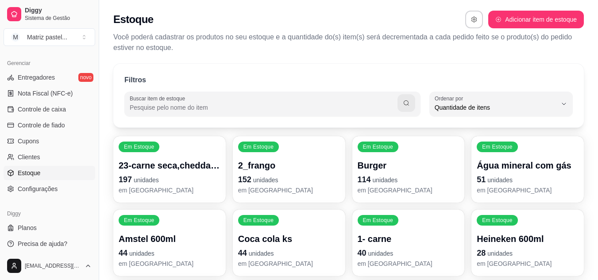
scroll to position [8, 0]
click at [266, 169] on p "2_frango" at bounding box center [289, 165] width 102 height 12
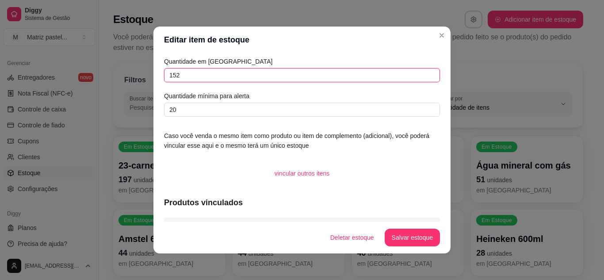
click at [194, 70] on input "152" at bounding box center [302, 75] width 276 height 14
click at [195, 70] on input "152" at bounding box center [302, 75] width 276 height 14
type input "291"
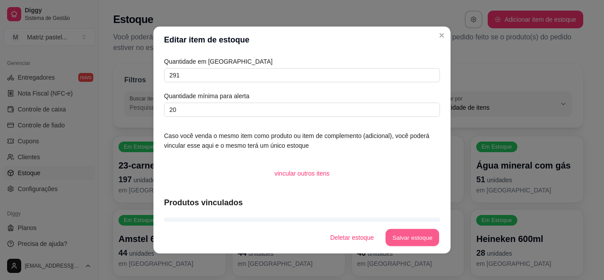
click at [405, 243] on button "Salvar estoque" at bounding box center [412, 237] width 54 height 17
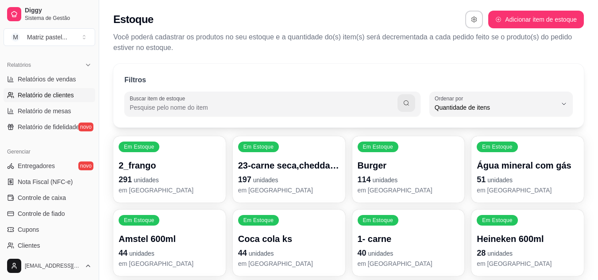
scroll to position [88, 0]
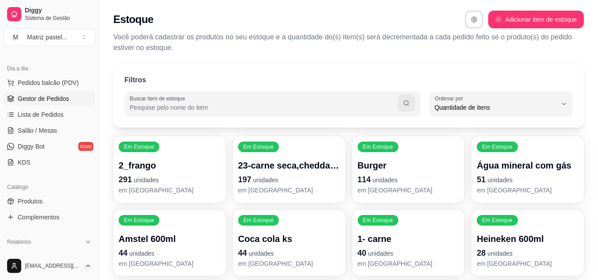
click at [45, 98] on span "Gestor de Pedidos" at bounding box center [43, 98] width 51 height 9
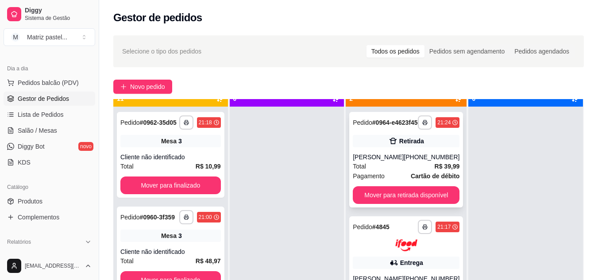
scroll to position [25, 0]
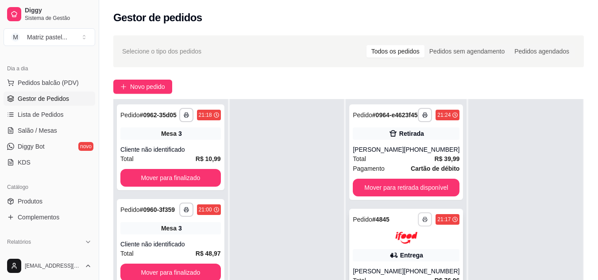
click at [422, 226] on button "button" at bounding box center [425, 219] width 14 height 14
click at [395, 264] on button "IMPRESSORA" at bounding box center [395, 257] width 62 height 14
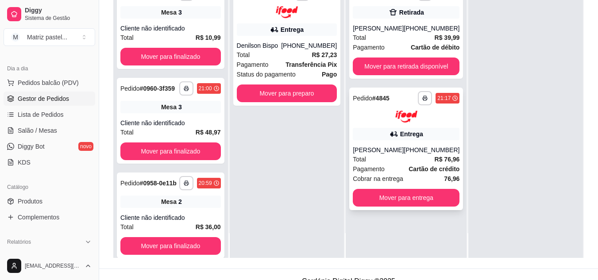
scroll to position [133, 0]
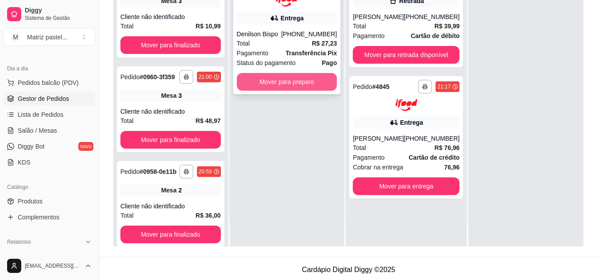
click at [288, 80] on button "Mover para preparo" at bounding box center [287, 82] width 100 height 18
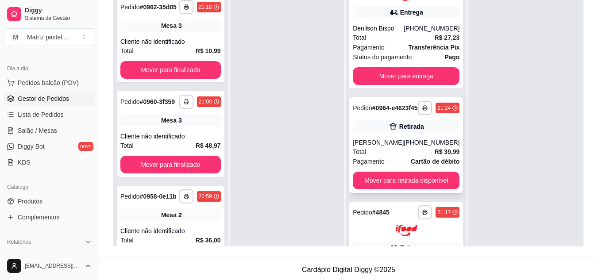
scroll to position [44, 0]
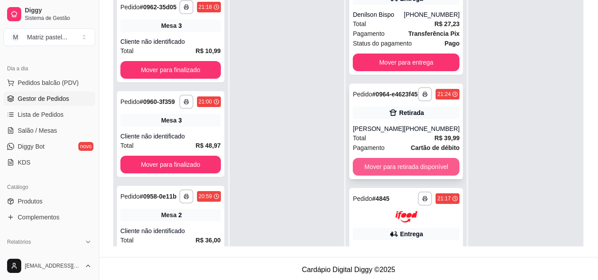
click at [392, 173] on button "Mover para retirada disponível" at bounding box center [406, 167] width 107 height 18
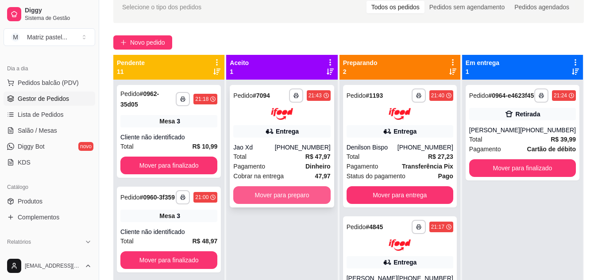
click at [306, 195] on button "Mover para preparo" at bounding box center [281, 195] width 97 height 18
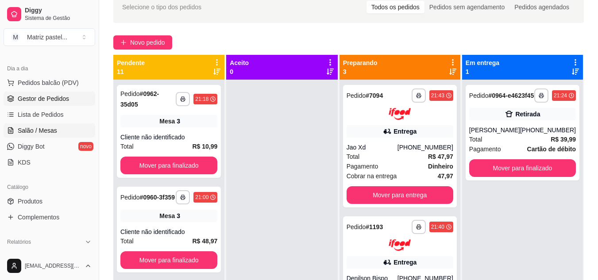
click at [44, 135] on link "Salão / Mesas" at bounding box center [50, 130] width 92 height 14
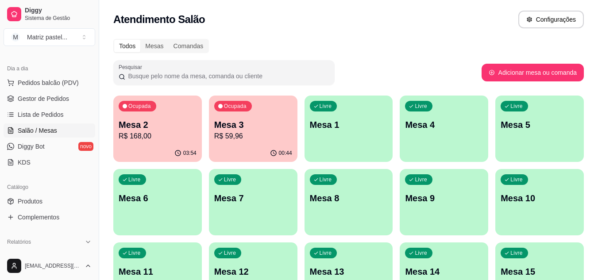
click at [286, 134] on p "R$ 59,96" at bounding box center [253, 136] width 78 height 11
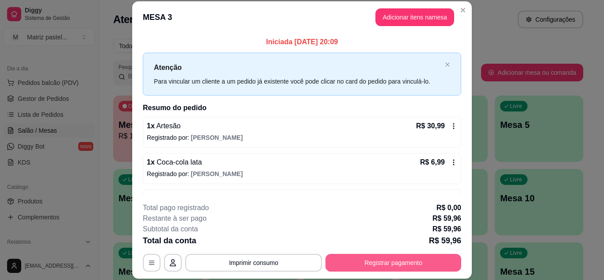
click at [368, 262] on button "Registrar pagamento" at bounding box center [394, 263] width 136 height 18
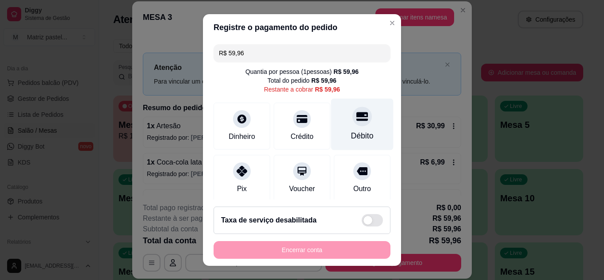
click at [351, 131] on div "Débito" at bounding box center [362, 136] width 23 height 12
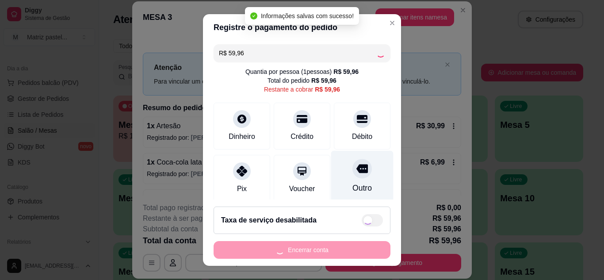
type input "R$ 0,00"
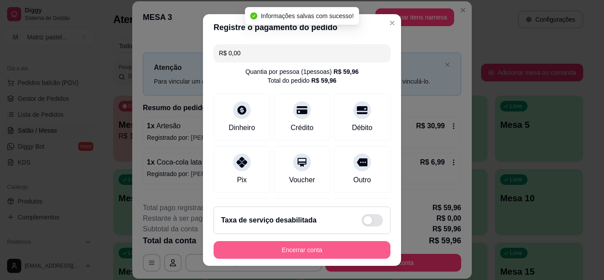
click at [289, 249] on button "Encerrar conta" at bounding box center [302, 250] width 177 height 18
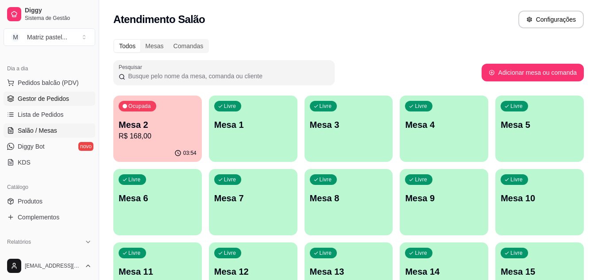
click at [36, 98] on span "Gestor de Pedidos" at bounding box center [43, 98] width 51 height 9
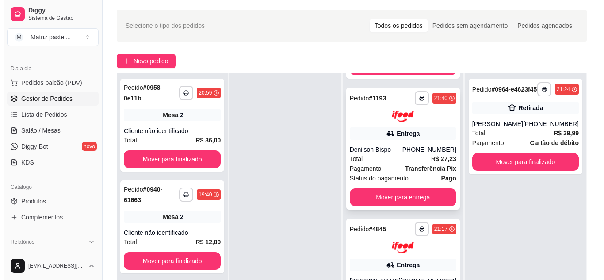
scroll to position [133, 0]
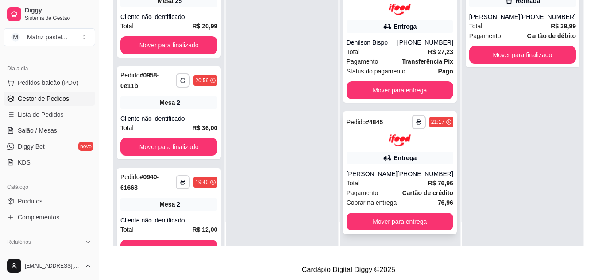
click at [395, 164] on div "**********" at bounding box center [400, 172] width 114 height 123
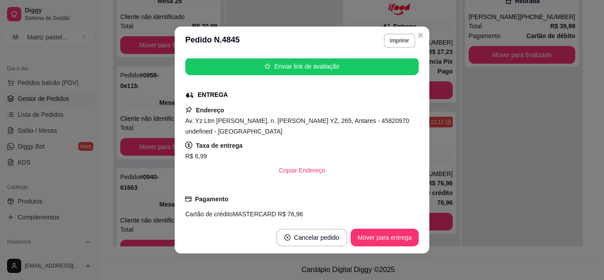
click at [372, 196] on section "**********" at bounding box center [302, 140] width 255 height 227
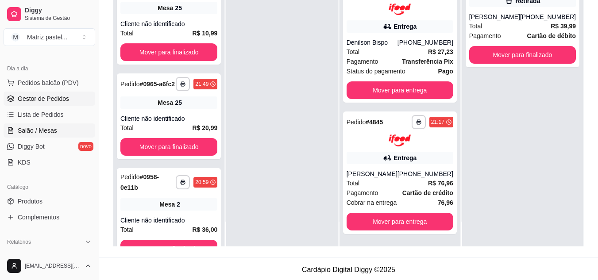
click at [35, 127] on span "Salão / Mesas" at bounding box center [37, 130] width 39 height 9
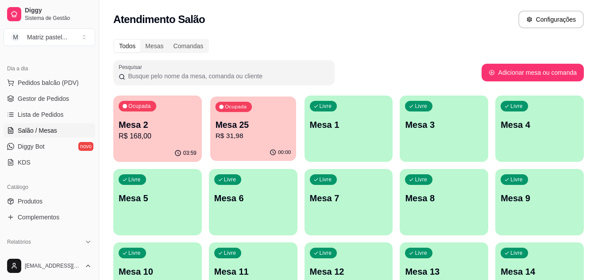
click at [267, 133] on p "R$ 31,98" at bounding box center [253, 136] width 76 height 10
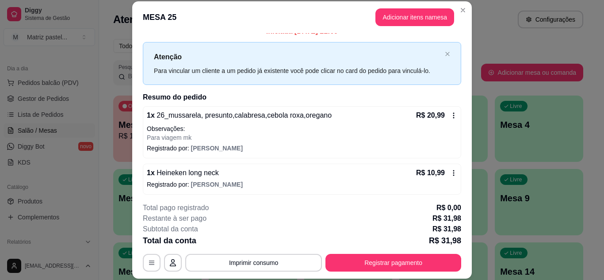
scroll to position [13, 0]
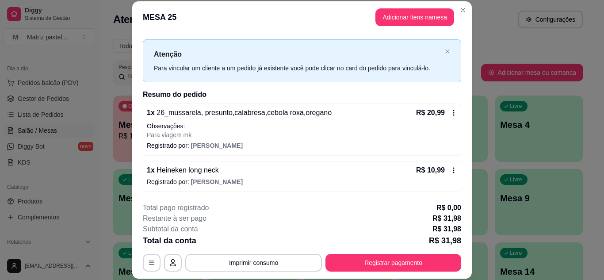
click at [380, 247] on div "**********" at bounding box center [302, 237] width 319 height 69
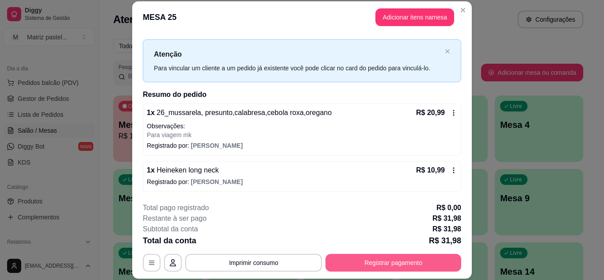
click at [387, 257] on button "Registrar pagamento" at bounding box center [394, 263] width 136 height 18
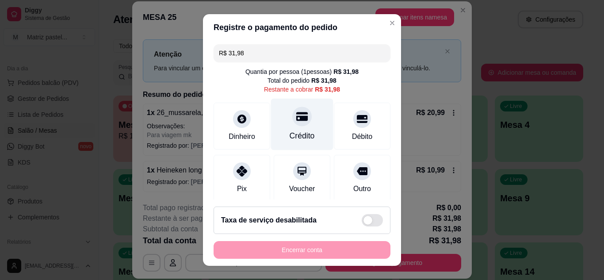
click at [295, 123] on div at bounding box center [301, 116] width 19 height 19
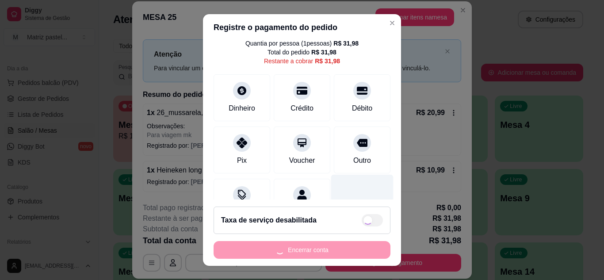
scroll to position [0, 0]
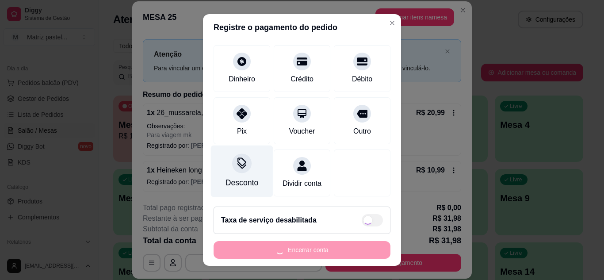
type input "R$ 0,00"
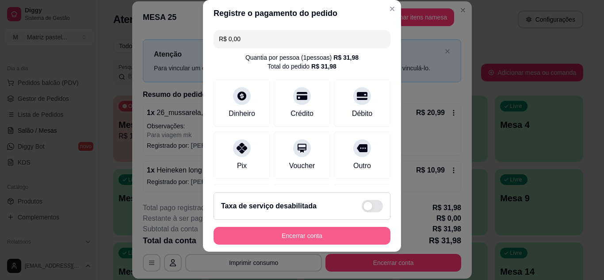
click at [295, 241] on button "Encerrar conta" at bounding box center [302, 236] width 177 height 18
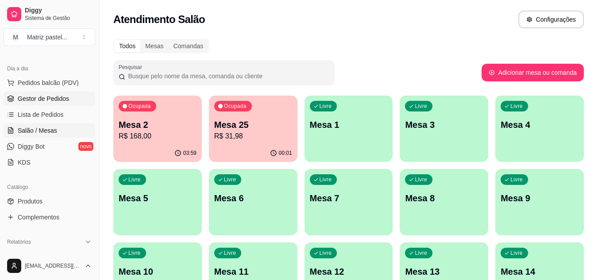
click at [50, 103] on link "Gestor de Pedidos" at bounding box center [50, 99] width 92 height 14
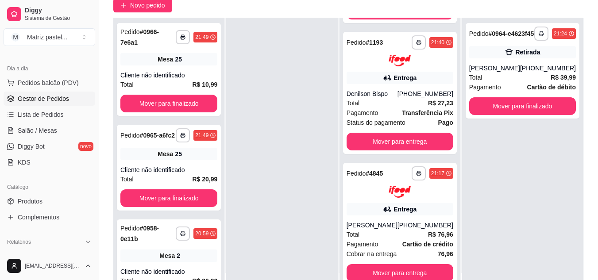
scroll to position [133, 0]
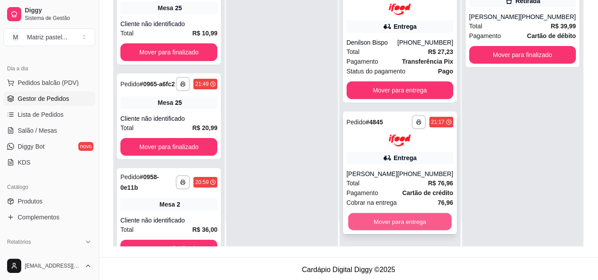
click at [376, 223] on button "Mover para entrega" at bounding box center [400, 221] width 104 height 17
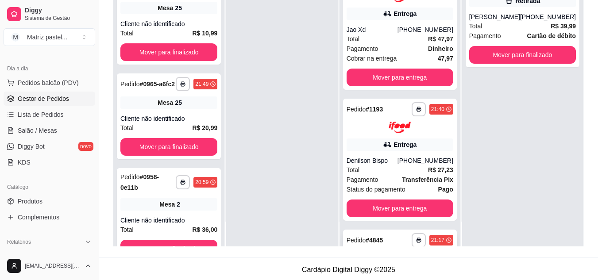
scroll to position [0, 0]
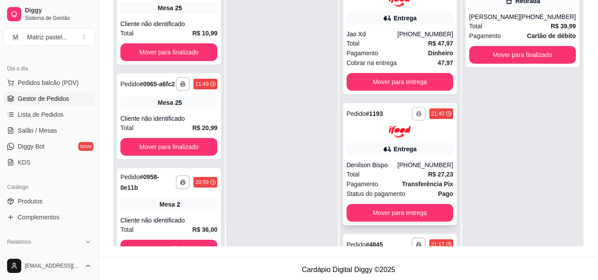
click at [411, 117] on button "button" at bounding box center [418, 114] width 14 height 14
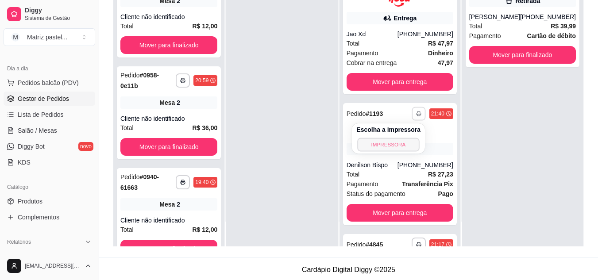
click at [386, 145] on button "IMPRESSORA" at bounding box center [388, 145] width 62 height 14
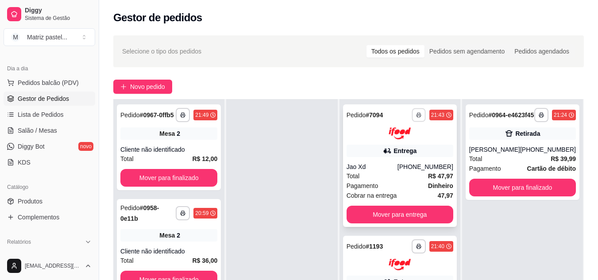
click at [411, 111] on button "button" at bounding box center [418, 115] width 14 height 14
click at [392, 146] on button "IMPRESSORA" at bounding box center [388, 146] width 64 height 14
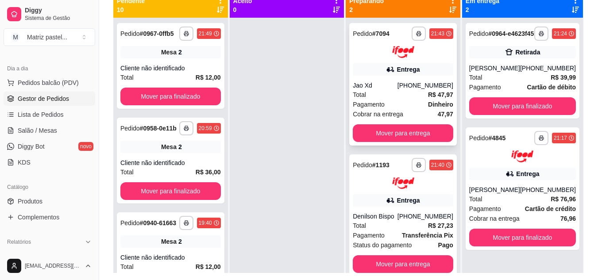
scroll to position [91, 0]
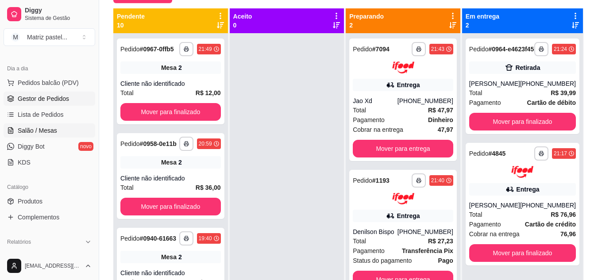
click at [34, 128] on span "Salão / Mesas" at bounding box center [37, 130] width 39 height 9
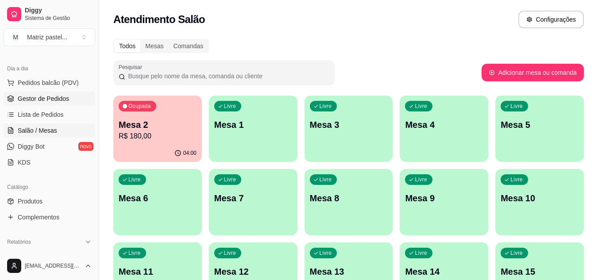
click at [61, 101] on span "Gestor de Pedidos" at bounding box center [43, 98] width 51 height 9
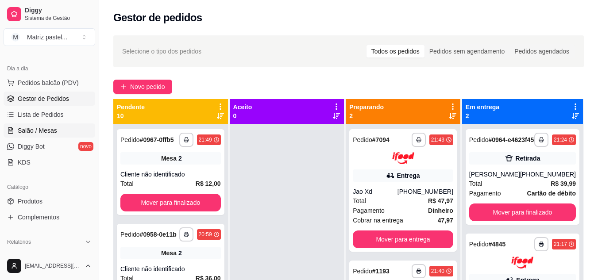
click at [11, 127] on icon at bounding box center [10, 130] width 5 height 6
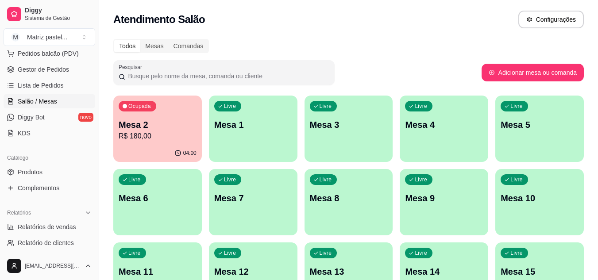
scroll to position [133, 0]
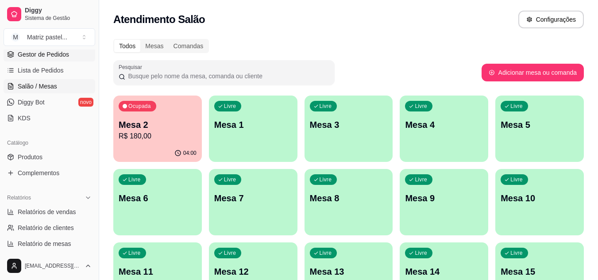
click at [36, 58] on span "Gestor de Pedidos" at bounding box center [43, 54] width 51 height 9
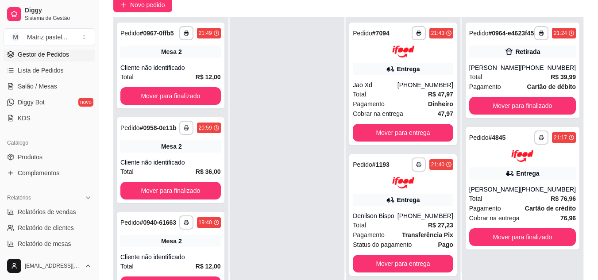
scroll to position [88, 0]
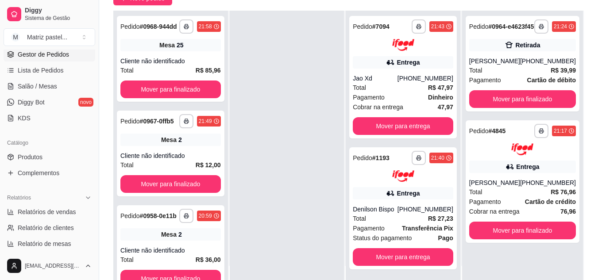
click at [36, 78] on ul "Pedidos balcão (PDV) Gestor de Pedidos Lista de Pedidos Salão / Mesas Diggy Bot…" at bounding box center [50, 78] width 92 height 94
click at [40, 82] on span "Salão / Mesas" at bounding box center [37, 86] width 39 height 9
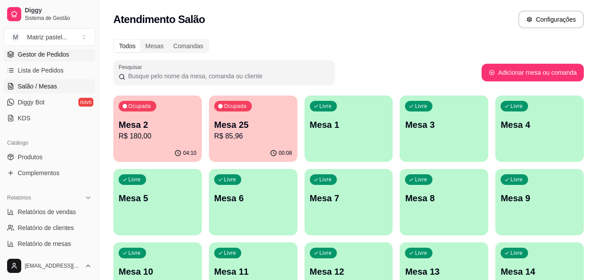
click at [53, 56] on span "Gestor de Pedidos" at bounding box center [43, 54] width 51 height 9
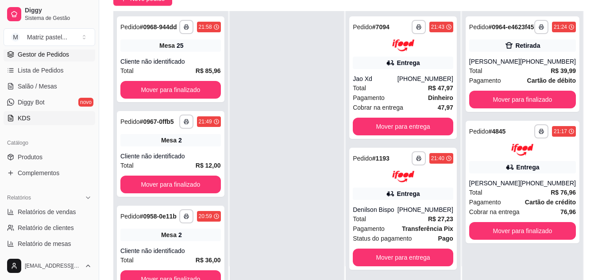
scroll to position [88, 0]
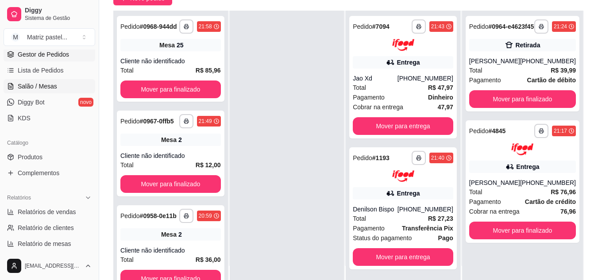
click at [30, 80] on link "Salão / Mesas" at bounding box center [50, 86] width 92 height 14
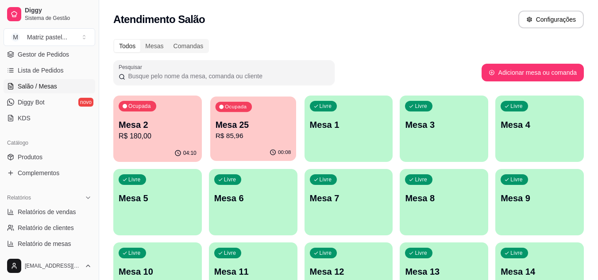
click at [264, 131] on p "R$ 85,96" at bounding box center [253, 136] width 76 height 10
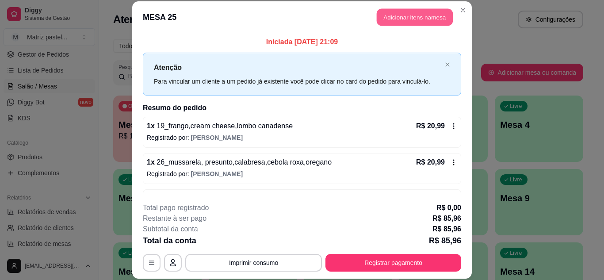
click at [415, 18] on button "Adicionar itens na mesa" at bounding box center [415, 17] width 76 height 17
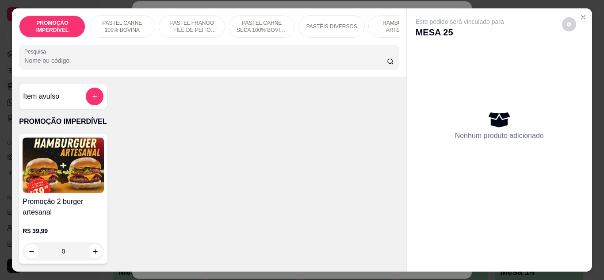
click at [223, 62] on input "Pesquisa" at bounding box center [205, 60] width 363 height 9
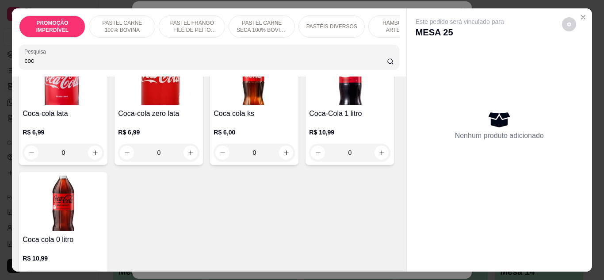
scroll to position [133, 0]
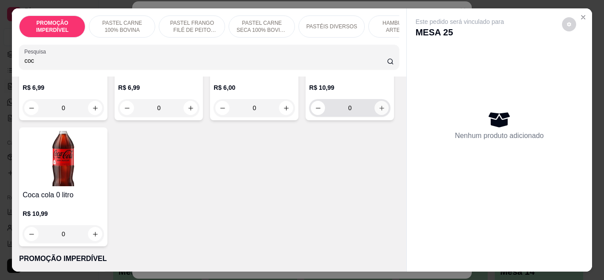
type input "coc"
click at [379, 111] on icon "increase-product-quantity" at bounding box center [382, 108] width 7 height 7
type input "1"
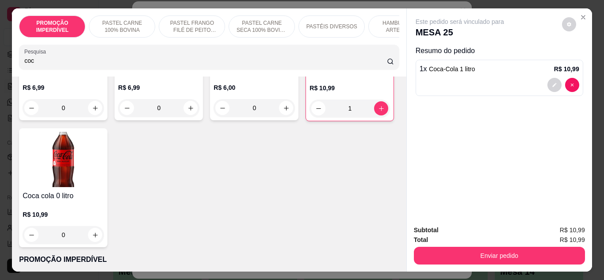
click at [512, 248] on button "Enviar pedido" at bounding box center [499, 256] width 171 height 18
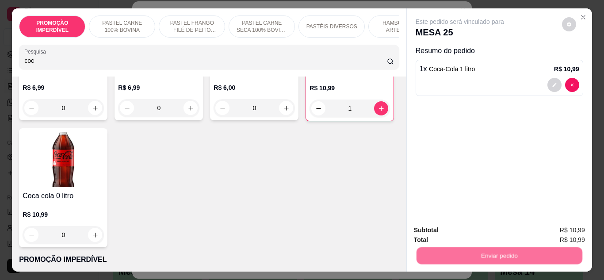
click at [487, 231] on button "Não registrar e enviar pedido" at bounding box center [470, 231] width 89 height 16
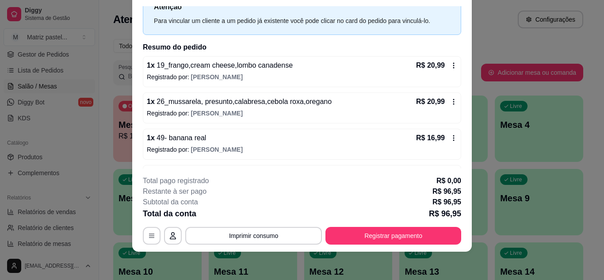
scroll to position [78, 0]
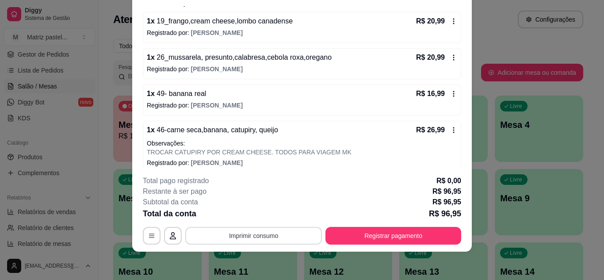
click at [266, 228] on button "Imprimir consumo" at bounding box center [253, 236] width 137 height 18
click at [251, 215] on button "IMPRESSORA" at bounding box center [253, 215] width 64 height 14
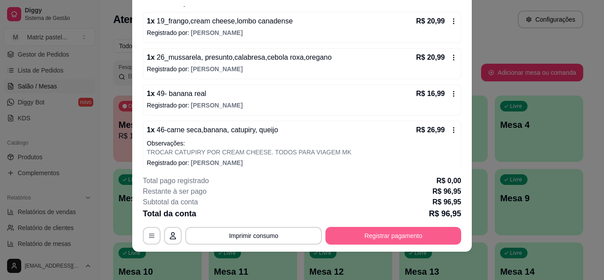
click at [382, 233] on button "Registrar pagamento" at bounding box center [394, 236] width 136 height 18
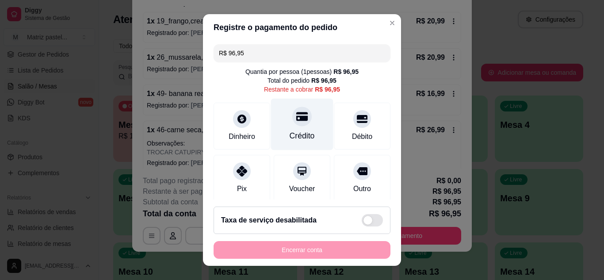
click at [298, 129] on div "Crédito" at bounding box center [302, 124] width 62 height 52
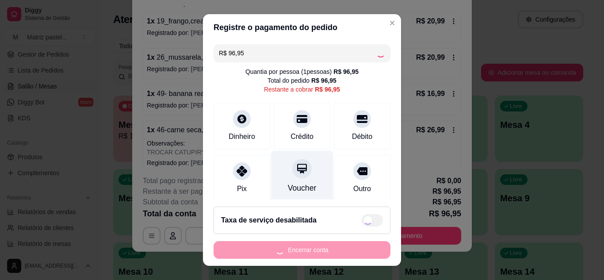
type input "R$ 0,00"
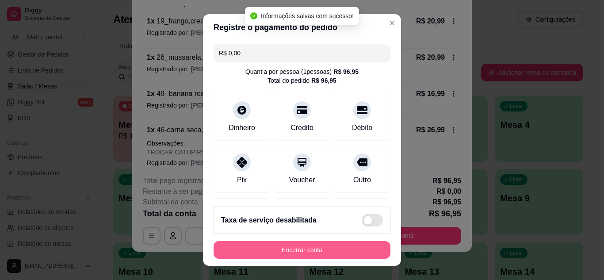
click at [290, 251] on button "Encerrar conta" at bounding box center [302, 250] width 177 height 18
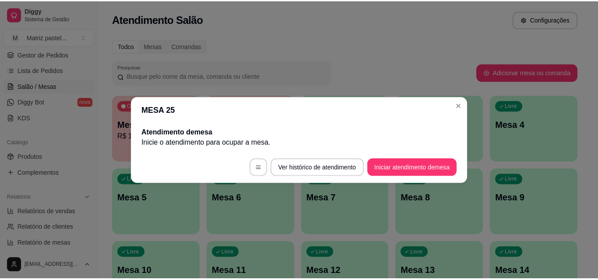
scroll to position [0, 0]
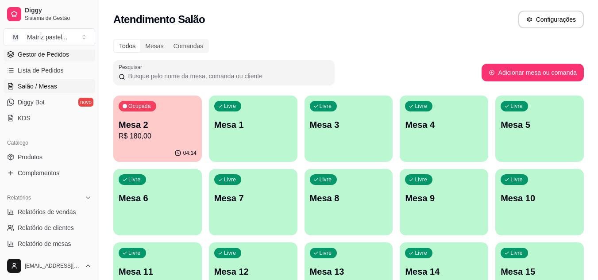
click at [38, 58] on span "Gestor de Pedidos" at bounding box center [43, 54] width 51 height 9
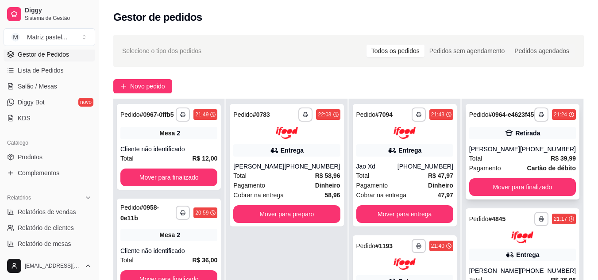
scroll to position [44, 0]
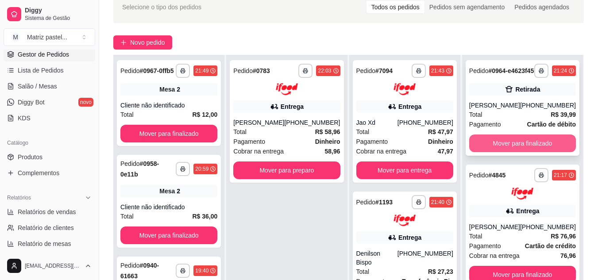
click at [494, 148] on button "Mover para finalizado" at bounding box center [522, 143] width 107 height 18
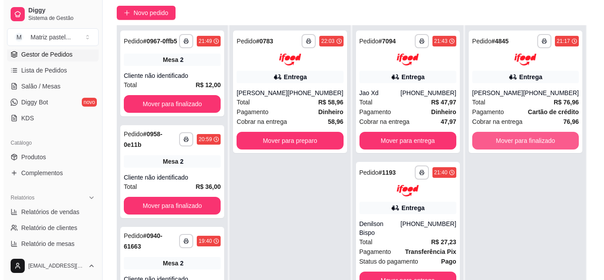
scroll to position [88, 0]
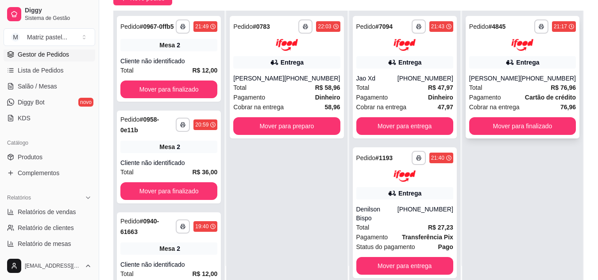
click at [497, 88] on div "Total R$ 76,96" at bounding box center [522, 88] width 107 height 10
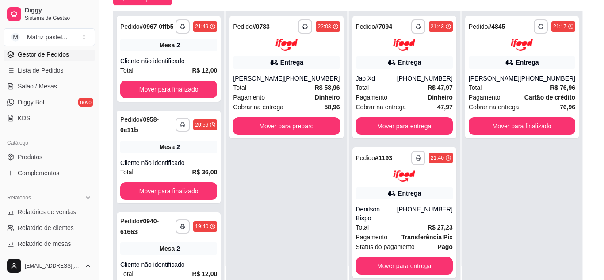
scroll to position [2, 0]
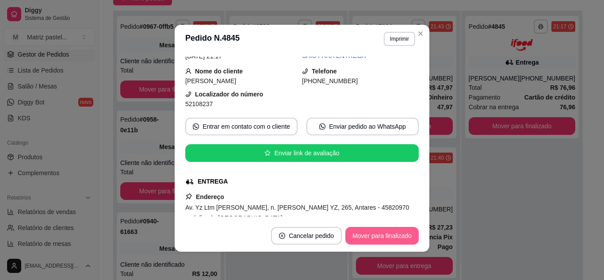
click at [363, 231] on button "Mover para finalizado" at bounding box center [381, 236] width 73 height 18
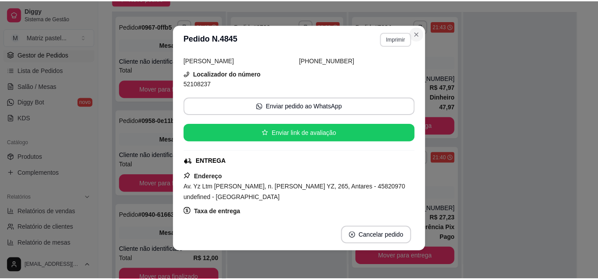
scroll to position [24, 0]
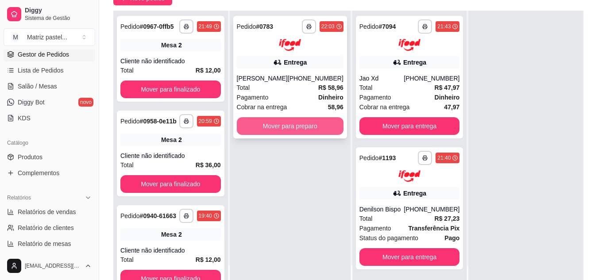
click at [312, 135] on button "Mover para preparo" at bounding box center [290, 126] width 107 height 18
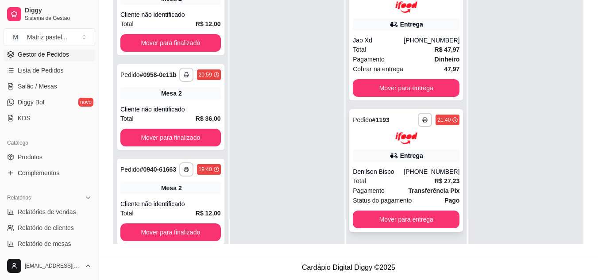
scroll to position [131, 0]
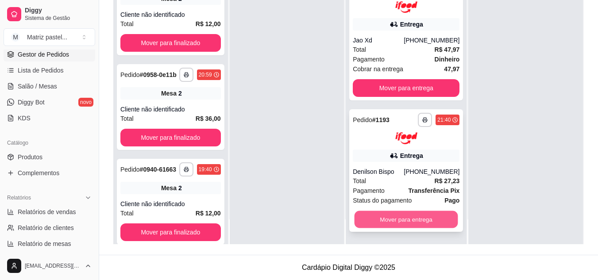
click at [391, 218] on button "Mover para entrega" at bounding box center [406, 219] width 104 height 17
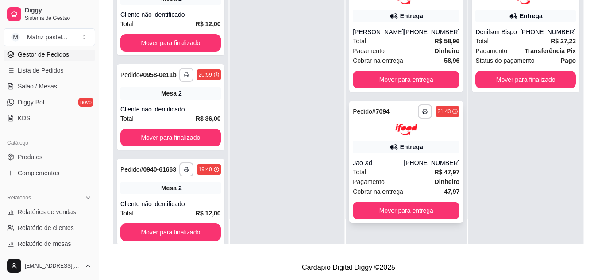
scroll to position [0, 0]
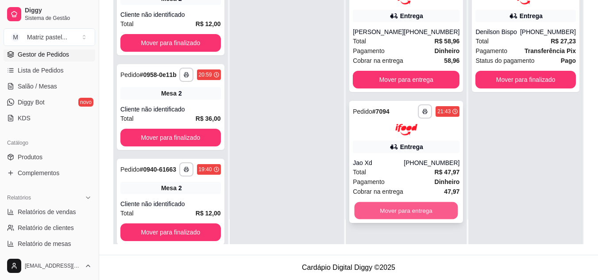
click at [384, 216] on button "Mover para entrega" at bounding box center [406, 210] width 104 height 17
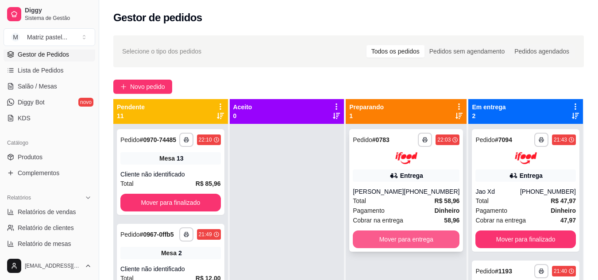
click at [414, 196] on div "[PHONE_NUMBER]" at bounding box center [431, 191] width 56 height 9
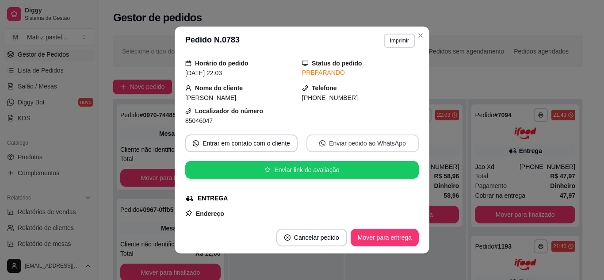
scroll to position [44, 0]
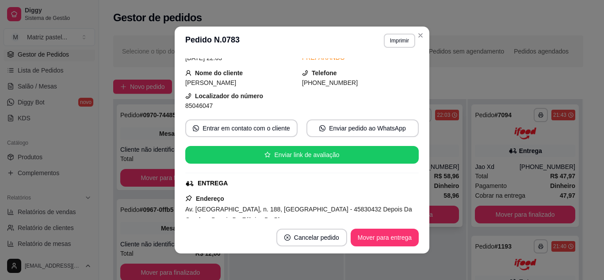
click at [419, 37] on div "Selecione o tipo dos pedidos Todos os pedidos Pedidos sem agendamento Pedidos a…" at bounding box center [348, 51] width 470 height 32
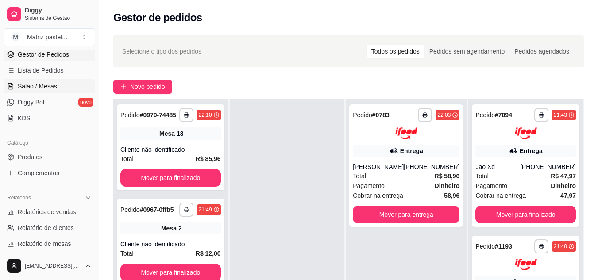
click at [56, 80] on link "Salão / Mesas" at bounding box center [50, 86] width 92 height 14
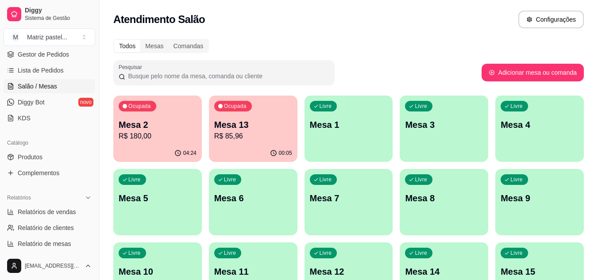
click at [163, 151] on div "04:24" at bounding box center [157, 153] width 88 height 17
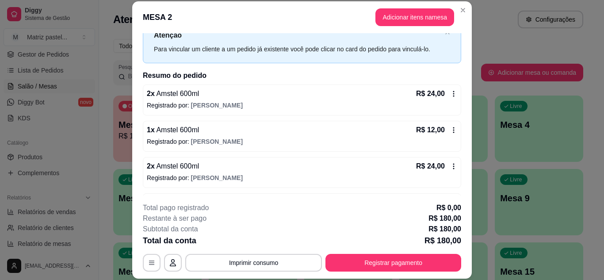
scroll to position [17, 0]
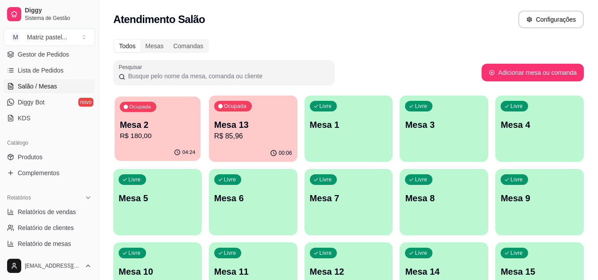
click at [165, 136] on p "R$ 180,00" at bounding box center [158, 136] width 76 height 10
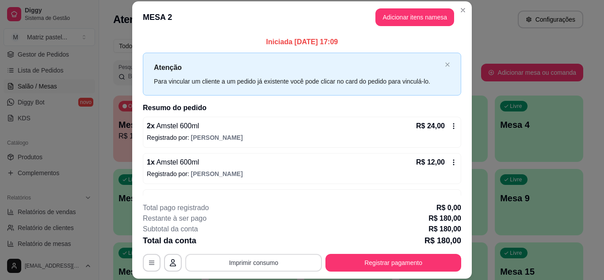
click at [267, 260] on button "Imprimir consumo" at bounding box center [253, 263] width 137 height 18
click at [264, 245] on button "IMPRESSORA" at bounding box center [253, 242] width 64 height 14
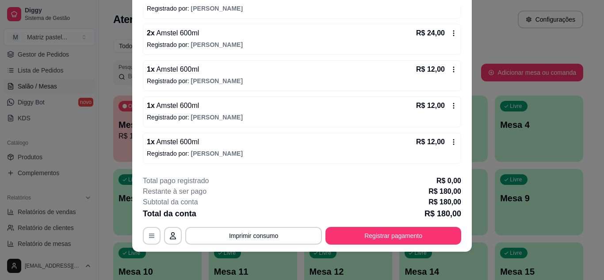
scroll to position [221, 0]
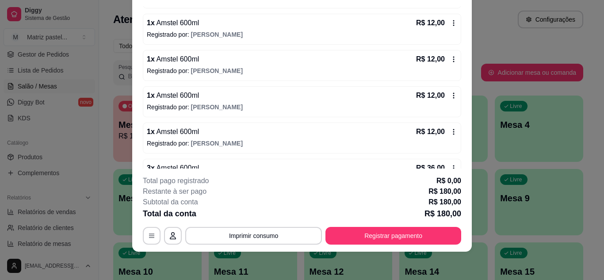
click at [450, 94] on icon at bounding box center [453, 95] width 7 height 7
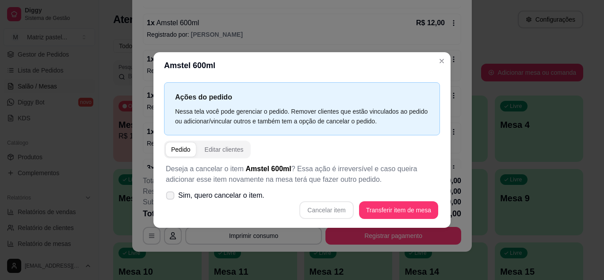
click at [229, 193] on span "Sim, quero cancelar o item." at bounding box center [221, 195] width 86 height 11
click at [171, 197] on input "Sim, quero cancelar o item." at bounding box center [168, 200] width 6 height 6
checkbox input "true"
click at [332, 209] on button "Cancelar item" at bounding box center [326, 210] width 54 height 18
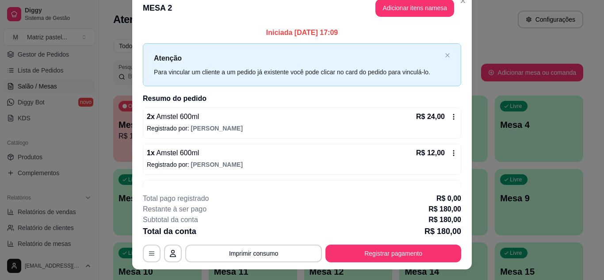
scroll to position [0, 0]
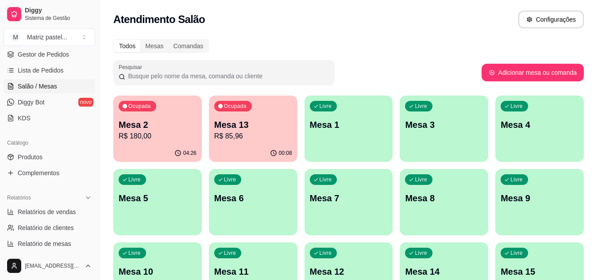
click at [141, 148] on div "04:26" at bounding box center [157, 153] width 88 height 17
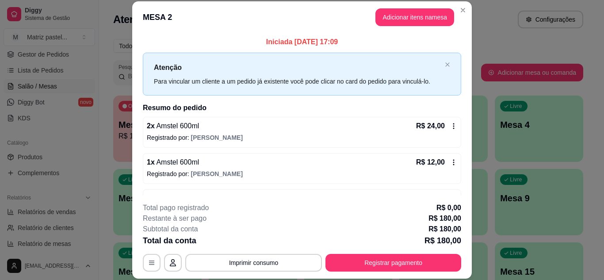
click at [289, 257] on button "Imprimir consumo" at bounding box center [253, 263] width 137 height 18
click at [267, 239] on button "IMPRESSORA" at bounding box center [253, 242] width 62 height 14
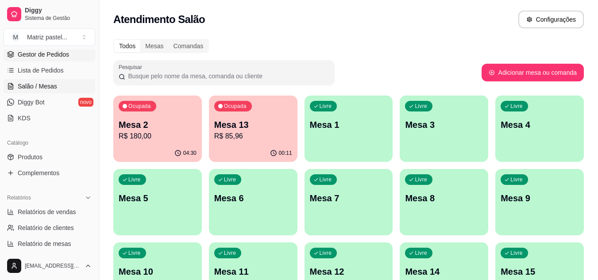
click at [46, 54] on span "Gestor de Pedidos" at bounding box center [43, 54] width 51 height 9
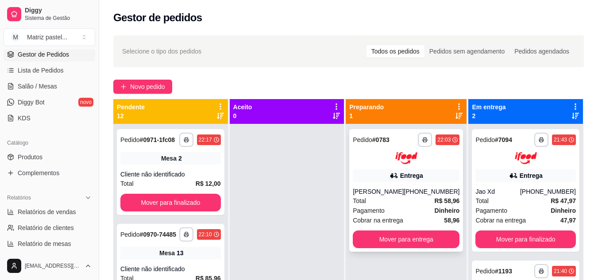
click at [441, 141] on div "22:03" at bounding box center [443, 139] width 13 height 7
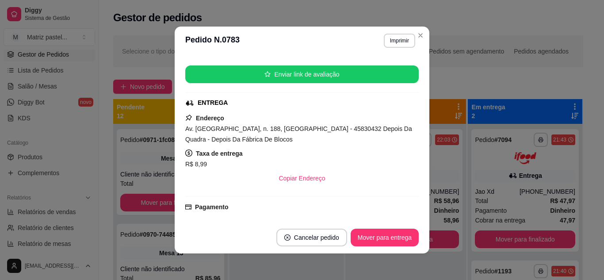
scroll to position [142, 0]
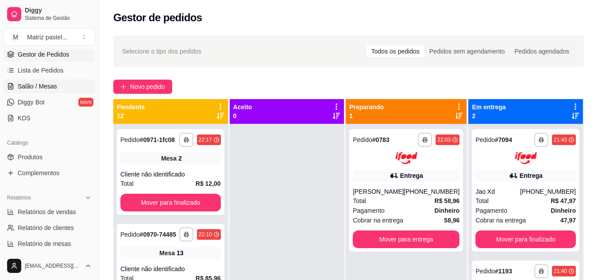
click at [38, 92] on link "Salão / Mesas" at bounding box center [50, 86] width 92 height 14
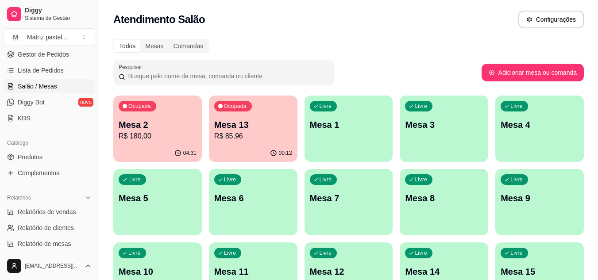
click at [170, 146] on div "04:31" at bounding box center [157, 153] width 88 height 17
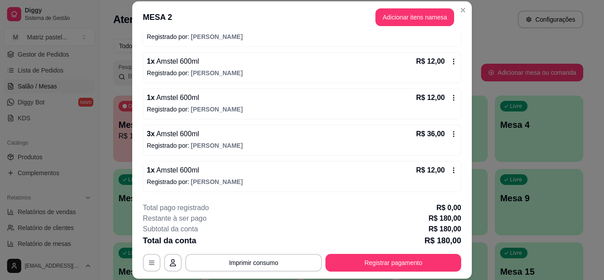
scroll to position [265, 0]
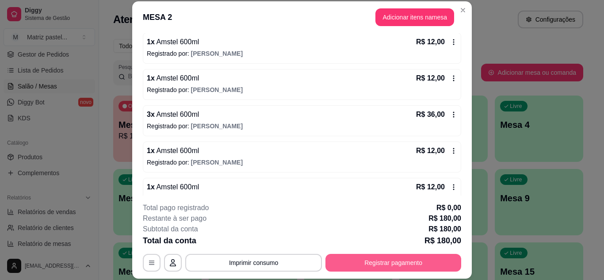
click at [357, 269] on button "Registrar pagamento" at bounding box center [394, 263] width 136 height 18
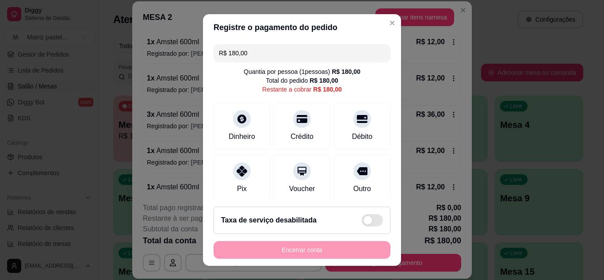
scroll to position [68, 0]
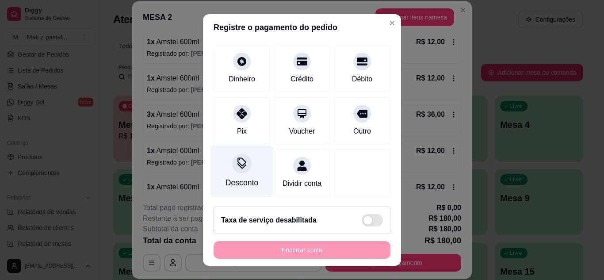
click at [240, 161] on div at bounding box center [241, 163] width 19 height 19
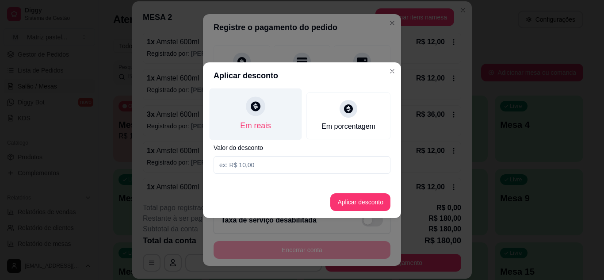
click at [252, 121] on div "Em reais" at bounding box center [255, 126] width 31 height 12
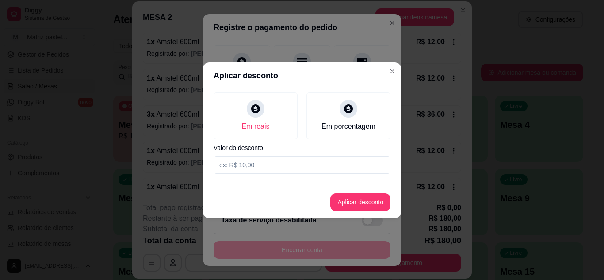
click at [247, 171] on input at bounding box center [302, 165] width 177 height 18
type input "60,00"
click at [329, 200] on footer "Aplicar desconto" at bounding box center [302, 202] width 198 height 32
click at [339, 202] on button "Aplicar desconto" at bounding box center [360, 202] width 60 height 18
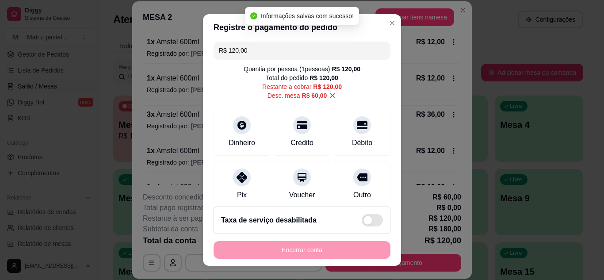
scroll to position [0, 0]
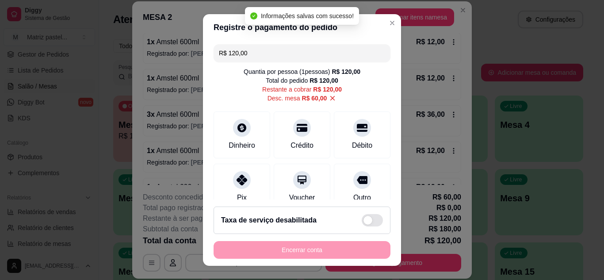
click at [256, 54] on input "R$ 120,00" at bounding box center [302, 53] width 166 height 18
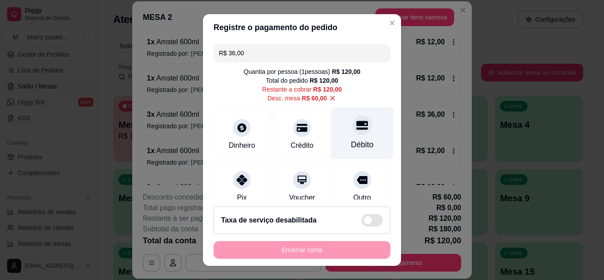
click at [349, 136] on div "Débito" at bounding box center [362, 133] width 62 height 52
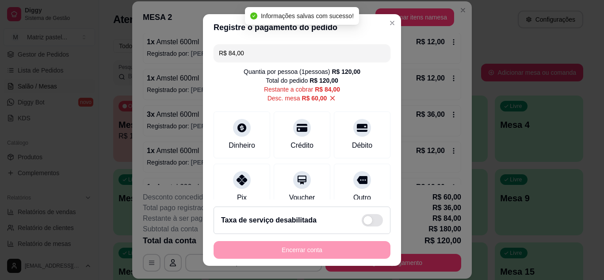
click at [277, 59] on input "R$ 84,00" at bounding box center [302, 53] width 166 height 18
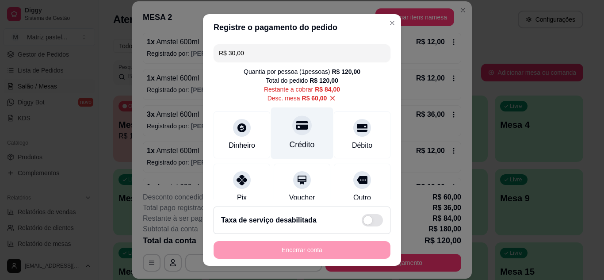
click at [296, 143] on div "Crédito" at bounding box center [302, 145] width 25 height 12
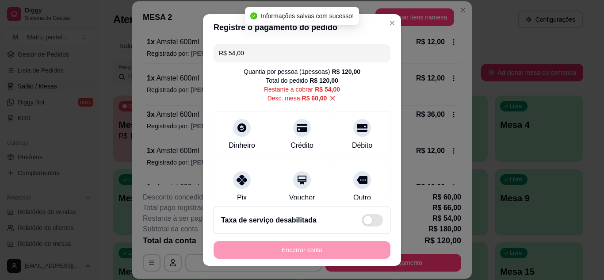
click at [297, 54] on input "R$ 54,00" at bounding box center [302, 53] width 166 height 18
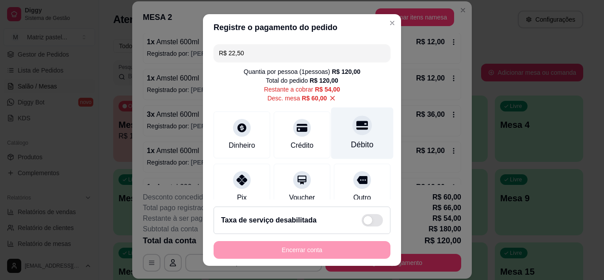
click at [355, 131] on div at bounding box center [362, 124] width 19 height 19
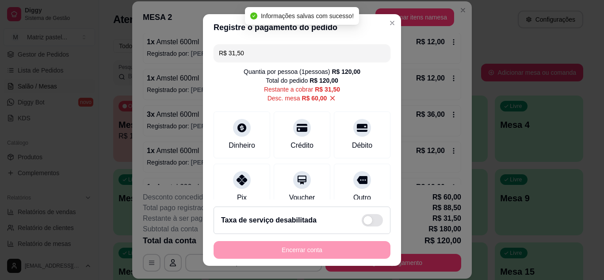
click at [276, 52] on input "R$ 31,50" at bounding box center [302, 53] width 166 height 18
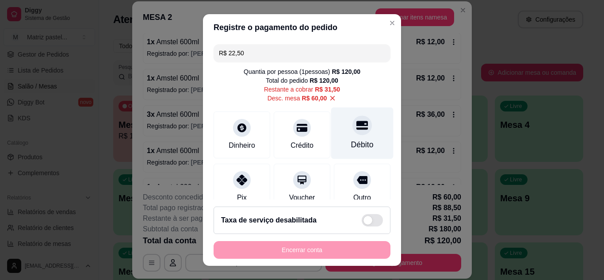
click at [353, 123] on div at bounding box center [362, 124] width 19 height 19
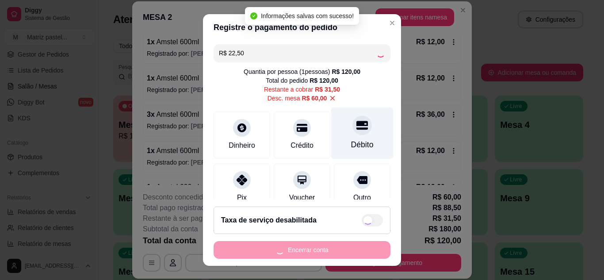
type input "R$ 9,00"
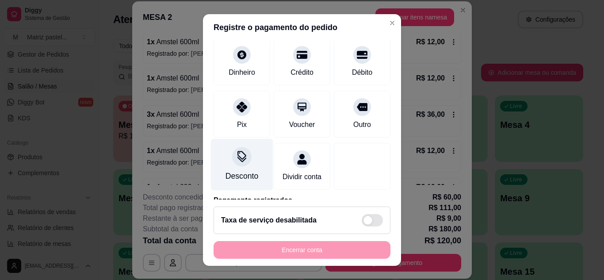
scroll to position [88, 0]
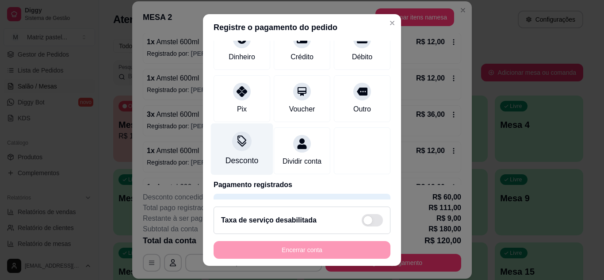
click at [234, 167] on div "Desconto" at bounding box center [242, 149] width 62 height 52
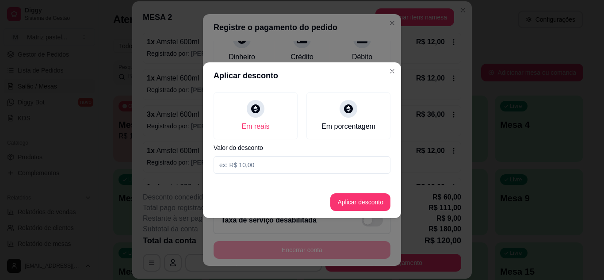
click at [258, 159] on input at bounding box center [302, 165] width 177 height 18
type input "56,00"
click at [351, 203] on button "Aplicar desconto" at bounding box center [360, 202] width 60 height 18
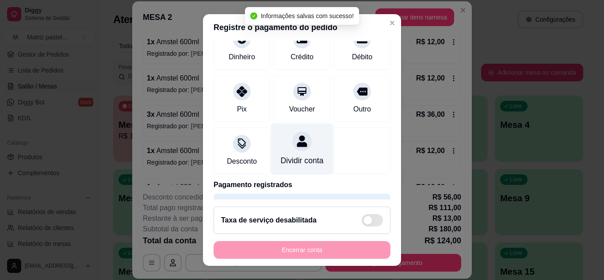
scroll to position [0, 0]
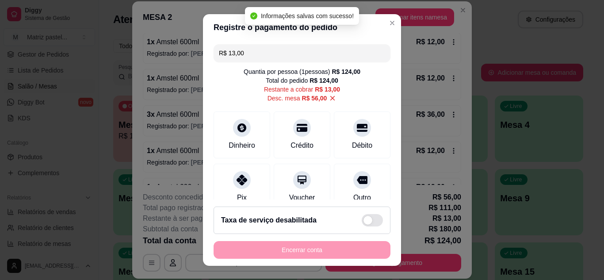
click at [279, 61] on input "R$ 13,00" at bounding box center [302, 53] width 166 height 18
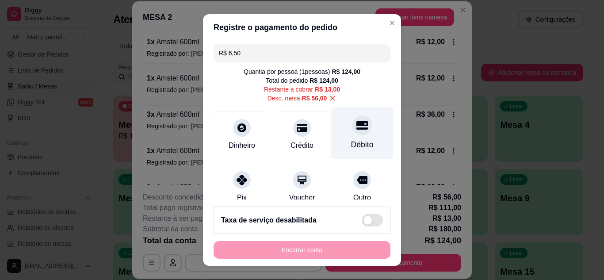
click at [353, 134] on div at bounding box center [362, 124] width 19 height 19
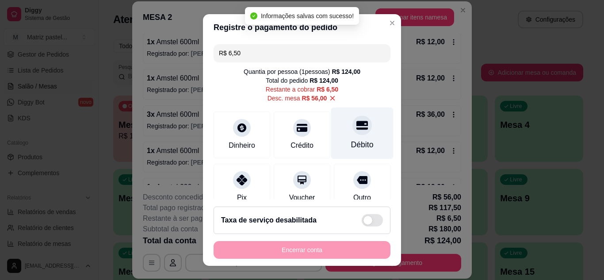
click at [351, 142] on div "Débito" at bounding box center [362, 145] width 23 height 12
type input "R$ 0,00"
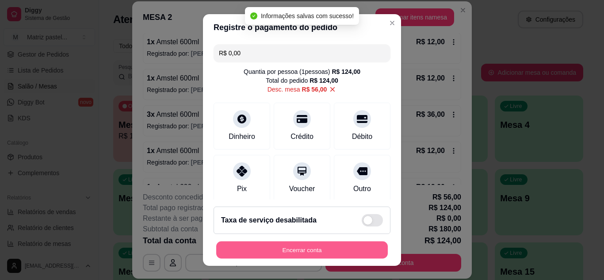
click at [310, 253] on button "Encerrar conta" at bounding box center [302, 250] width 172 height 17
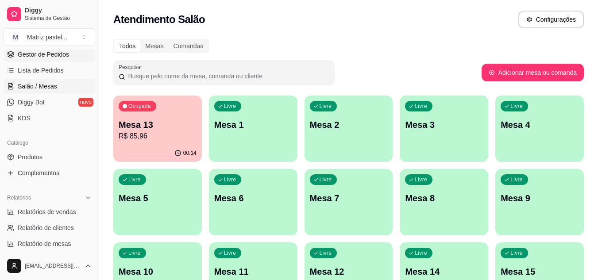
click at [40, 53] on span "Gestor de Pedidos" at bounding box center [43, 54] width 51 height 9
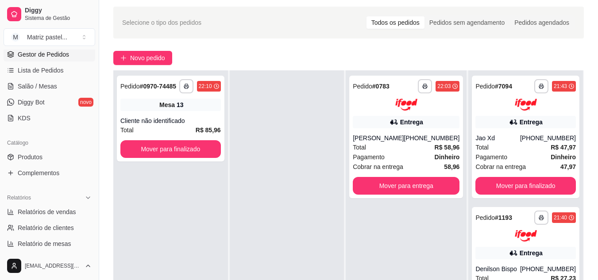
scroll to position [44, 0]
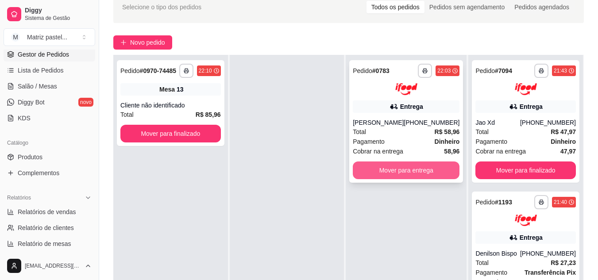
click at [395, 179] on button "Mover para entrega" at bounding box center [406, 170] width 107 height 18
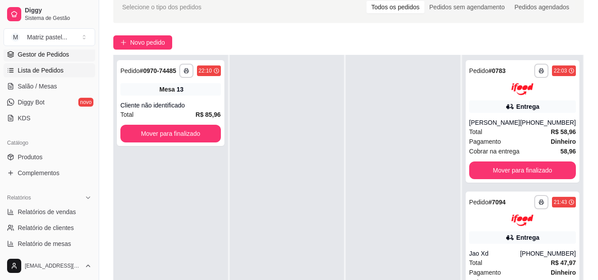
click at [42, 77] on ul "Pedidos balcão (PDV) Gestor de Pedidos Lista de Pedidos Salão / Mesas Diggy Bot…" at bounding box center [50, 78] width 92 height 94
click at [47, 80] on link "Salão / Mesas" at bounding box center [50, 86] width 92 height 14
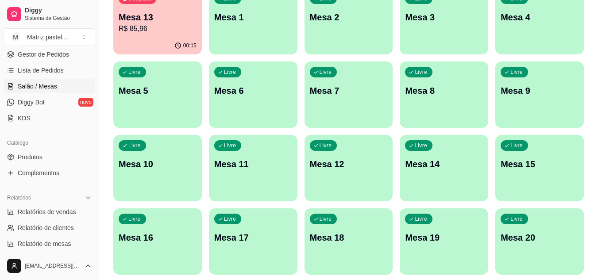
scroll to position [211, 0]
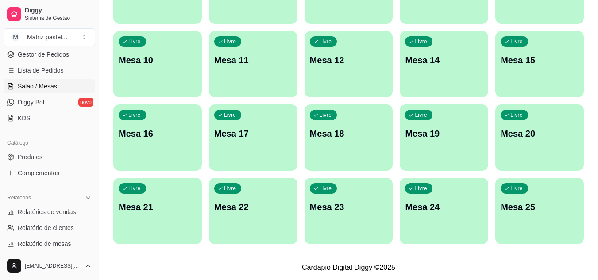
click at [518, 217] on div "Livre Mesa 25" at bounding box center [539, 206] width 88 height 56
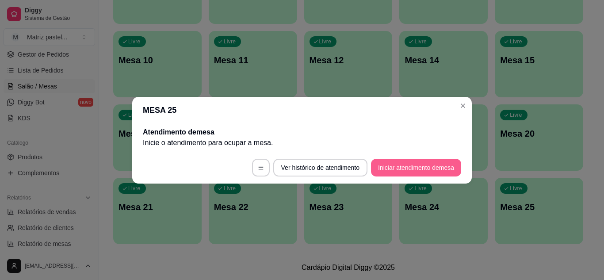
click at [400, 169] on button "Iniciar atendimento de mesa" at bounding box center [416, 168] width 90 height 18
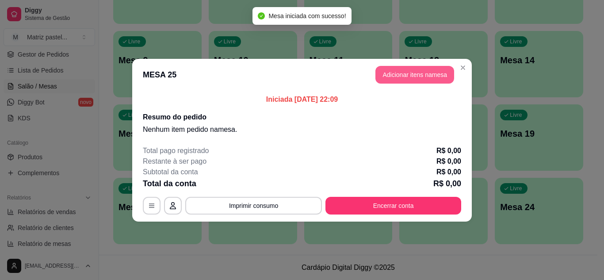
click at [402, 81] on button "Adicionar itens na mesa" at bounding box center [415, 75] width 79 height 18
click at [195, 60] on input "Pesquisa" at bounding box center [205, 60] width 363 height 9
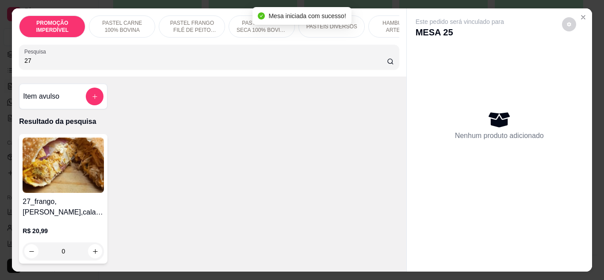
type input "27"
click at [84, 256] on div "0" at bounding box center [63, 251] width 81 height 18
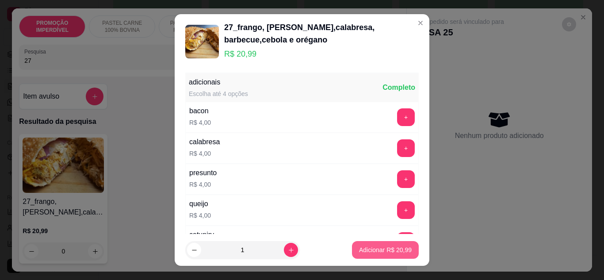
click at [359, 249] on p "Adicionar R$ 20,99" at bounding box center [385, 250] width 53 height 9
type input "1"
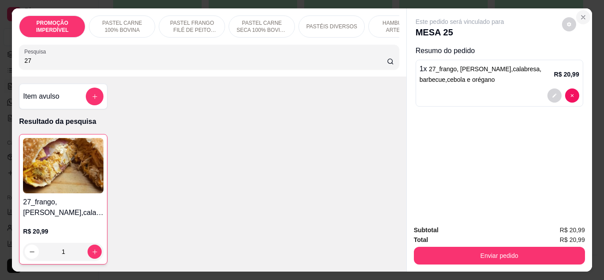
click at [582, 16] on icon "Close" at bounding box center [584, 17] width 4 height 4
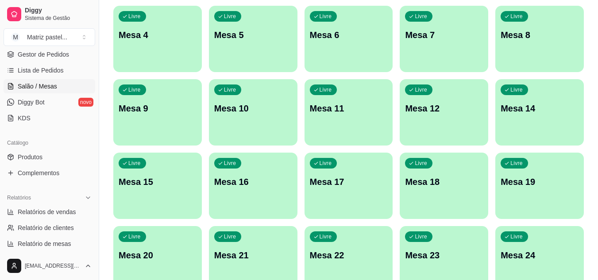
scroll to position [79, 0]
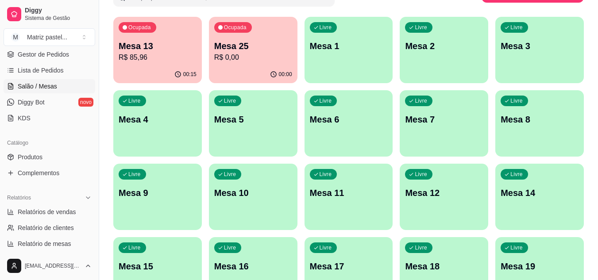
click at [270, 63] on div "Ocupada Mesa 25 R$ 0,00" at bounding box center [253, 41] width 88 height 49
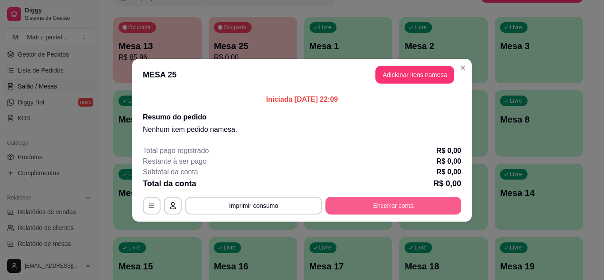
click at [411, 204] on button "Encerrar conta" at bounding box center [394, 206] width 136 height 18
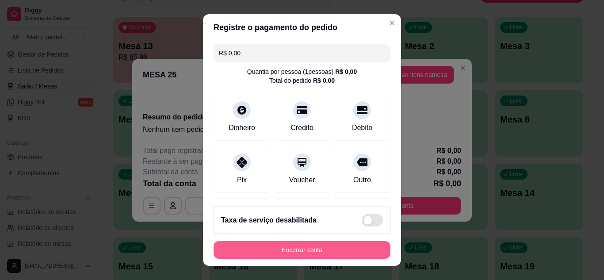
click at [364, 256] on button "Encerrar conta" at bounding box center [302, 250] width 177 height 18
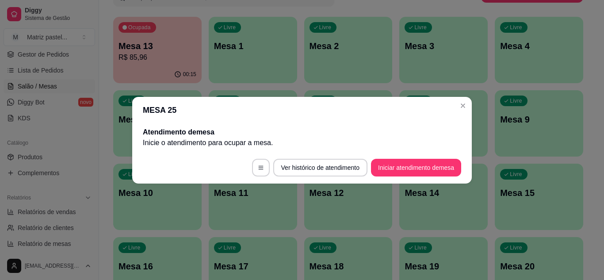
click at [457, 111] on header "MESA 25" at bounding box center [302, 110] width 340 height 27
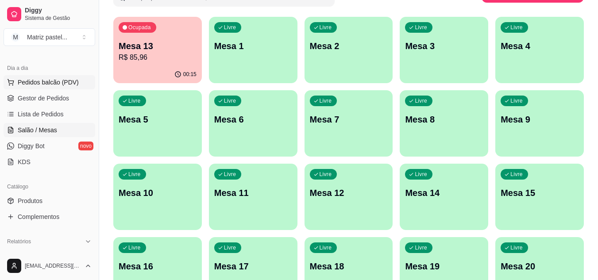
scroll to position [88, 0]
click at [35, 84] on span "Pedidos balcão (PDV)" at bounding box center [48, 82] width 61 height 9
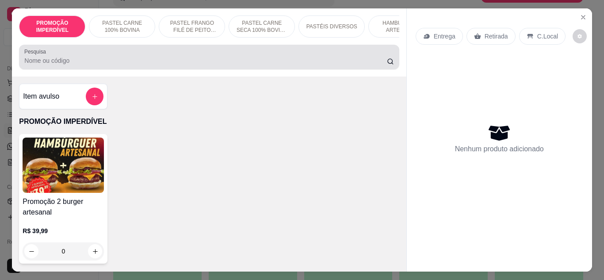
click at [143, 60] on input "Pesquisa" at bounding box center [205, 60] width 363 height 9
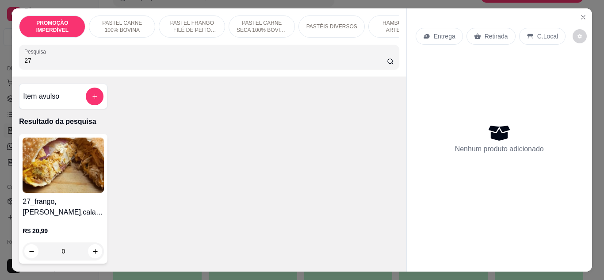
type input "27"
click at [97, 257] on div "0" at bounding box center [63, 251] width 81 height 18
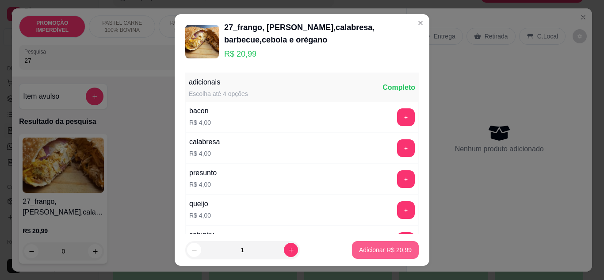
click at [372, 256] on button "Adicionar R$ 20,99" at bounding box center [385, 250] width 67 height 18
type input "1"
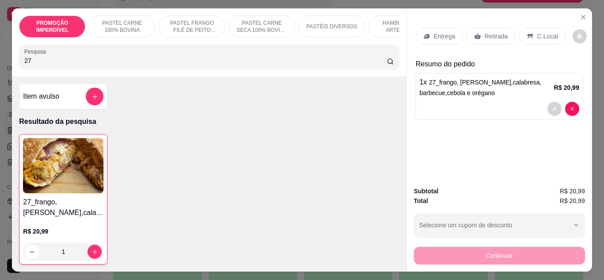
drag, startPoint x: 66, startPoint y: 60, endPoint x: 18, endPoint y: 65, distance: 48.1
click at [19, 65] on div "Pesquisa 27" at bounding box center [209, 57] width 380 height 25
click at [576, 14] on button "Close" at bounding box center [583, 17] width 14 height 14
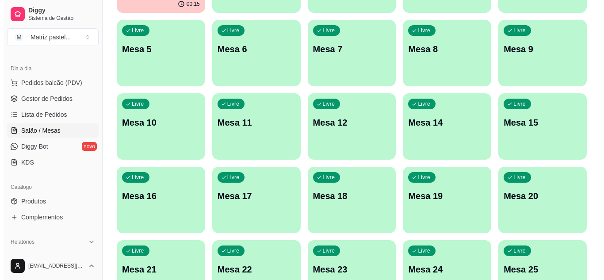
scroll to position [211, 0]
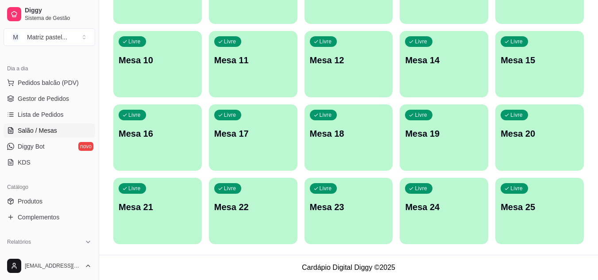
click at [530, 207] on p "Mesa 25" at bounding box center [539, 207] width 78 height 12
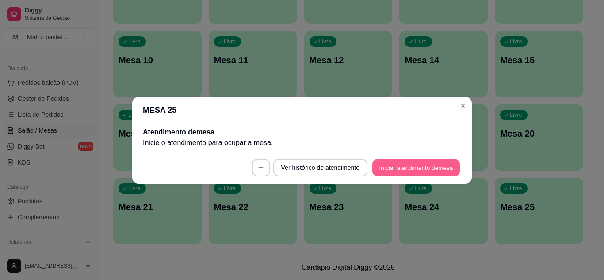
click at [426, 170] on button "Iniciar atendimento de mesa" at bounding box center [416, 167] width 88 height 17
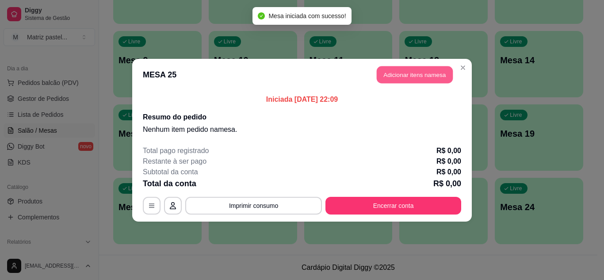
click at [392, 81] on button "Adicionar itens na mesa" at bounding box center [415, 74] width 76 height 17
click at [175, 56] on div at bounding box center [208, 57] width 369 height 18
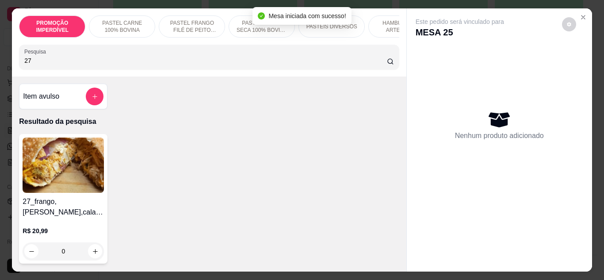
type input "27"
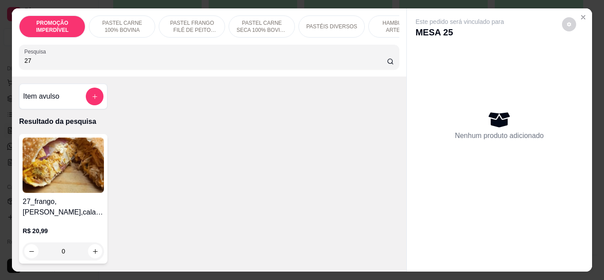
click at [91, 257] on div "0" at bounding box center [63, 251] width 81 height 18
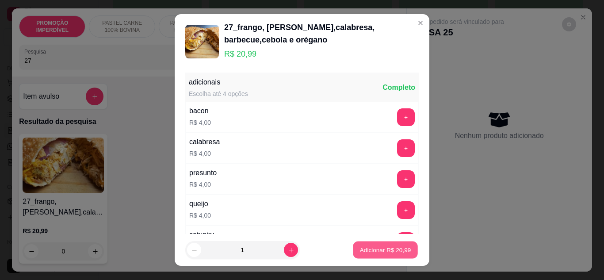
click at [393, 252] on p "Adicionar R$ 20,99" at bounding box center [385, 250] width 51 height 8
type input "1"
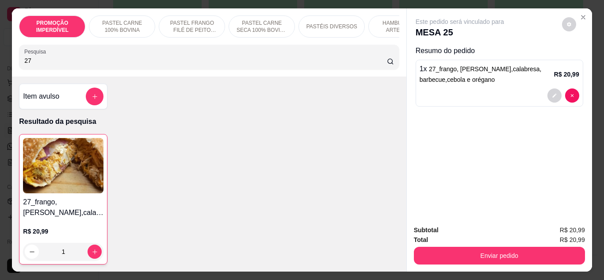
click at [56, 65] on input "27" at bounding box center [205, 60] width 363 height 9
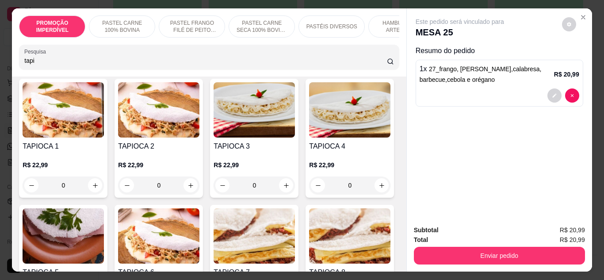
scroll to position [88, 0]
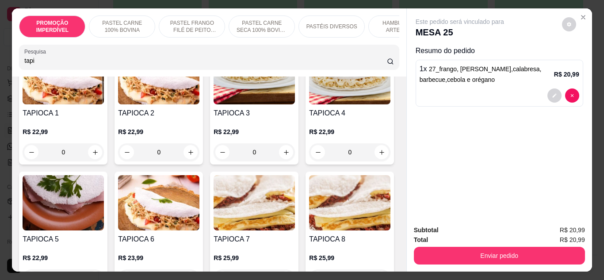
type input "tapi"
click at [191, 160] on div "0" at bounding box center [158, 152] width 81 height 18
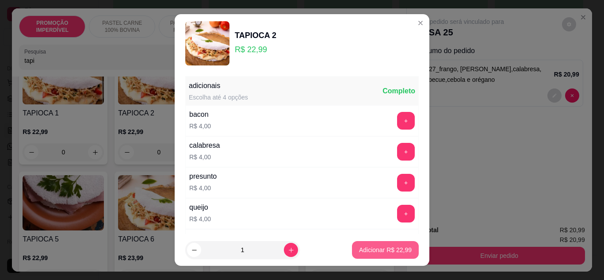
click at [374, 250] on p "Adicionar R$ 22,99" at bounding box center [385, 250] width 53 height 9
type input "1"
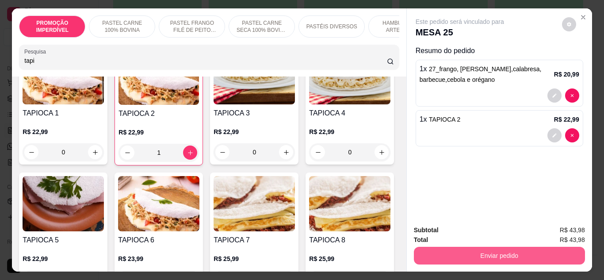
click at [445, 254] on button "Enviar pedido" at bounding box center [499, 256] width 171 height 18
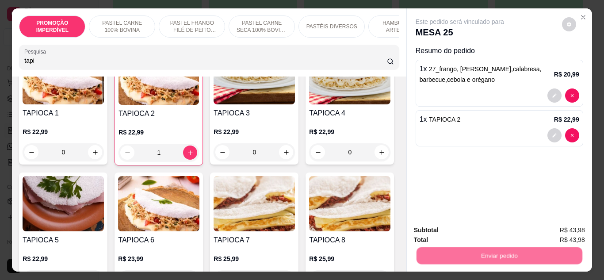
click at [452, 237] on button "Não registrar e enviar pedido" at bounding box center [470, 230] width 92 height 17
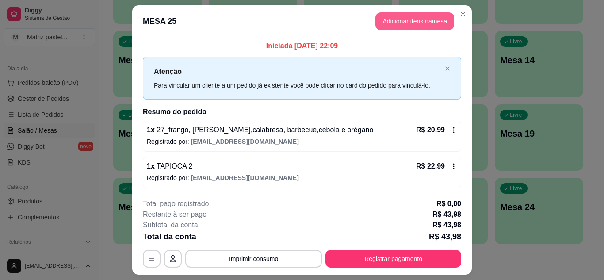
click at [392, 28] on button "Adicionar itens na mesa" at bounding box center [415, 21] width 79 height 18
click at [202, 59] on div at bounding box center [208, 57] width 369 height 18
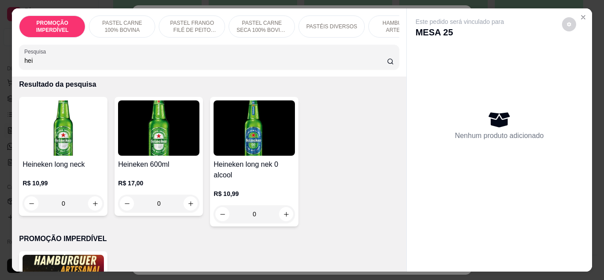
scroll to position [44, 0]
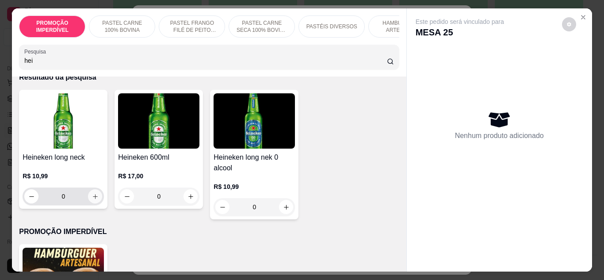
type input "hei"
click at [96, 200] on button "increase-product-quantity" at bounding box center [95, 196] width 14 height 14
type input "1"
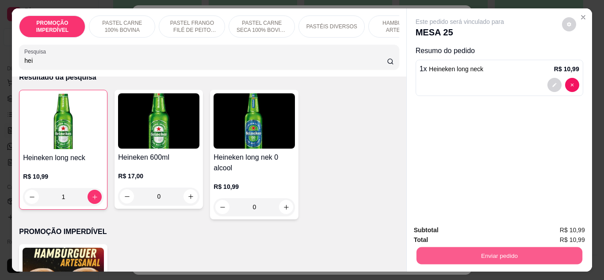
click at [453, 247] on button "Enviar pedido" at bounding box center [499, 255] width 166 height 17
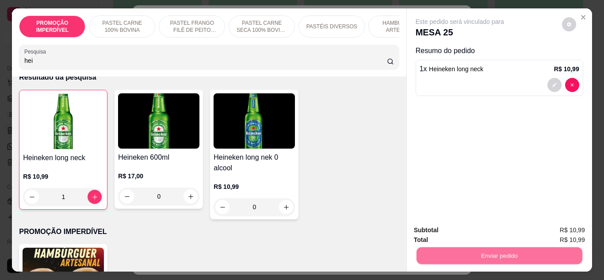
click at [452, 230] on button "Não registrar e enviar pedido" at bounding box center [470, 230] width 92 height 17
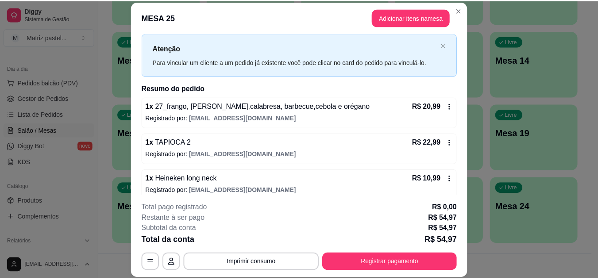
scroll to position [28, 0]
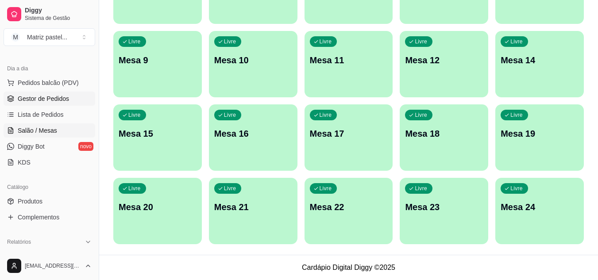
click at [41, 98] on span "Gestor de Pedidos" at bounding box center [43, 98] width 51 height 9
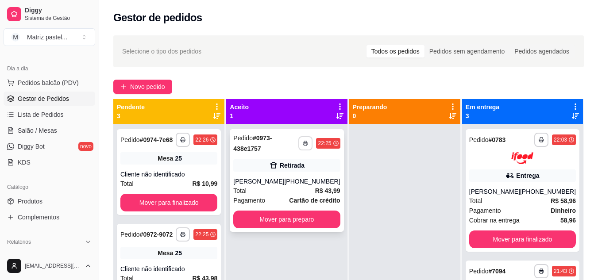
click at [307, 143] on button "button" at bounding box center [305, 143] width 14 height 14
click at [300, 173] on button "IMPRESSORA" at bounding box center [279, 174] width 62 height 14
click at [290, 219] on button "Mover para preparo" at bounding box center [286, 220] width 107 height 18
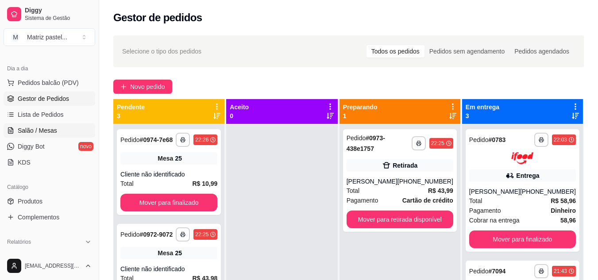
click at [29, 131] on span "Salão / Mesas" at bounding box center [37, 130] width 39 height 9
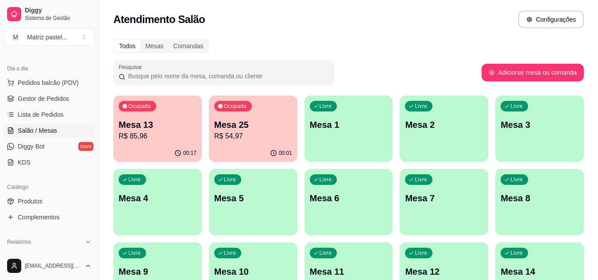
click at [245, 141] on p "R$ 54,97" at bounding box center [253, 136] width 78 height 11
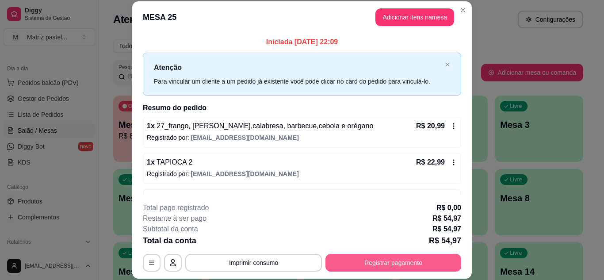
click at [346, 260] on button "Registrar pagamento" at bounding box center [394, 263] width 136 height 18
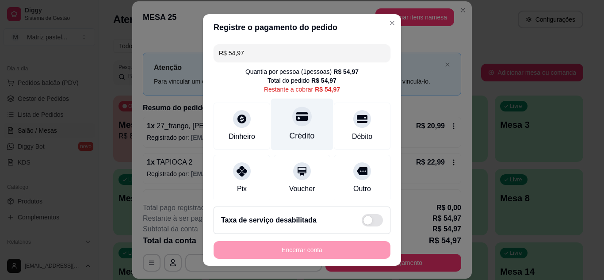
click at [306, 133] on div "Crédito" at bounding box center [302, 124] width 62 height 52
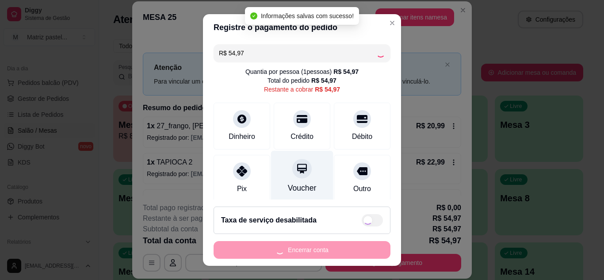
type input "R$ 0,00"
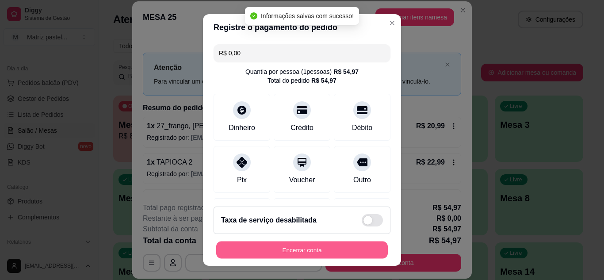
click at [294, 248] on button "Encerrar conta" at bounding box center [302, 250] width 172 height 17
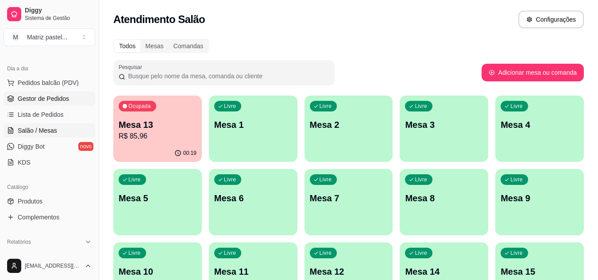
click at [77, 98] on link "Gestor de Pedidos" at bounding box center [50, 99] width 92 height 14
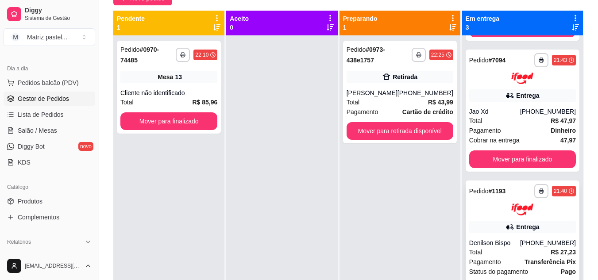
click at [491, 219] on div "**********" at bounding box center [522, 241] width 114 height 123
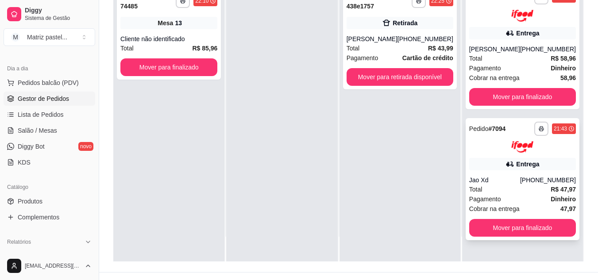
scroll to position [135, 0]
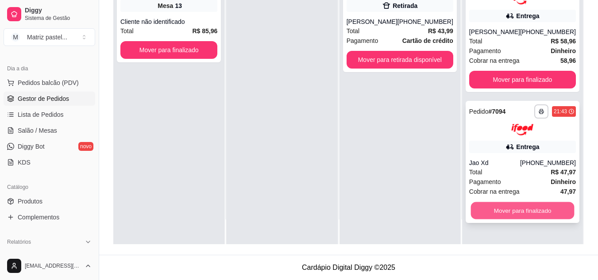
click at [525, 219] on button "Mover para finalizado" at bounding box center [522, 210] width 104 height 17
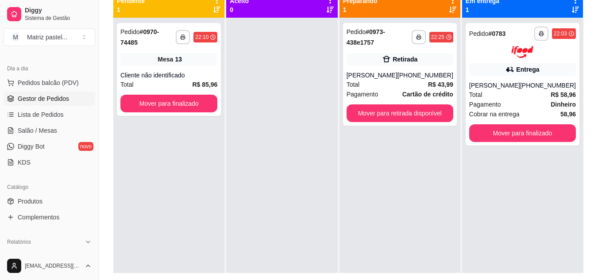
scroll to position [91, 0]
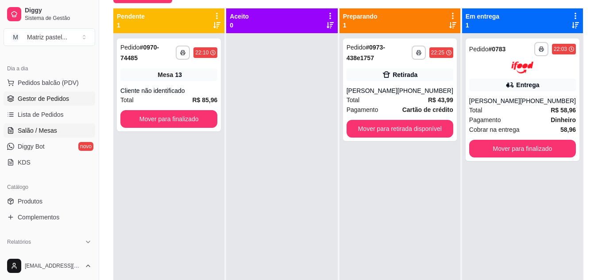
click at [15, 131] on link "Salão / Mesas" at bounding box center [50, 130] width 92 height 14
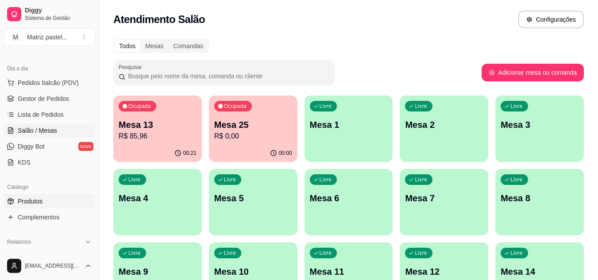
click at [40, 194] on link "Produtos" at bounding box center [50, 201] width 92 height 14
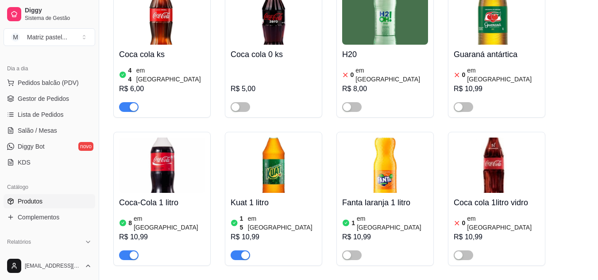
scroll to position [4781, 0]
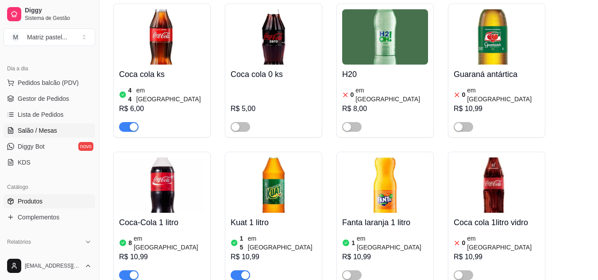
click at [23, 127] on span "Salão / Mesas" at bounding box center [37, 130] width 39 height 9
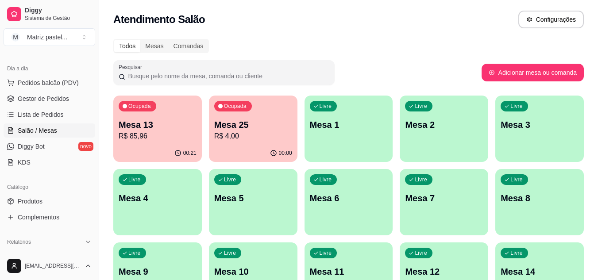
click at [269, 152] on div "00:00" at bounding box center [253, 153] width 88 height 17
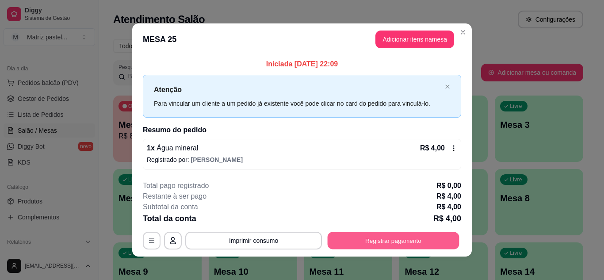
click at [407, 241] on button "Registrar pagamento" at bounding box center [394, 240] width 132 height 17
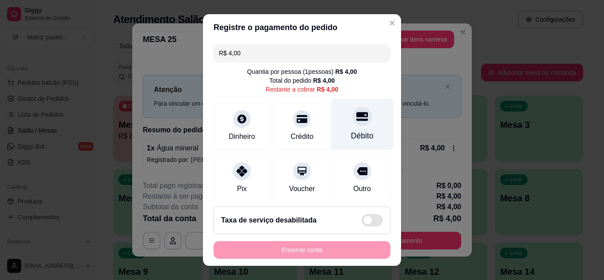
click at [357, 134] on div "Débito" at bounding box center [362, 136] width 23 height 12
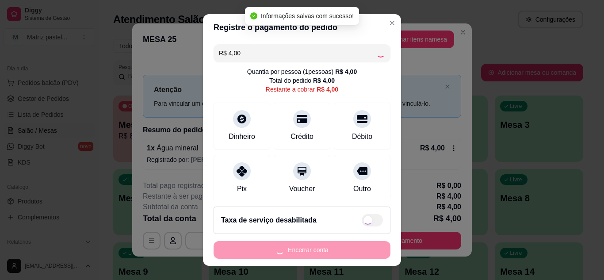
type input "R$ 0,00"
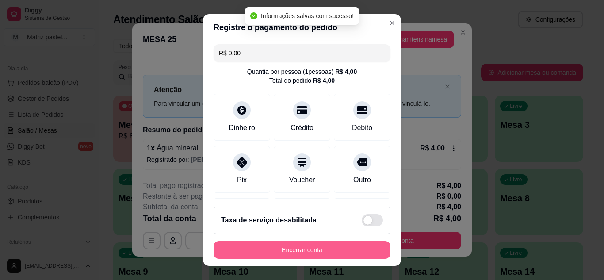
click at [302, 250] on button "Encerrar conta" at bounding box center [302, 250] width 177 height 18
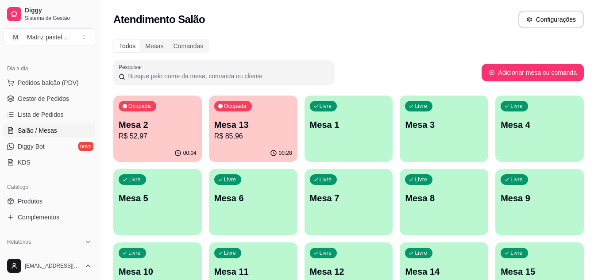
scroll to position [133, 0]
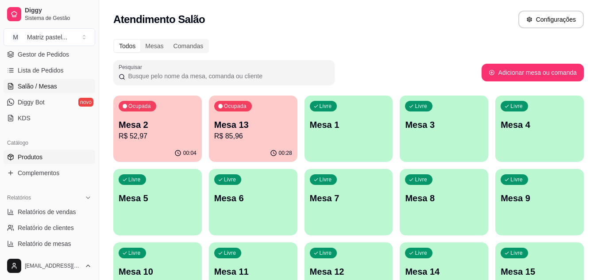
click at [37, 160] on span "Produtos" at bounding box center [30, 157] width 25 height 9
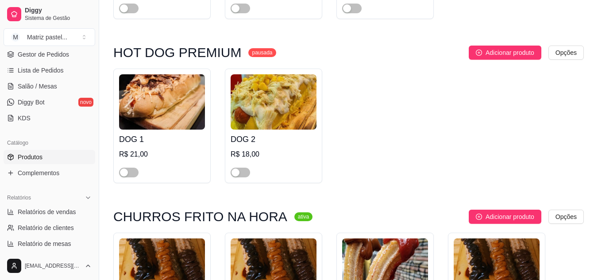
scroll to position [3571, 0]
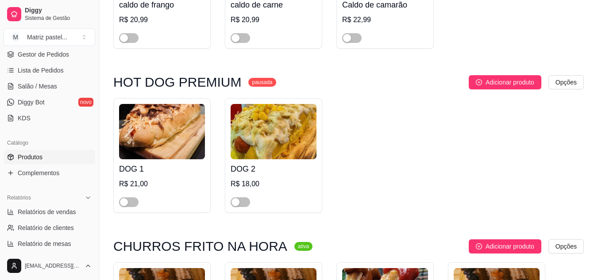
click at [71, 59] on link "Gestor de Pedidos" at bounding box center [50, 54] width 92 height 14
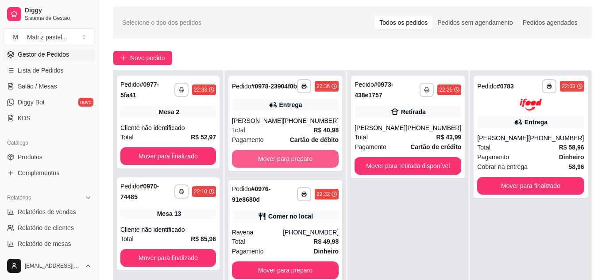
scroll to position [88, 0]
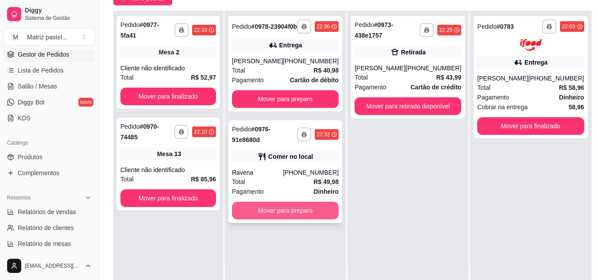
click at [279, 219] on button "Mover para preparo" at bounding box center [285, 211] width 107 height 18
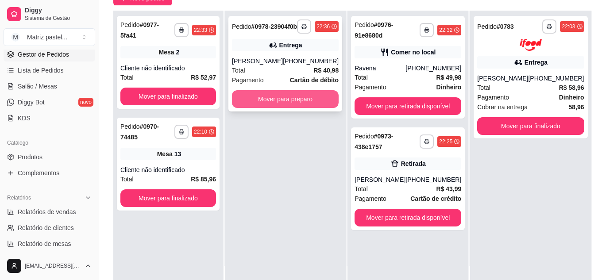
click at [286, 108] on button "Mover para preparo" at bounding box center [285, 99] width 107 height 18
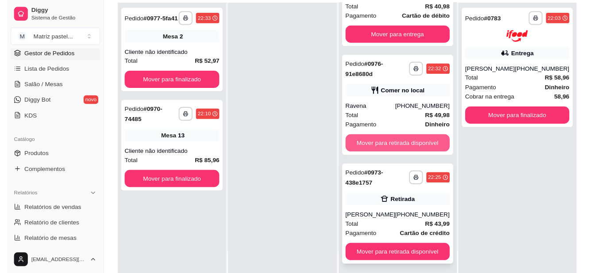
scroll to position [134, 0]
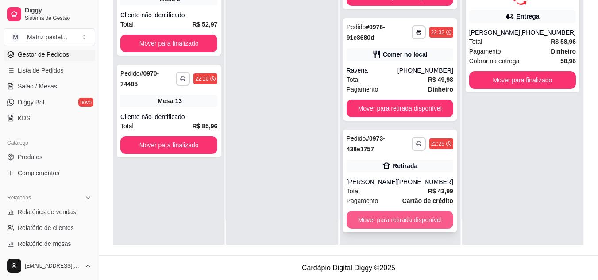
click at [376, 217] on button "Mover para retirada disponível" at bounding box center [399, 220] width 107 height 18
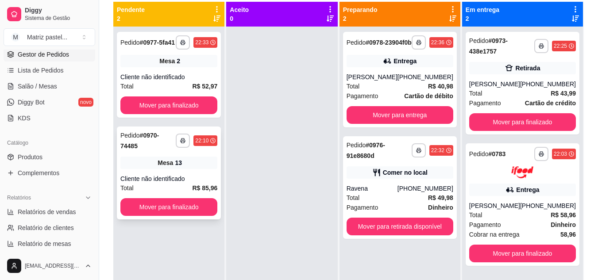
scroll to position [2, 0]
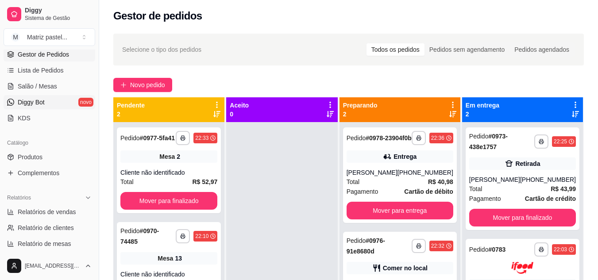
drag, startPoint x: 45, startPoint y: 89, endPoint x: 49, endPoint y: 104, distance: 15.6
click at [45, 89] on span "Salão / Mesas" at bounding box center [37, 86] width 39 height 9
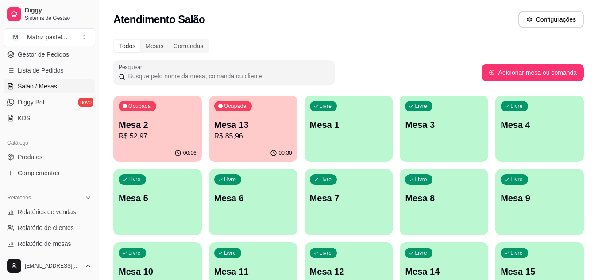
click at [232, 131] on div "Mesa 13 R$ 85,96" at bounding box center [253, 130] width 78 height 23
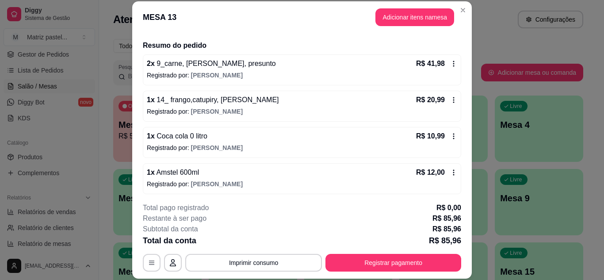
scroll to position [65, 0]
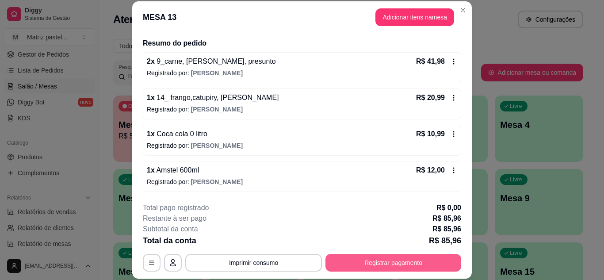
click at [372, 265] on button "Registrar pagamento" at bounding box center [394, 263] width 136 height 18
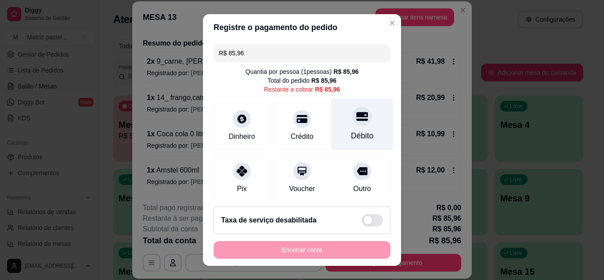
click at [361, 127] on div "Débito" at bounding box center [362, 124] width 62 height 52
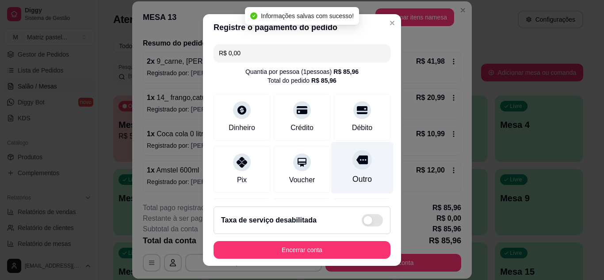
type input "R$ 0,00"
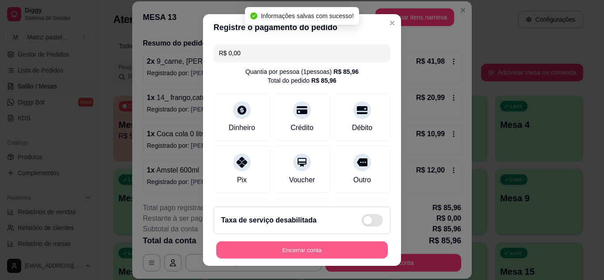
click at [331, 249] on button "Encerrar conta" at bounding box center [302, 250] width 172 height 17
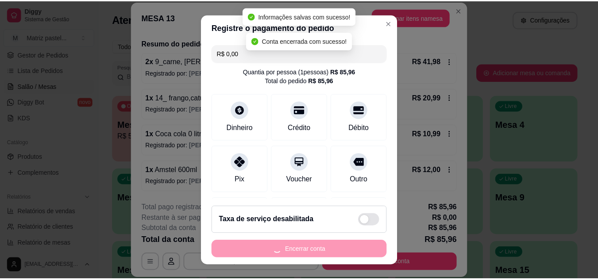
scroll to position [0, 0]
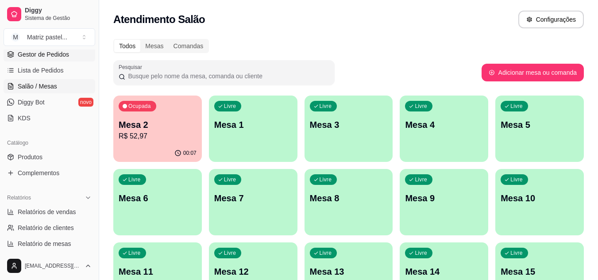
click at [40, 54] on span "Gestor de Pedidos" at bounding box center [43, 54] width 51 height 9
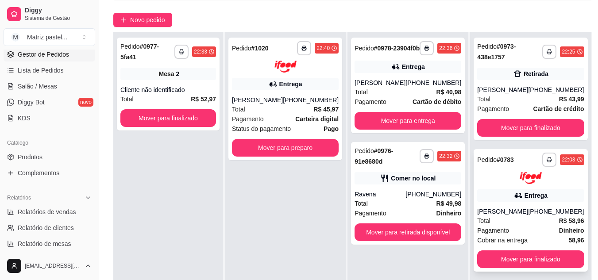
scroll to position [88, 0]
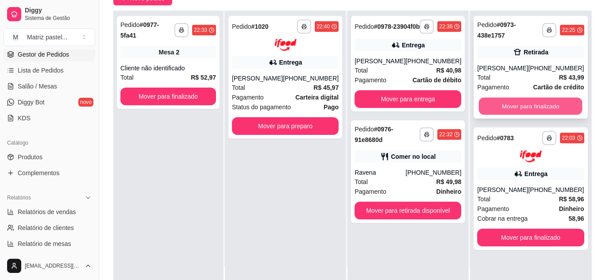
click at [540, 106] on button "Mover para finalizado" at bounding box center [531, 106] width 104 height 17
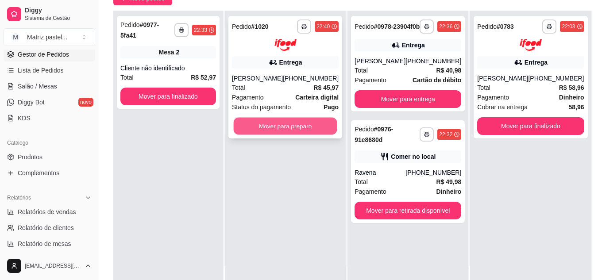
click at [286, 128] on button "Mover para preparo" at bounding box center [286, 125] width 104 height 17
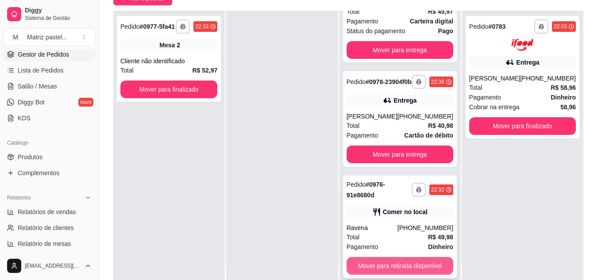
click at [393, 269] on button "Mover para retirada disponível" at bounding box center [399, 266] width 107 height 18
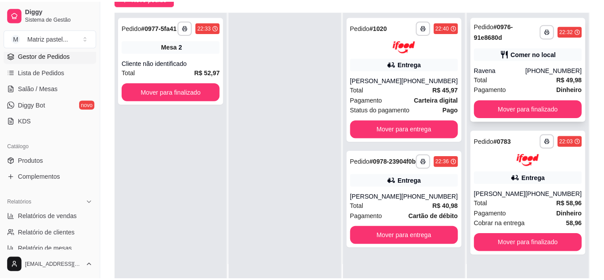
scroll to position [0, 0]
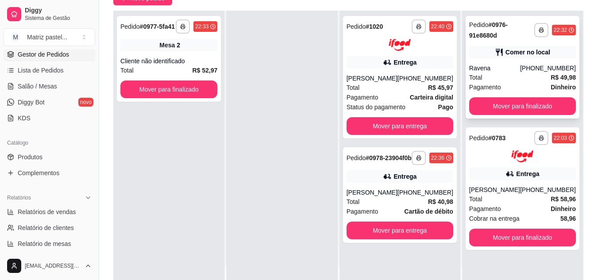
click at [545, 69] on div "[PHONE_NUMBER]" at bounding box center [548, 68] width 56 height 9
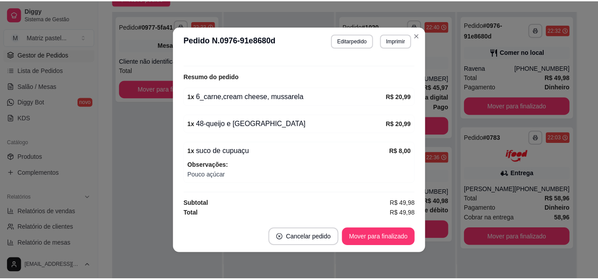
scroll to position [2, 0]
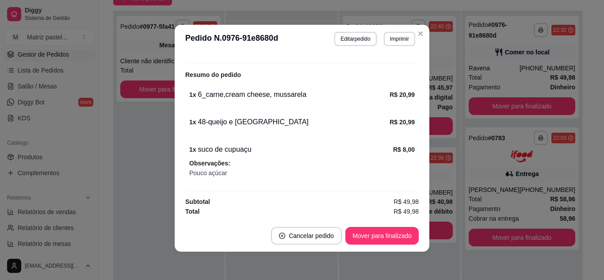
click at [419, 42] on header "**********" at bounding box center [302, 39] width 255 height 28
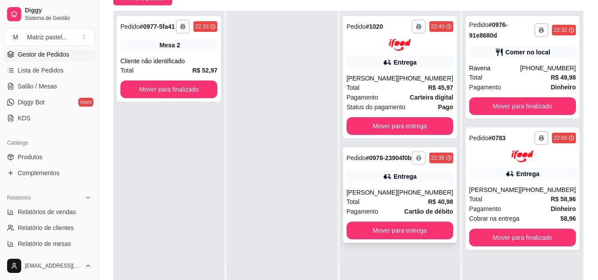
click at [419, 157] on polyline "button" at bounding box center [418, 157] width 3 height 2
click at [404, 194] on button "IMPRESSORA" at bounding box center [395, 192] width 64 height 14
click at [415, 31] on button "button" at bounding box center [418, 26] width 14 height 14
click at [407, 55] on button "IMPRESSORA" at bounding box center [395, 57] width 62 height 14
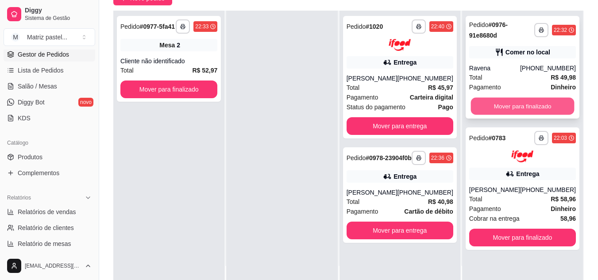
click at [536, 103] on button "Mover para finalizado" at bounding box center [522, 106] width 104 height 17
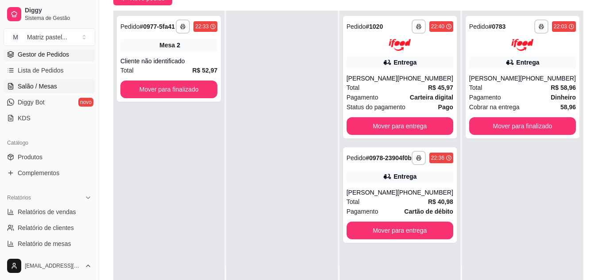
click at [54, 81] on link "Salão / Mesas" at bounding box center [50, 86] width 92 height 14
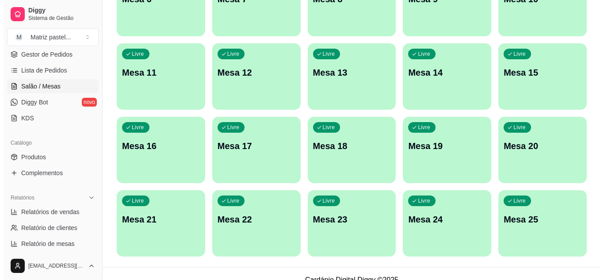
scroll to position [211, 0]
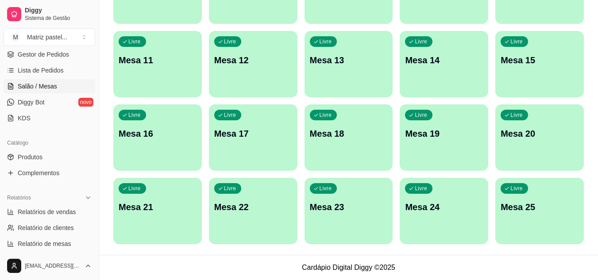
click at [514, 202] on p "Mesa 25" at bounding box center [539, 207] width 78 height 12
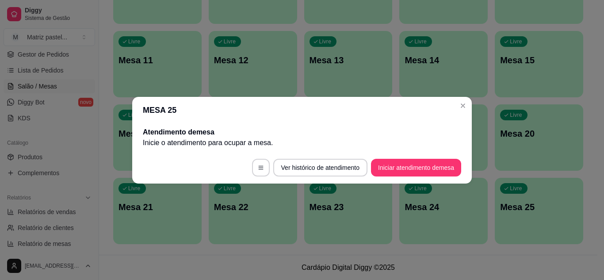
click at [408, 160] on footer "Ver histórico de atendimento Iniciar atendimento de mesa" at bounding box center [302, 168] width 340 height 32
click at [408, 160] on button "Iniciar atendimento de mesa" at bounding box center [416, 168] width 90 height 18
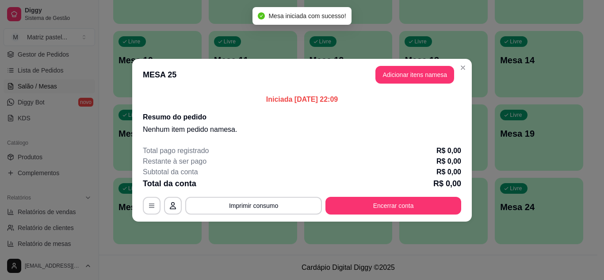
click at [418, 82] on button "Adicionar itens na mesa" at bounding box center [415, 75] width 79 height 18
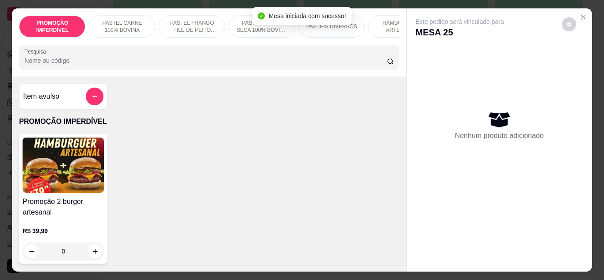
click at [201, 69] on div "Pesquisa" at bounding box center [209, 57] width 380 height 25
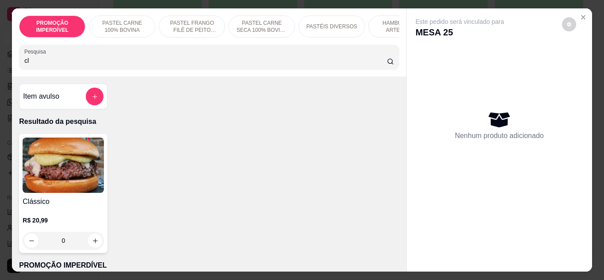
type input "cl"
click at [95, 242] on div "0" at bounding box center [63, 241] width 81 height 18
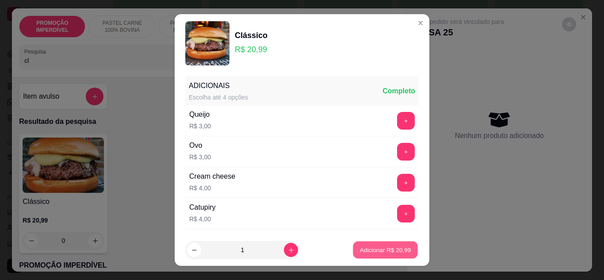
click at [401, 253] on p "Adicionar R$ 20,99" at bounding box center [385, 250] width 51 height 8
type input "1"
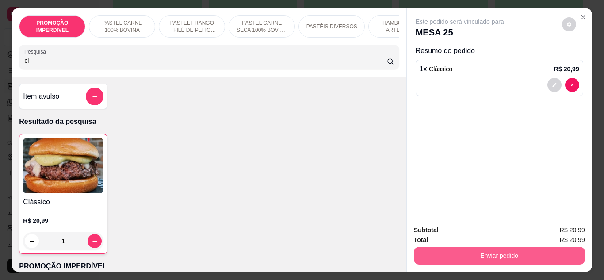
click at [448, 249] on button "Enviar pedido" at bounding box center [499, 256] width 171 height 18
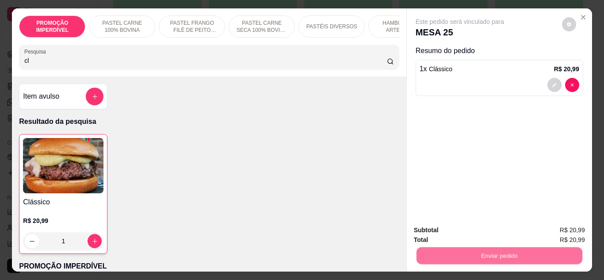
click at [447, 229] on button "Não registrar e enviar pedido" at bounding box center [470, 230] width 92 height 17
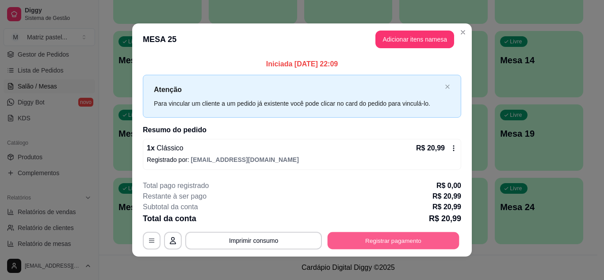
click at [372, 240] on button "Registrar pagamento" at bounding box center [394, 240] width 132 height 17
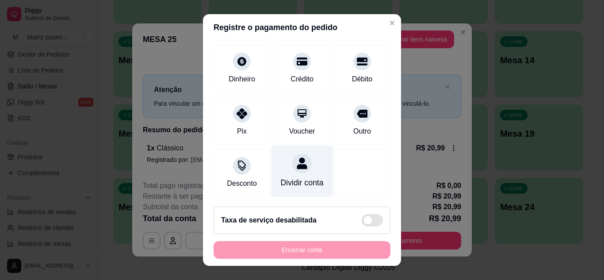
scroll to position [68, 0]
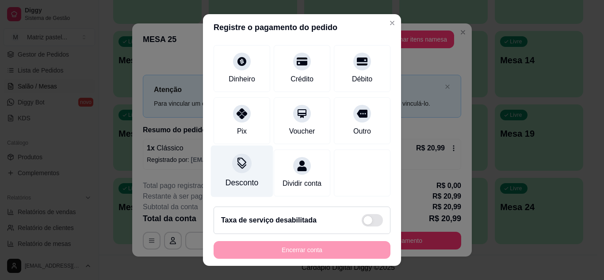
click at [238, 163] on div "Desconto" at bounding box center [242, 171] width 62 height 52
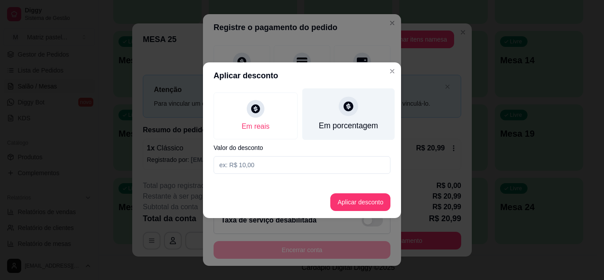
click at [340, 112] on div "Em porcentagem" at bounding box center [349, 114] width 92 height 52
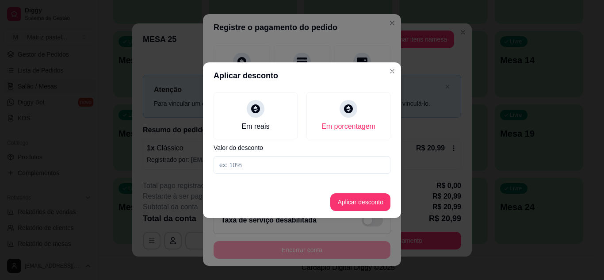
click at [296, 163] on input at bounding box center [302, 165] width 177 height 18
type input "20"
click at [353, 205] on button "Aplicar desconto" at bounding box center [360, 202] width 60 height 18
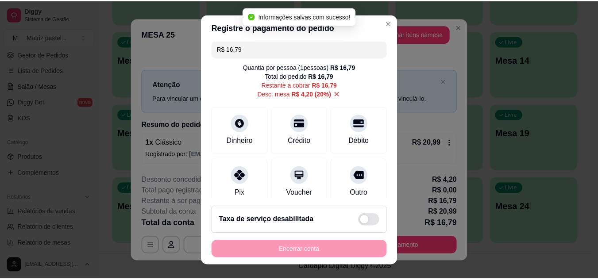
scroll to position [0, 0]
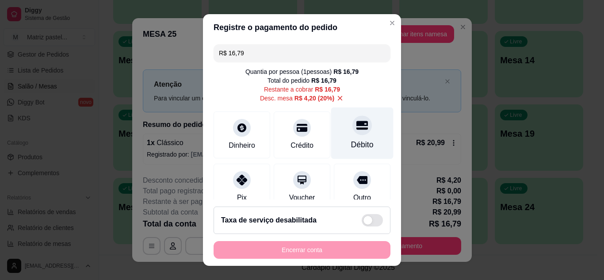
click at [355, 137] on div "Débito" at bounding box center [362, 133] width 62 height 52
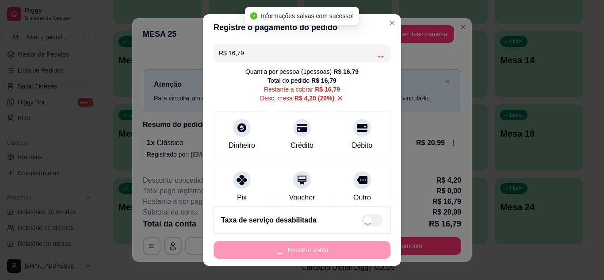
type input "R$ 0,00"
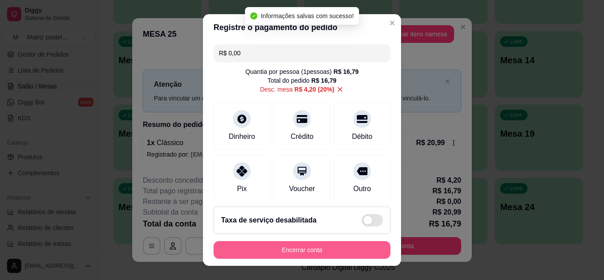
click at [323, 253] on button "Encerrar conta" at bounding box center [302, 250] width 177 height 18
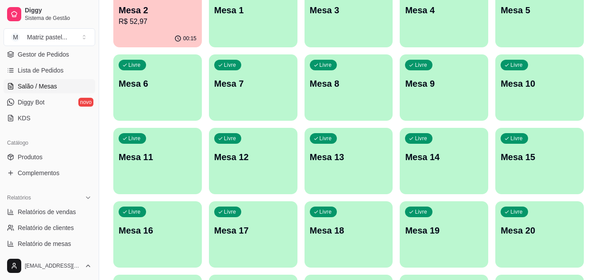
scroll to position [79, 0]
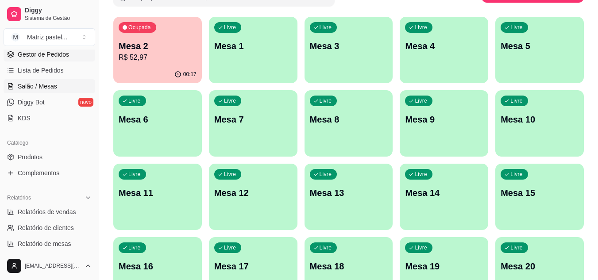
click at [21, 54] on span "Gestor de Pedidos" at bounding box center [43, 54] width 51 height 9
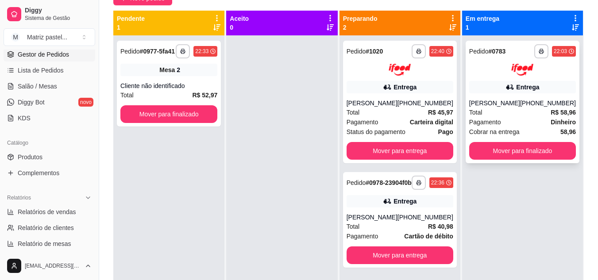
click at [495, 107] on div "[PERSON_NAME]" at bounding box center [494, 103] width 51 height 9
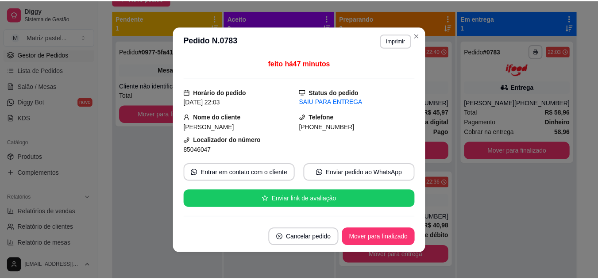
scroll to position [44, 0]
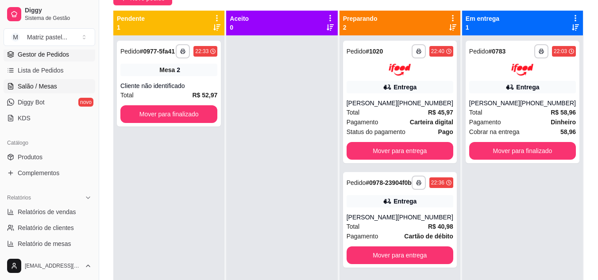
click at [54, 84] on span "Salão / Mesas" at bounding box center [37, 86] width 39 height 9
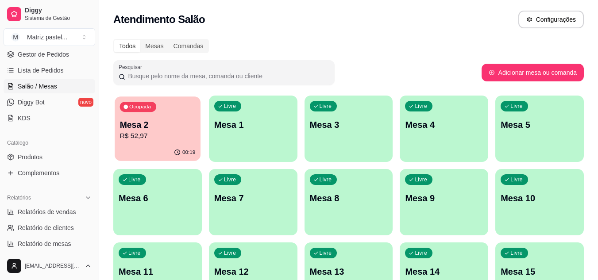
click at [141, 121] on p "Mesa 2" at bounding box center [158, 125] width 76 height 12
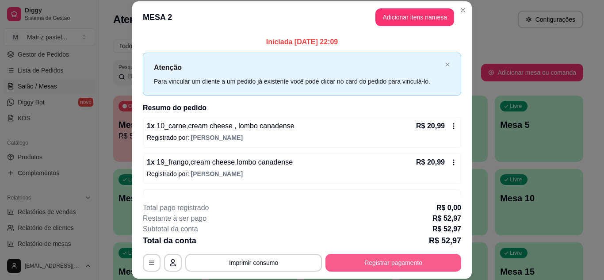
click at [366, 256] on button "Registrar pagamento" at bounding box center [394, 263] width 136 height 18
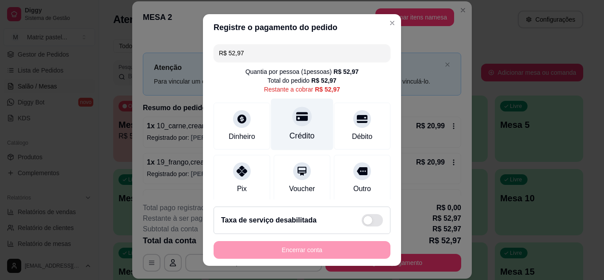
click at [292, 124] on div at bounding box center [301, 116] width 19 height 19
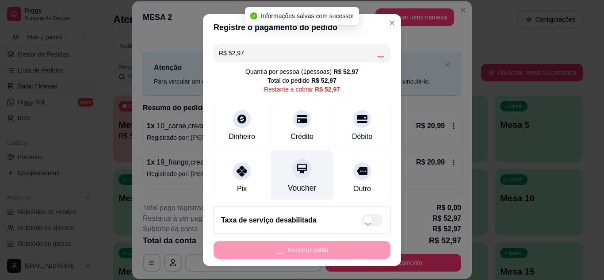
type input "R$ 0,00"
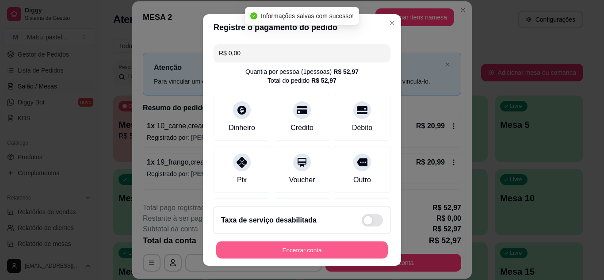
click at [330, 257] on button "Encerrar conta" at bounding box center [302, 250] width 172 height 17
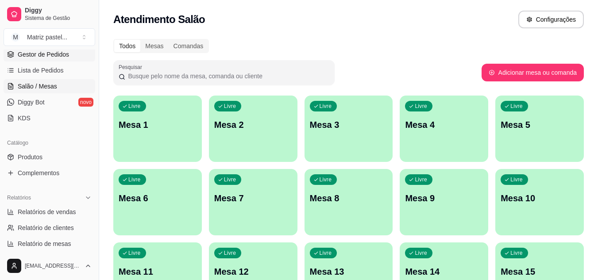
click at [45, 54] on span "Gestor de Pedidos" at bounding box center [43, 54] width 51 height 9
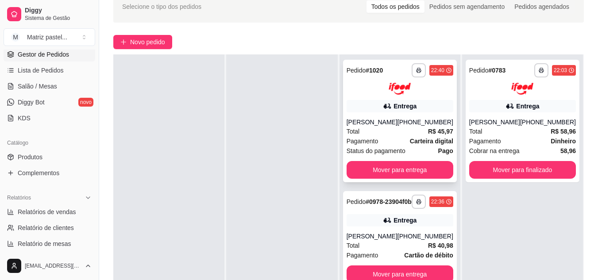
scroll to position [88, 0]
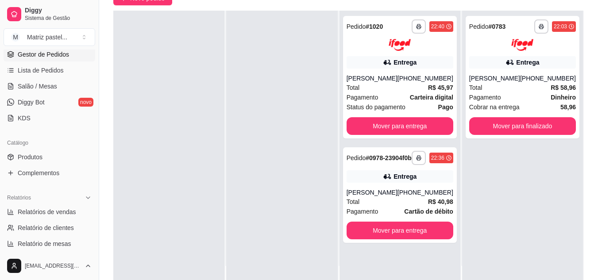
click at [434, 239] on button "Mover para entrega" at bounding box center [399, 231] width 107 height 18
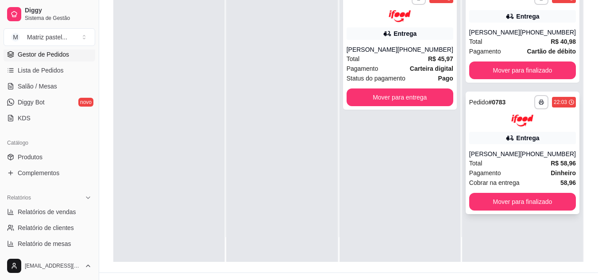
scroll to position [133, 0]
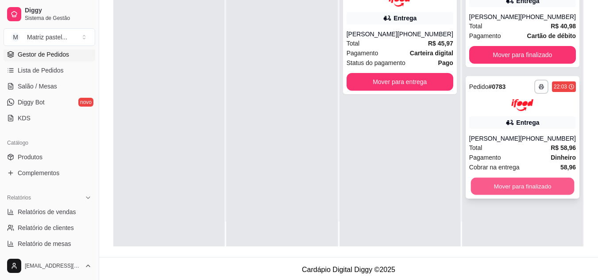
click at [507, 195] on button "Mover para finalizado" at bounding box center [522, 185] width 104 height 17
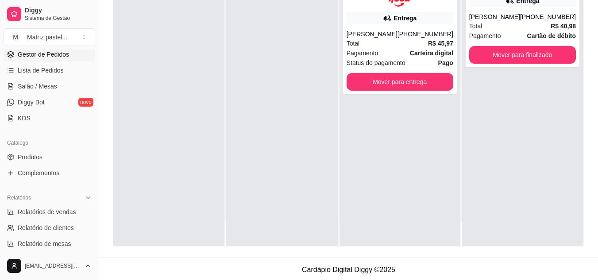
scroll to position [0, 0]
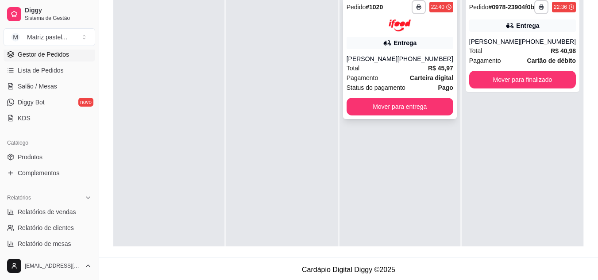
click at [378, 107] on button "Mover para entrega" at bounding box center [399, 107] width 107 height 18
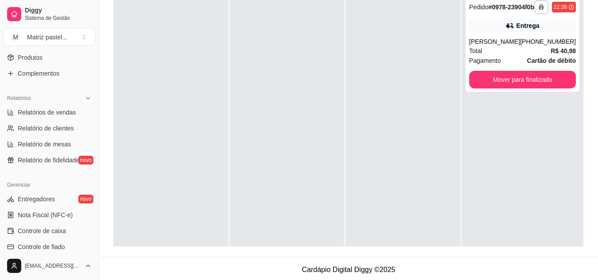
scroll to position [265, 0]
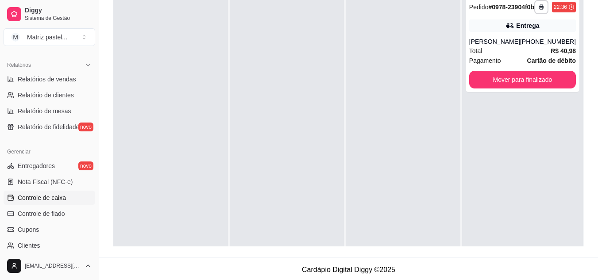
click at [54, 199] on span "Controle de caixa" at bounding box center [42, 197] width 48 height 9
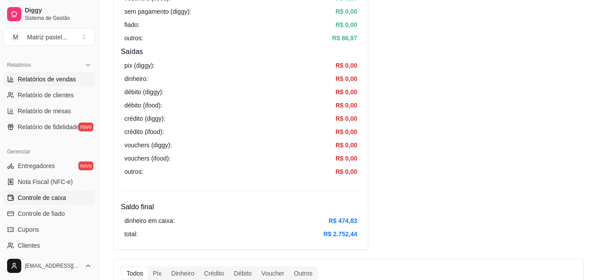
scroll to position [88, 0]
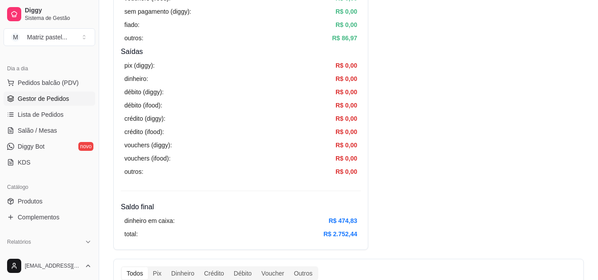
click at [27, 94] on link "Gestor de Pedidos" at bounding box center [50, 99] width 92 height 14
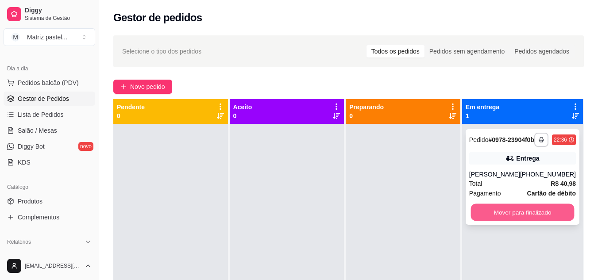
click at [516, 221] on button "Mover para finalizado" at bounding box center [522, 212] width 104 height 17
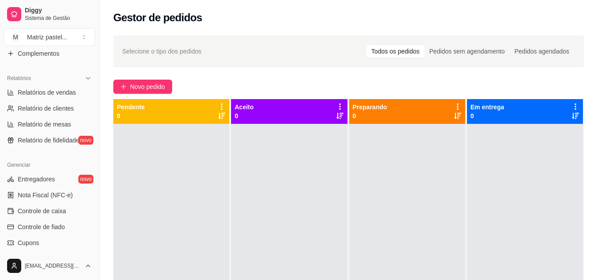
scroll to position [265, 0]
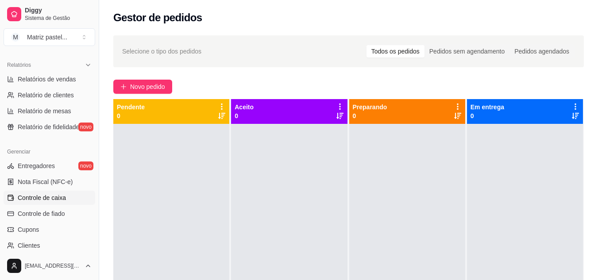
click at [46, 202] on link "Controle de caixa" at bounding box center [50, 198] width 92 height 14
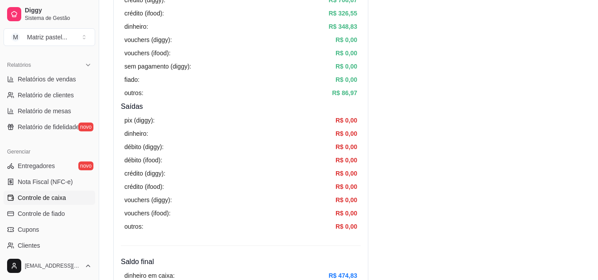
scroll to position [310, 0]
